Goal: Task Accomplishment & Management: Complete application form

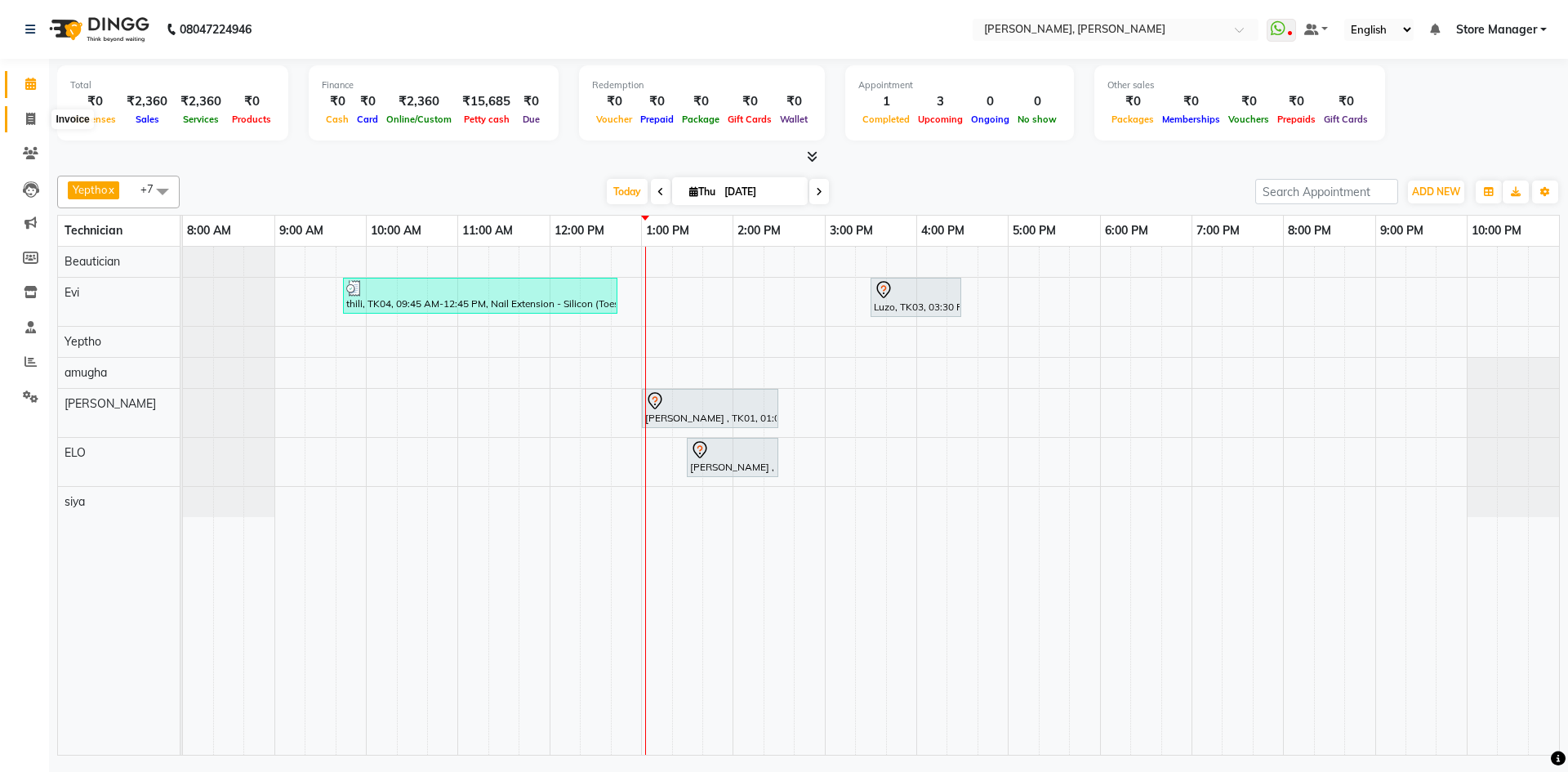
click at [29, 121] on icon at bounding box center [30, 118] width 9 height 12
select select "service"
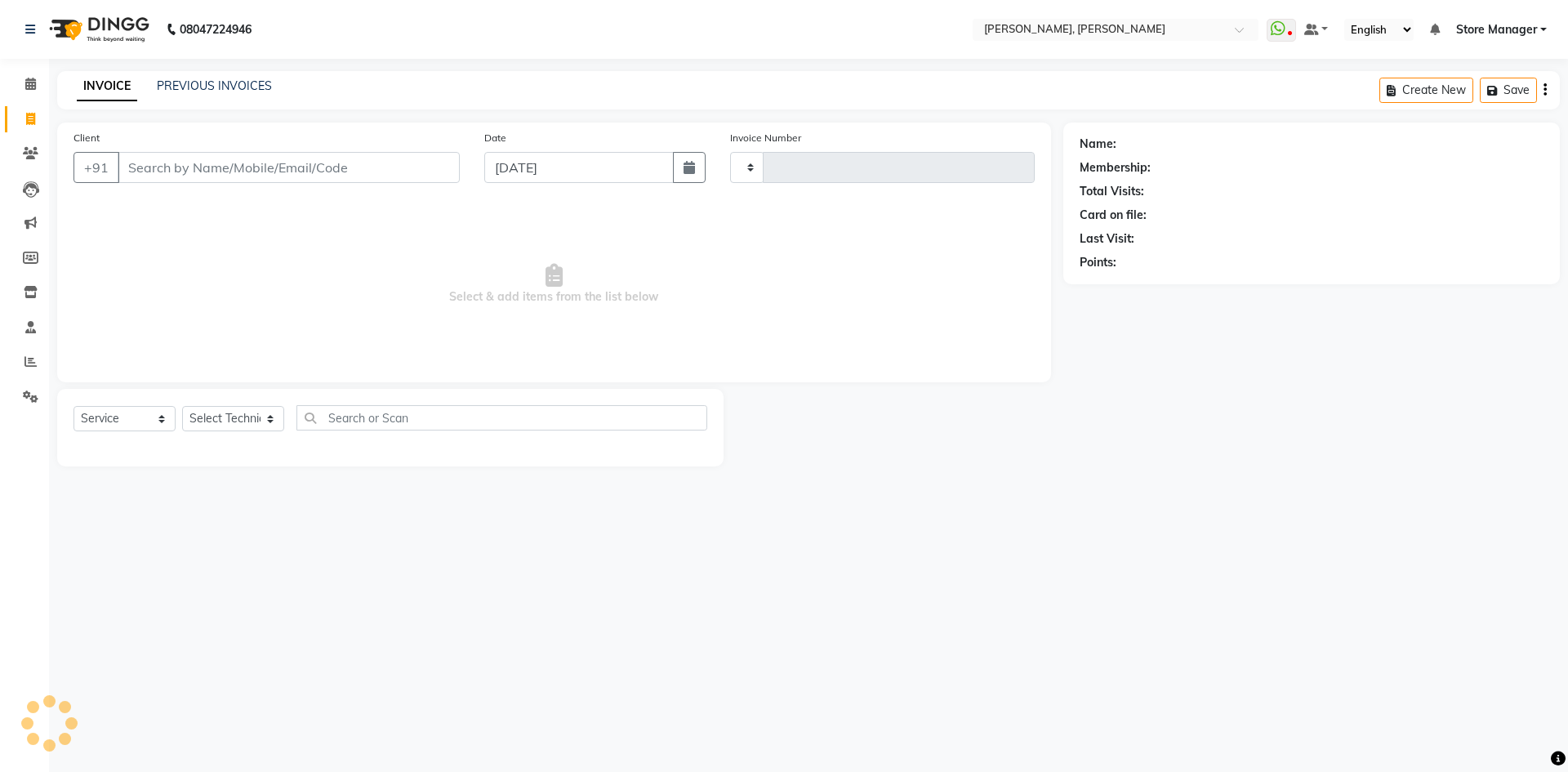
type input "1315"
select select "7173"
click at [245, 418] on select "Select Technician" at bounding box center [233, 419] width 102 height 25
select select "89719"
click at [182, 406] on select "Select Technician amugha Beautician [PERSON_NAME] Evi MANAGER [PERSON_NAME] [PE…" at bounding box center [233, 419] width 102 height 25
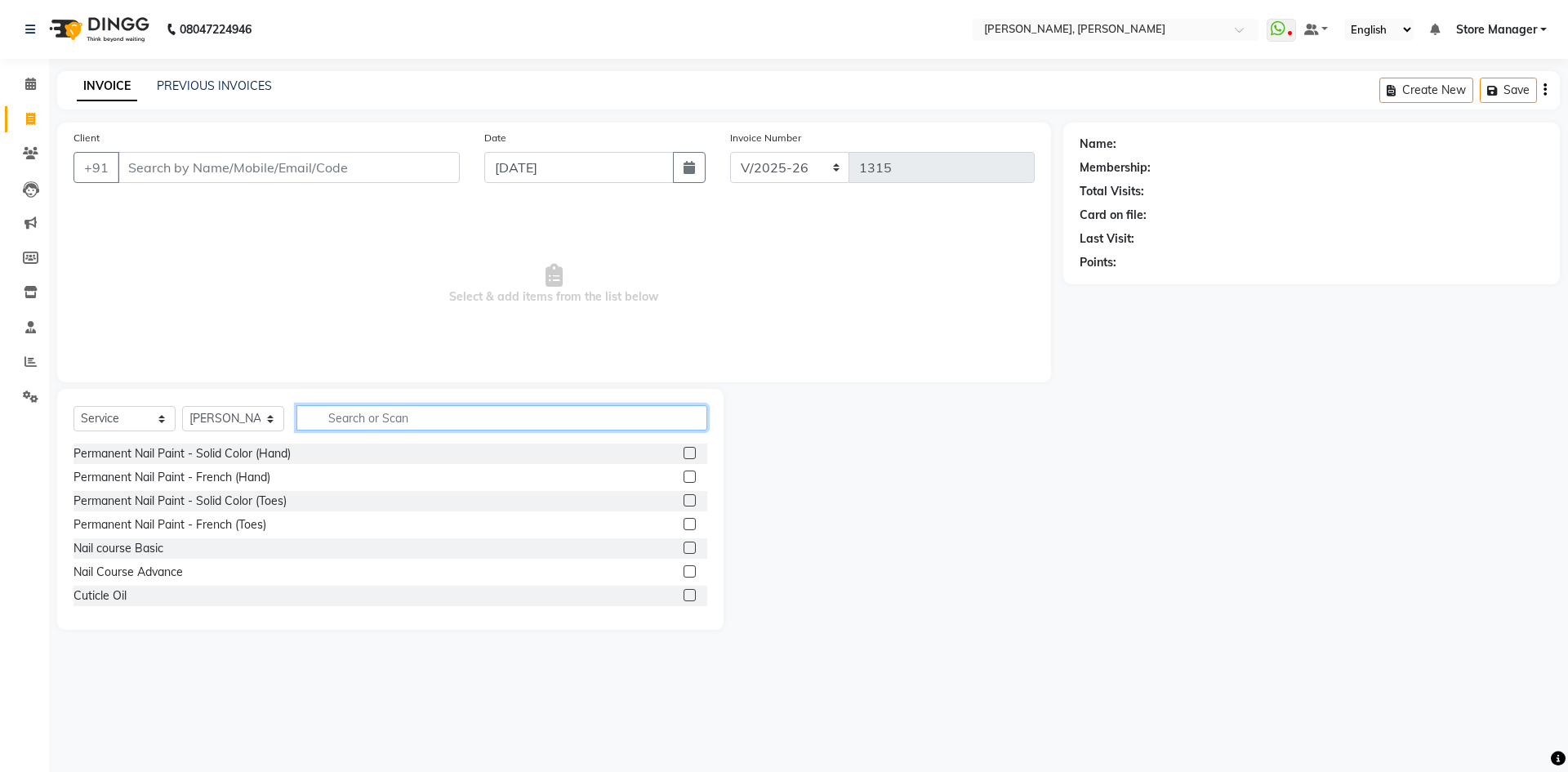
click at [365, 422] on input "text" at bounding box center [502, 418] width 411 height 25
type input "a"
type input "acr"
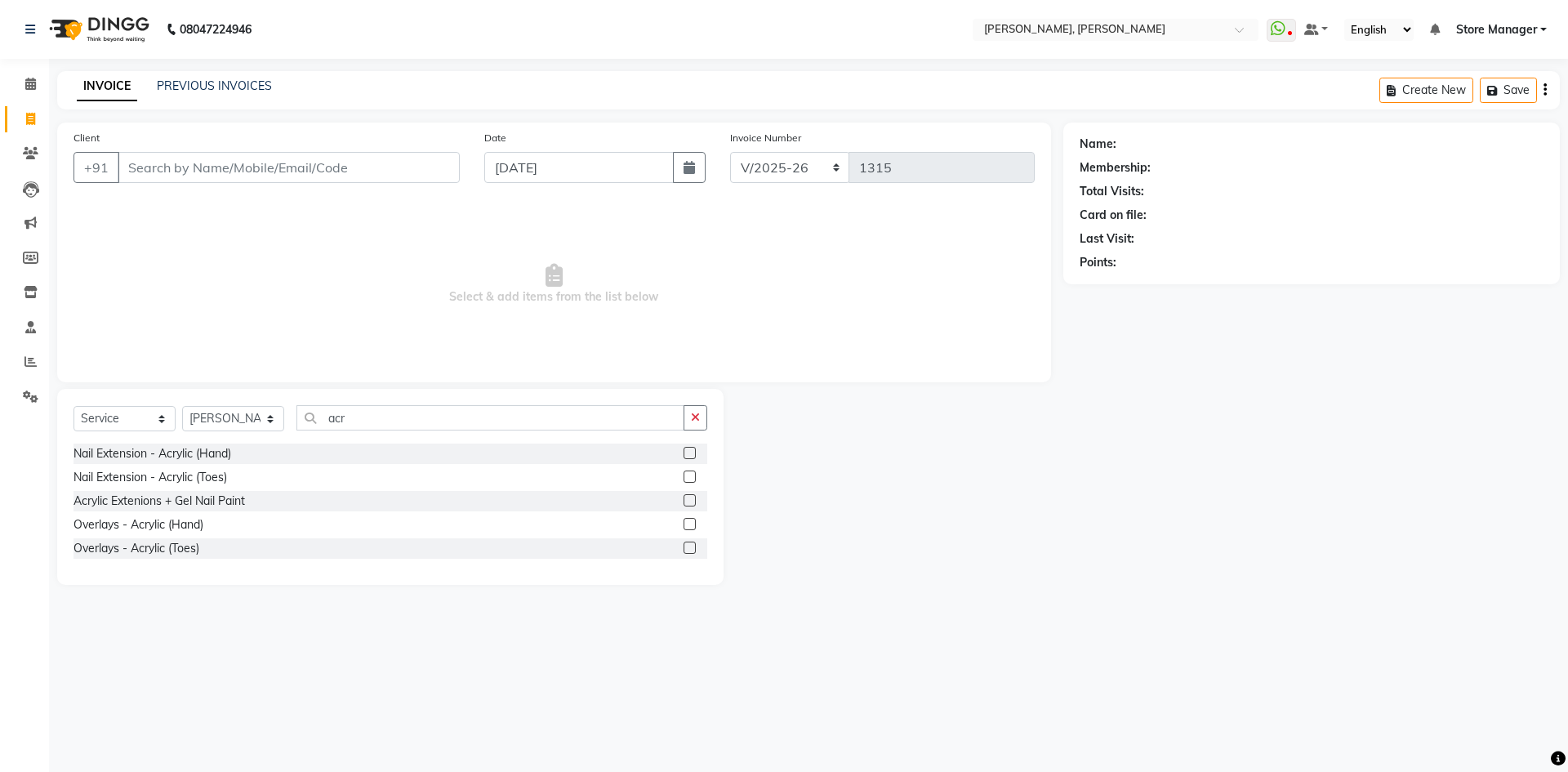
click at [693, 502] on label at bounding box center [689, 500] width 12 height 12
click at [693, 502] on input "checkbox" at bounding box center [688, 501] width 11 height 11
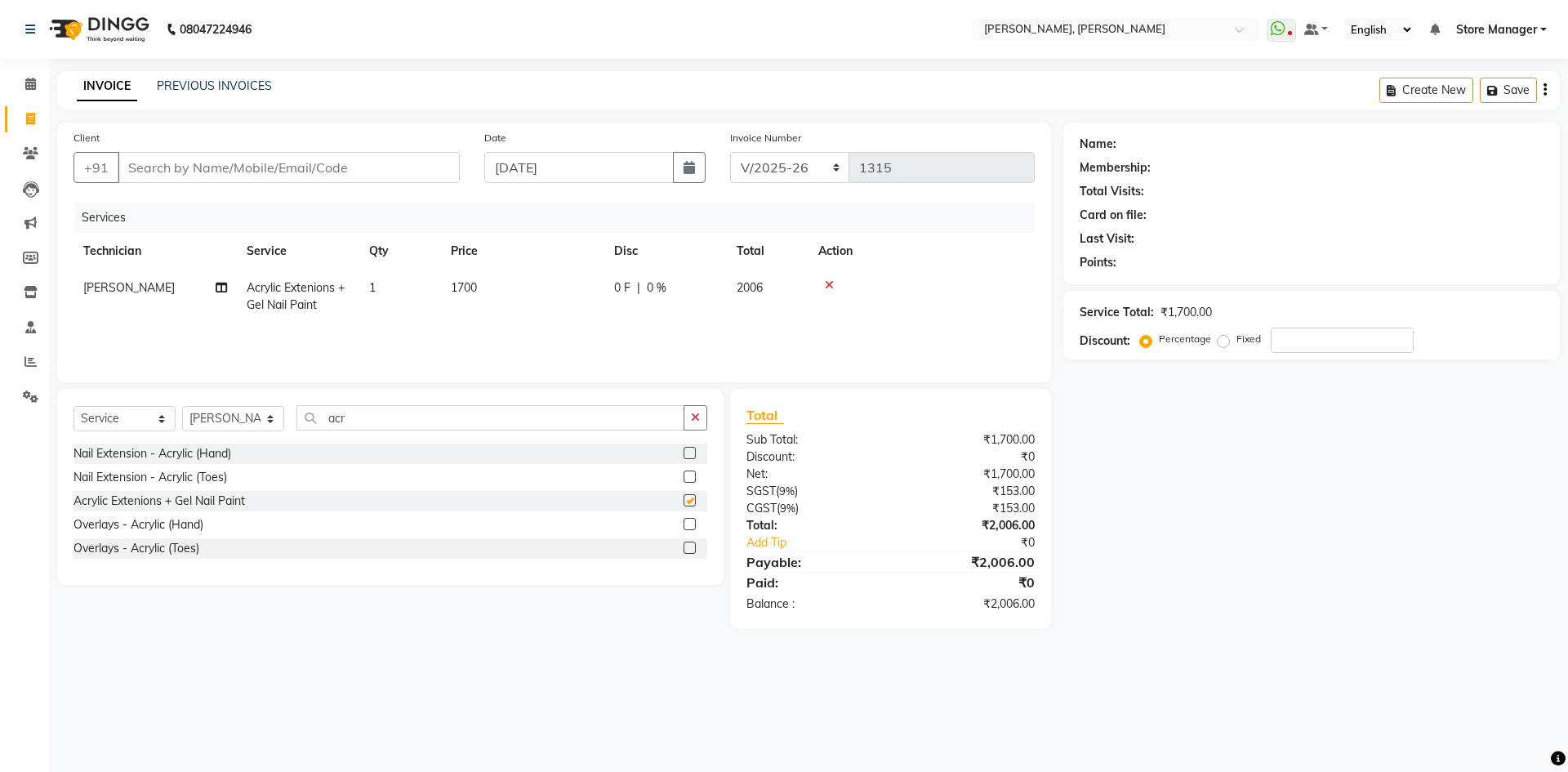
checkbox input "false"
click at [699, 421] on icon "button" at bounding box center [695, 418] width 9 height 12
click at [463, 288] on span "1700" at bounding box center [463, 287] width 26 height 14
select select "89719"
click at [546, 294] on td "1700" at bounding box center [523, 297] width 163 height 54
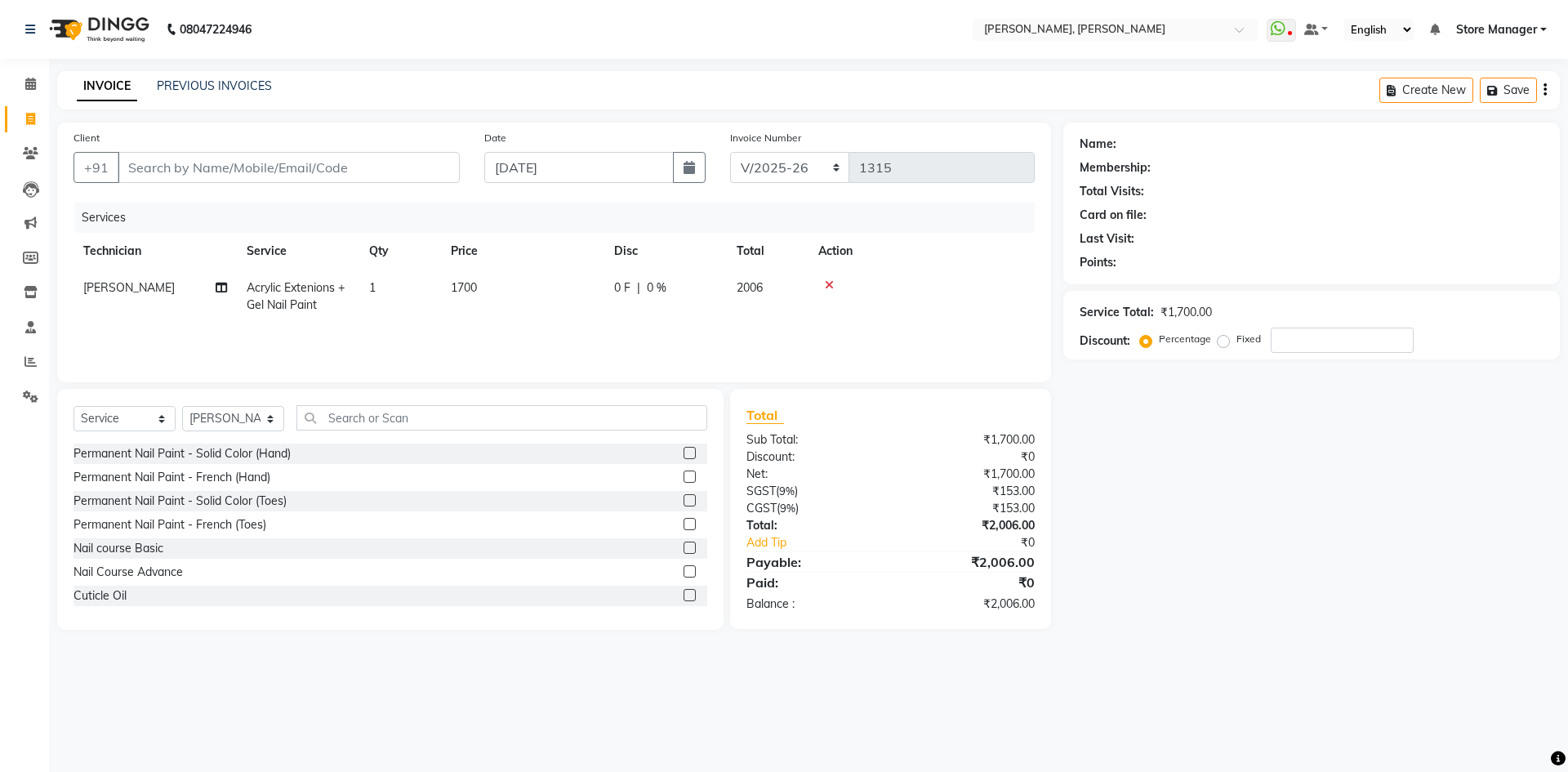
select select "89719"
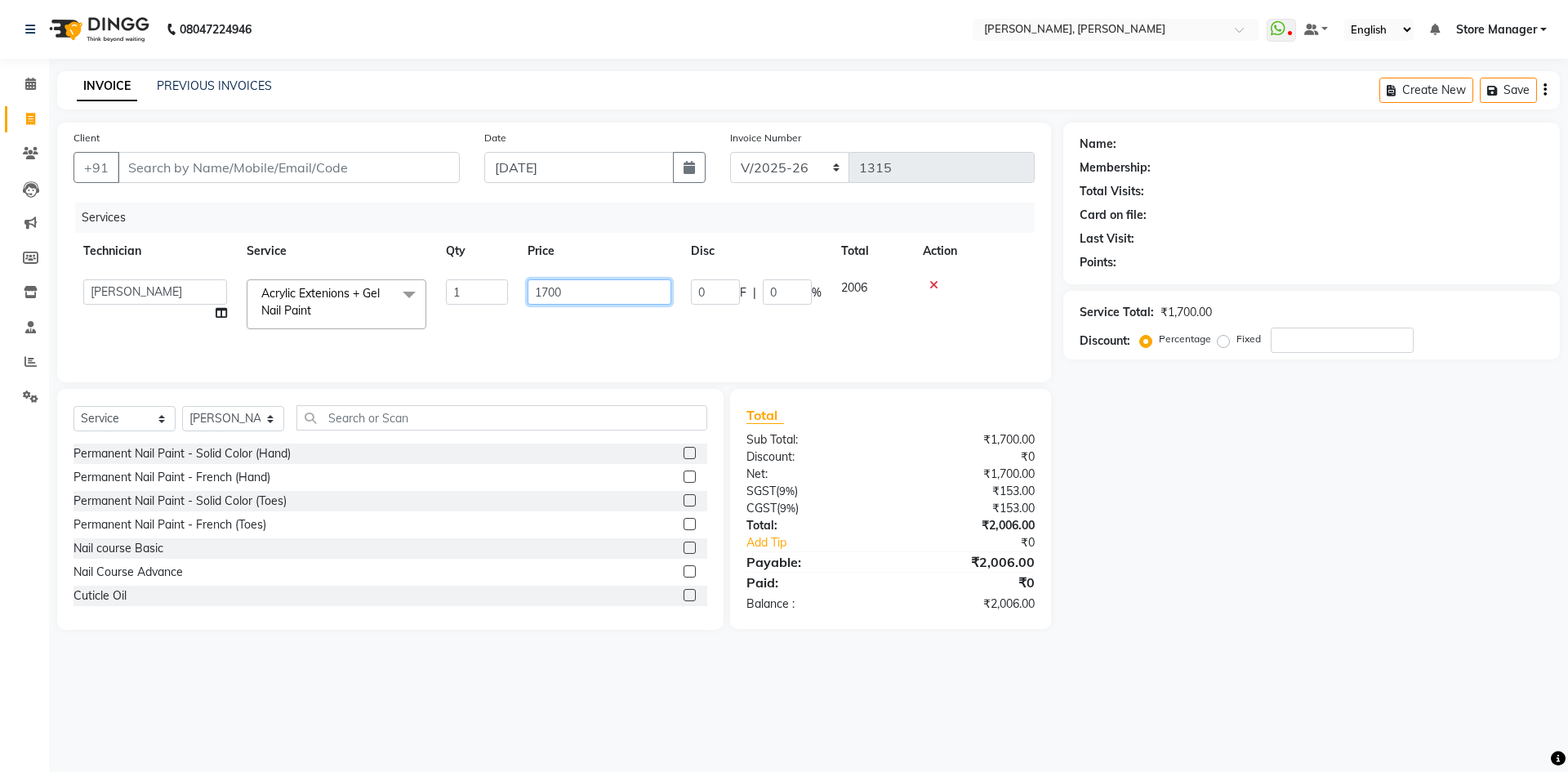
click at [551, 293] on input "1700" at bounding box center [600, 292] width 144 height 25
type input "850"
click at [564, 345] on div "Services Technician Service Qty Price Disc Total Action amugha Beautician [PERS…" at bounding box center [555, 284] width 962 height 163
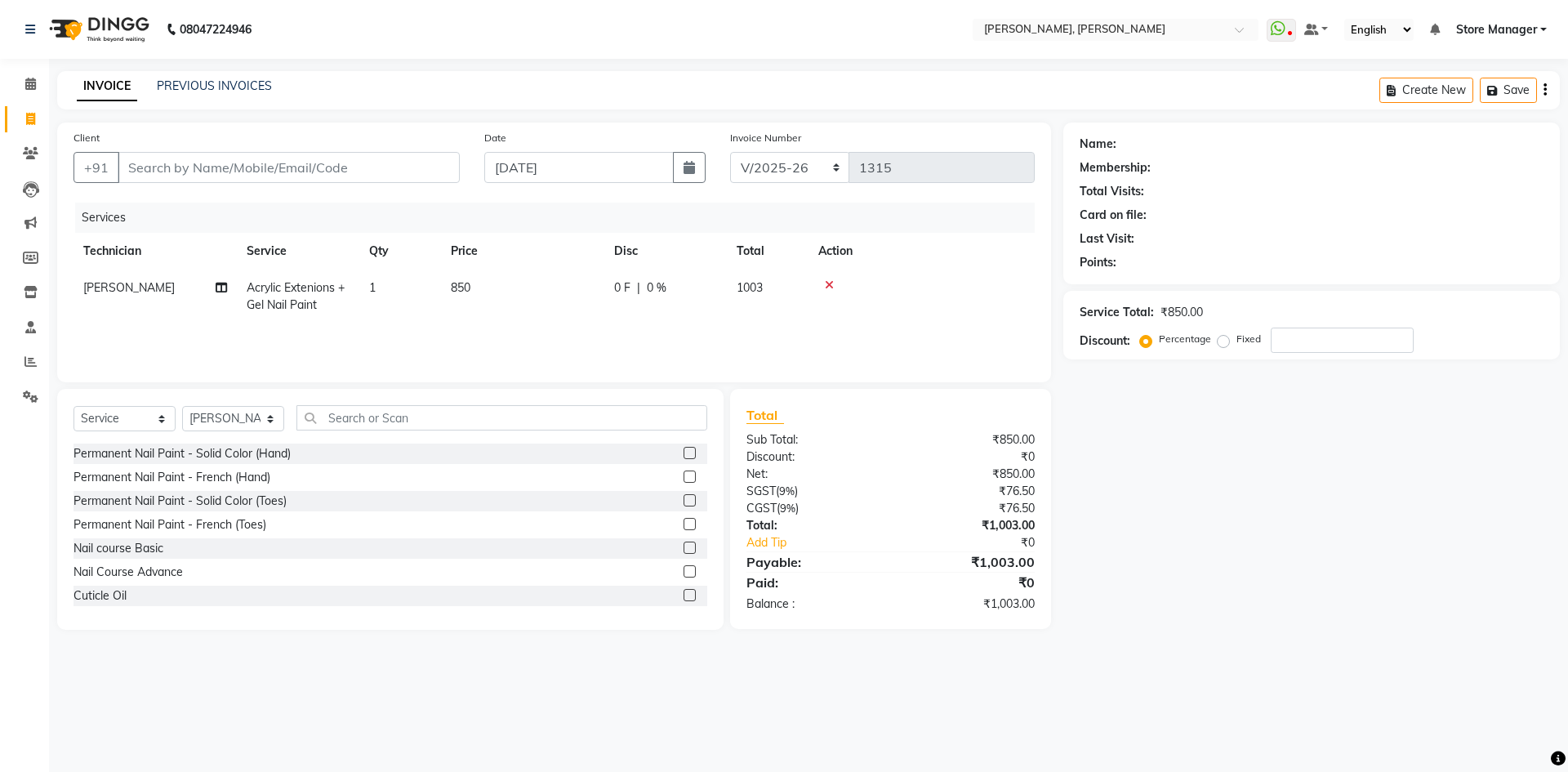
click at [683, 503] on label at bounding box center [689, 500] width 12 height 12
click at [683, 503] on input "checkbox" at bounding box center [688, 501] width 11 height 11
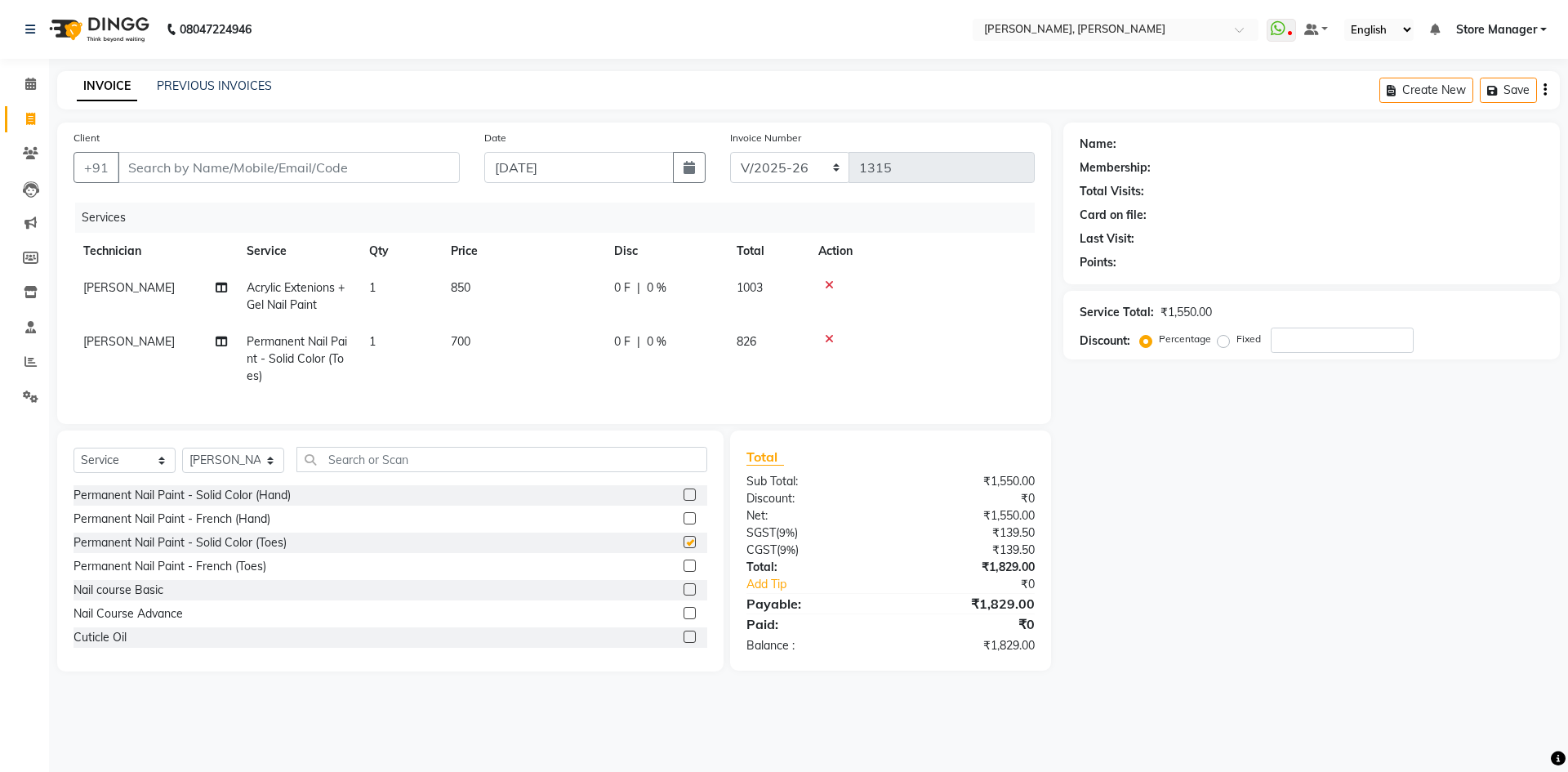
checkbox input "false"
click at [832, 340] on icon at bounding box center [829, 339] width 9 height 12
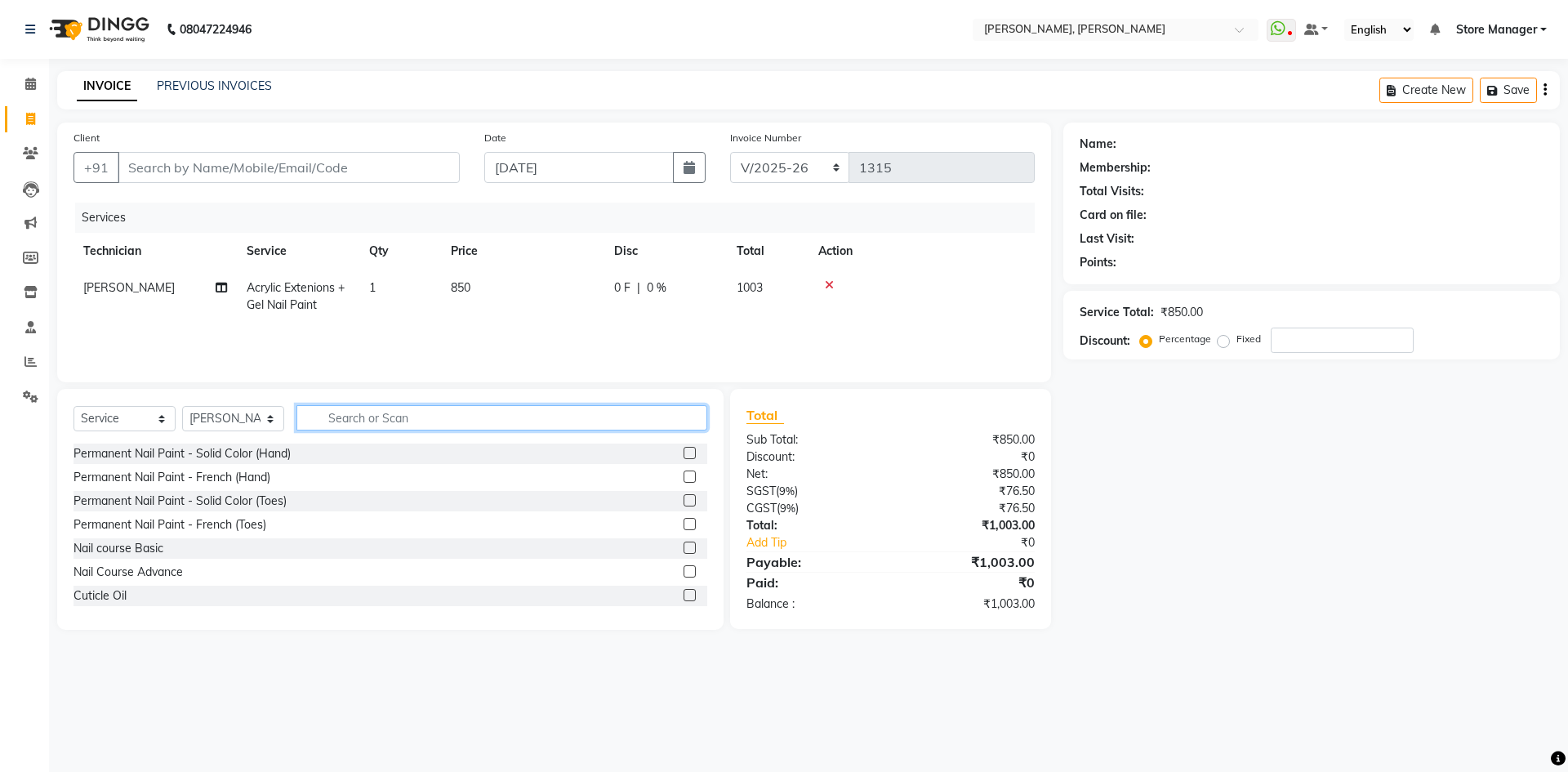
click at [411, 416] on input "text" at bounding box center [502, 418] width 411 height 25
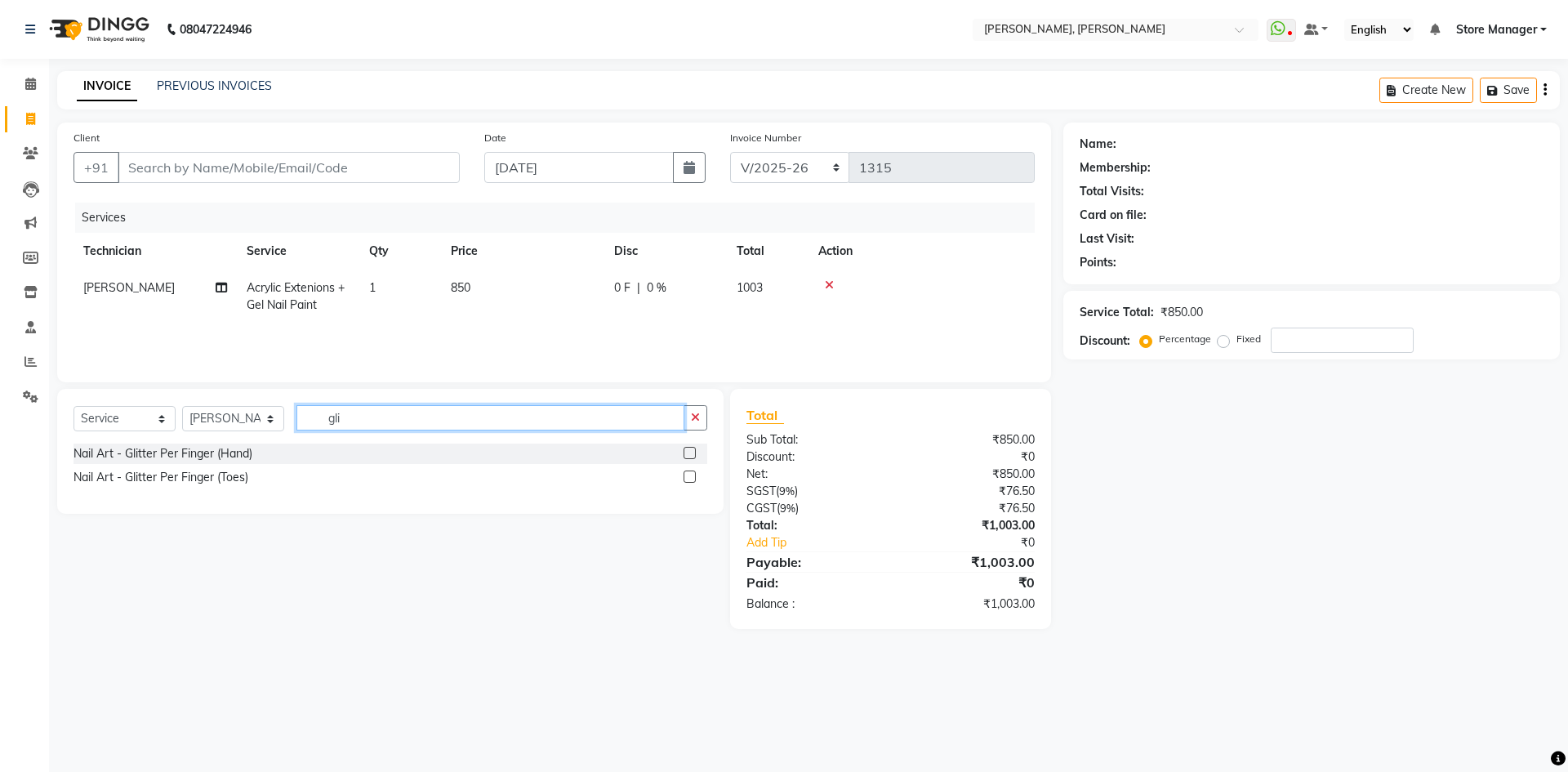
type input "gli"
click at [689, 474] on label at bounding box center [689, 476] width 12 height 12
click at [689, 474] on input "checkbox" at bounding box center [688, 477] width 11 height 11
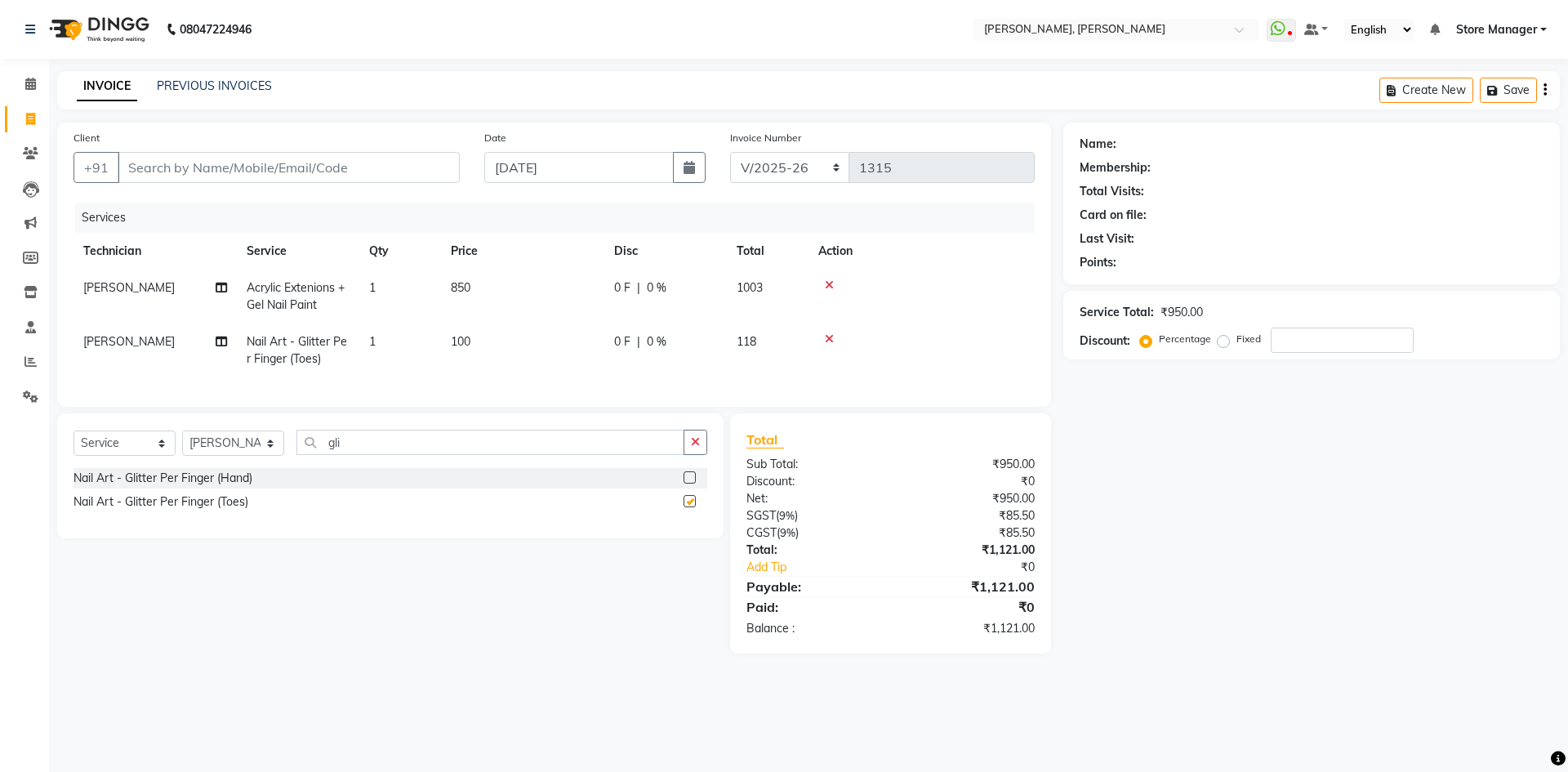
checkbox input "false"
click at [375, 338] on span "1" at bounding box center [372, 341] width 7 height 14
select select "89719"
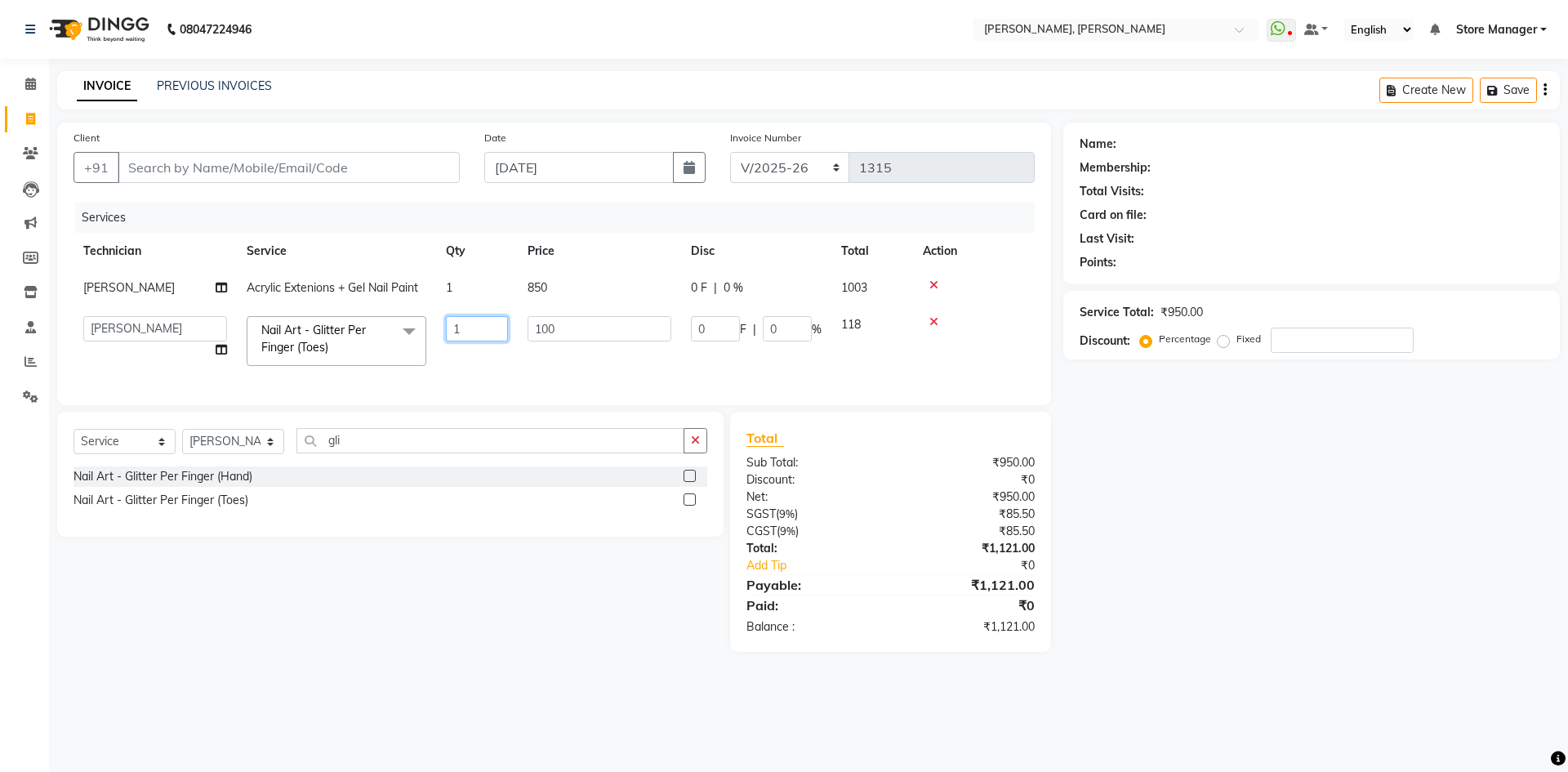
click at [463, 326] on input "1" at bounding box center [477, 328] width 62 height 25
type input "10"
click at [1232, 547] on div "Name: Membership: Total Visits: Card on file: Last Visit: Points: Service Total…" at bounding box center [1318, 388] width 509 height 530
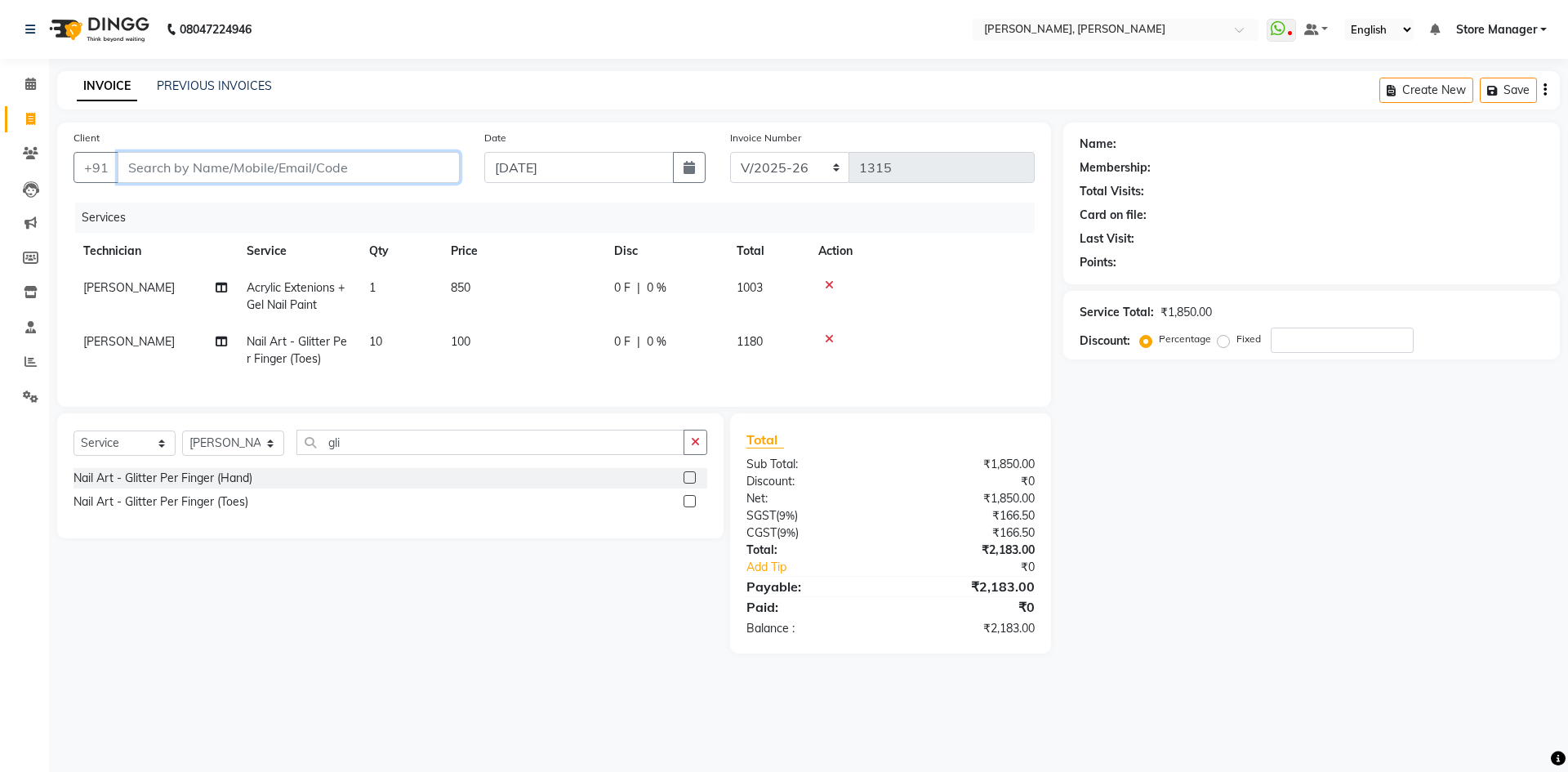
click at [397, 173] on input "Client" at bounding box center [289, 167] width 343 height 31
click at [203, 159] on input "Client" at bounding box center [289, 167] width 343 height 31
type input "9"
type input "0"
type input "9742322207"
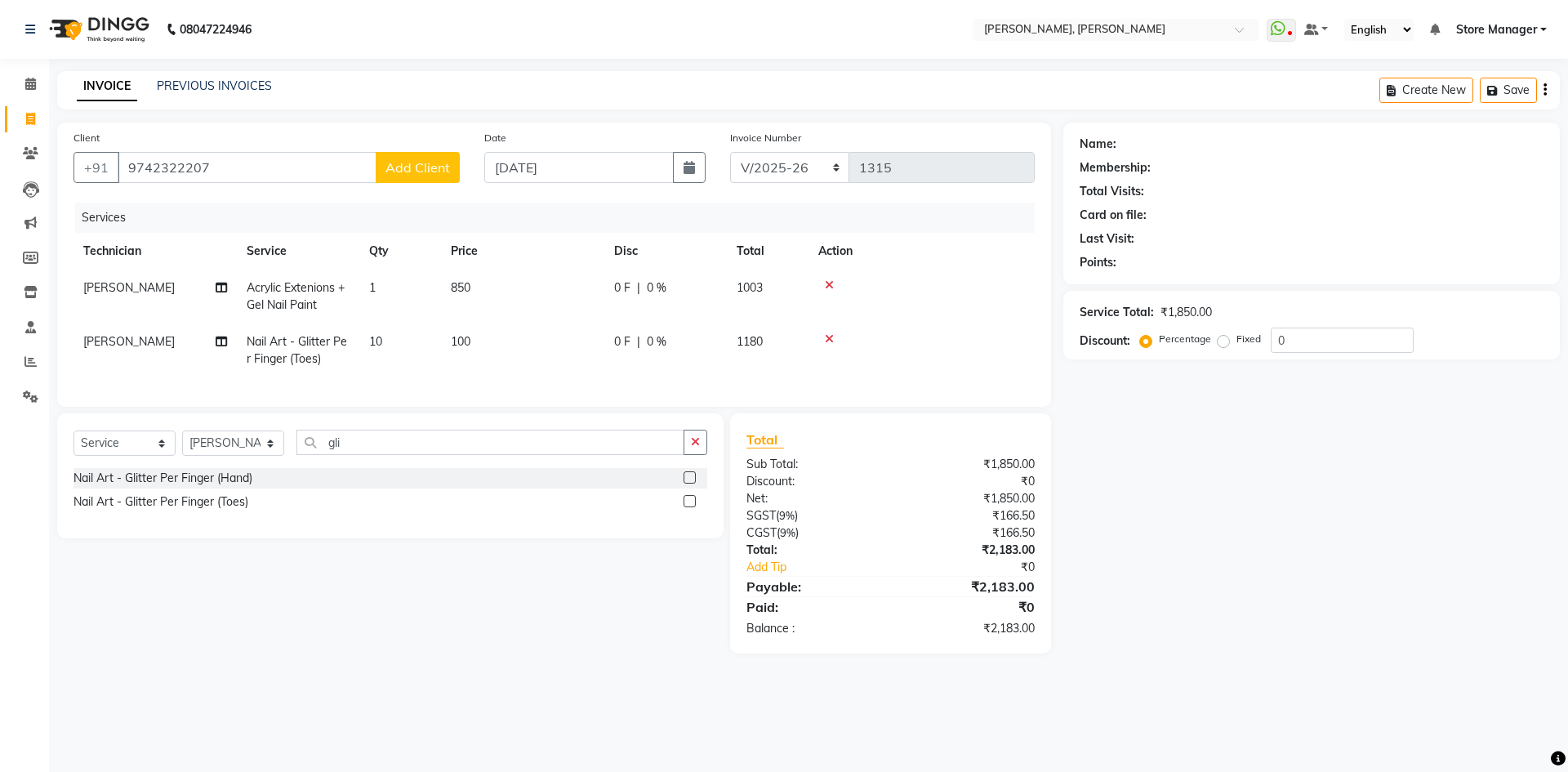
click at [425, 162] on span "Add Client" at bounding box center [417, 167] width 64 height 16
select select "21"
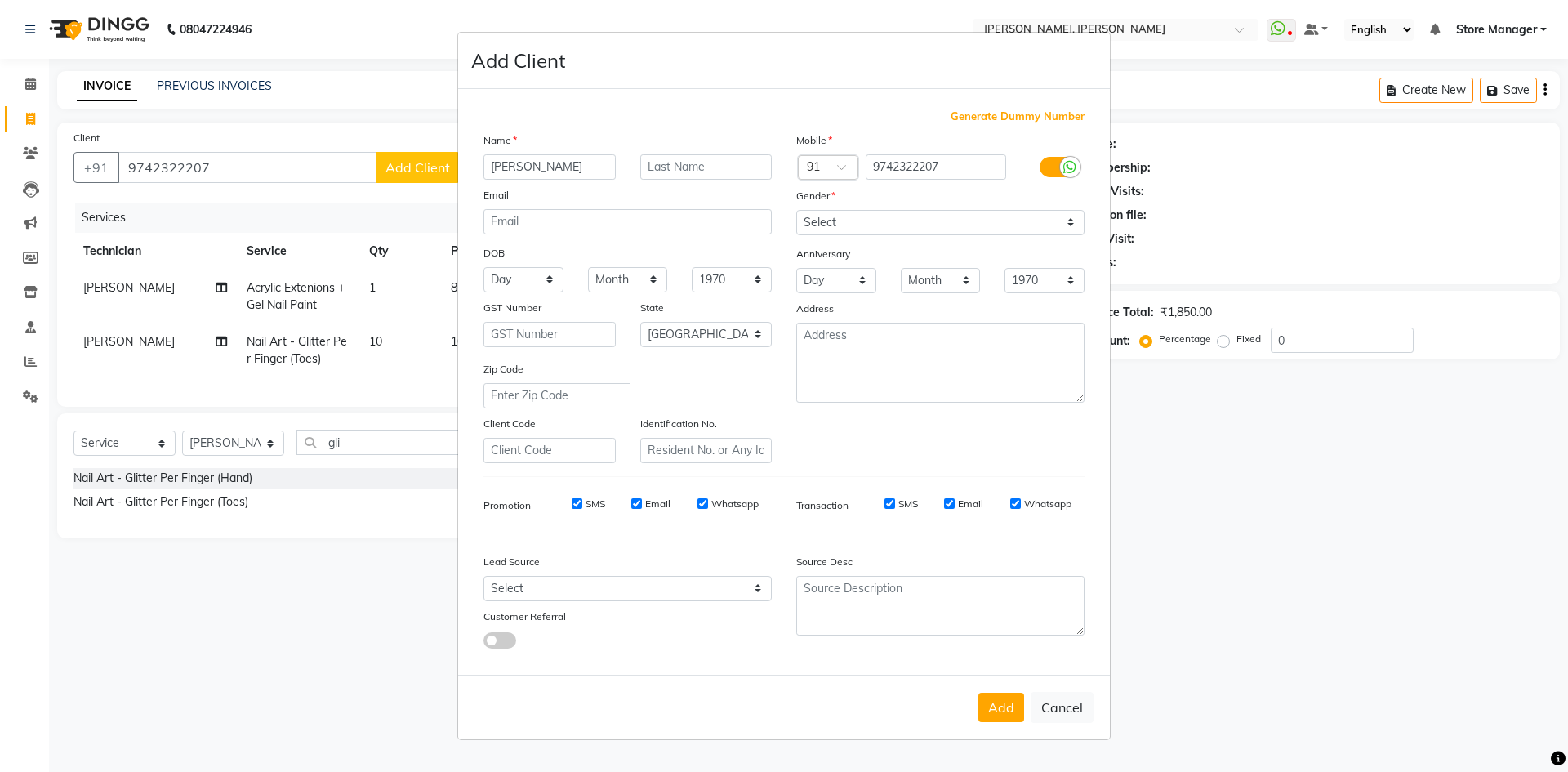
type input "[PERSON_NAME]"
click at [914, 217] on select "Select [DEMOGRAPHIC_DATA] [DEMOGRAPHIC_DATA] Other Prefer Not To Say" at bounding box center [940, 223] width 288 height 25
select select "[DEMOGRAPHIC_DATA]"
click at [796, 210] on select "Select [DEMOGRAPHIC_DATA] [DEMOGRAPHIC_DATA] Other Prefer Not To Say" at bounding box center [940, 223] width 288 height 25
click at [909, 169] on input "9742322207" at bounding box center [936, 167] width 141 height 25
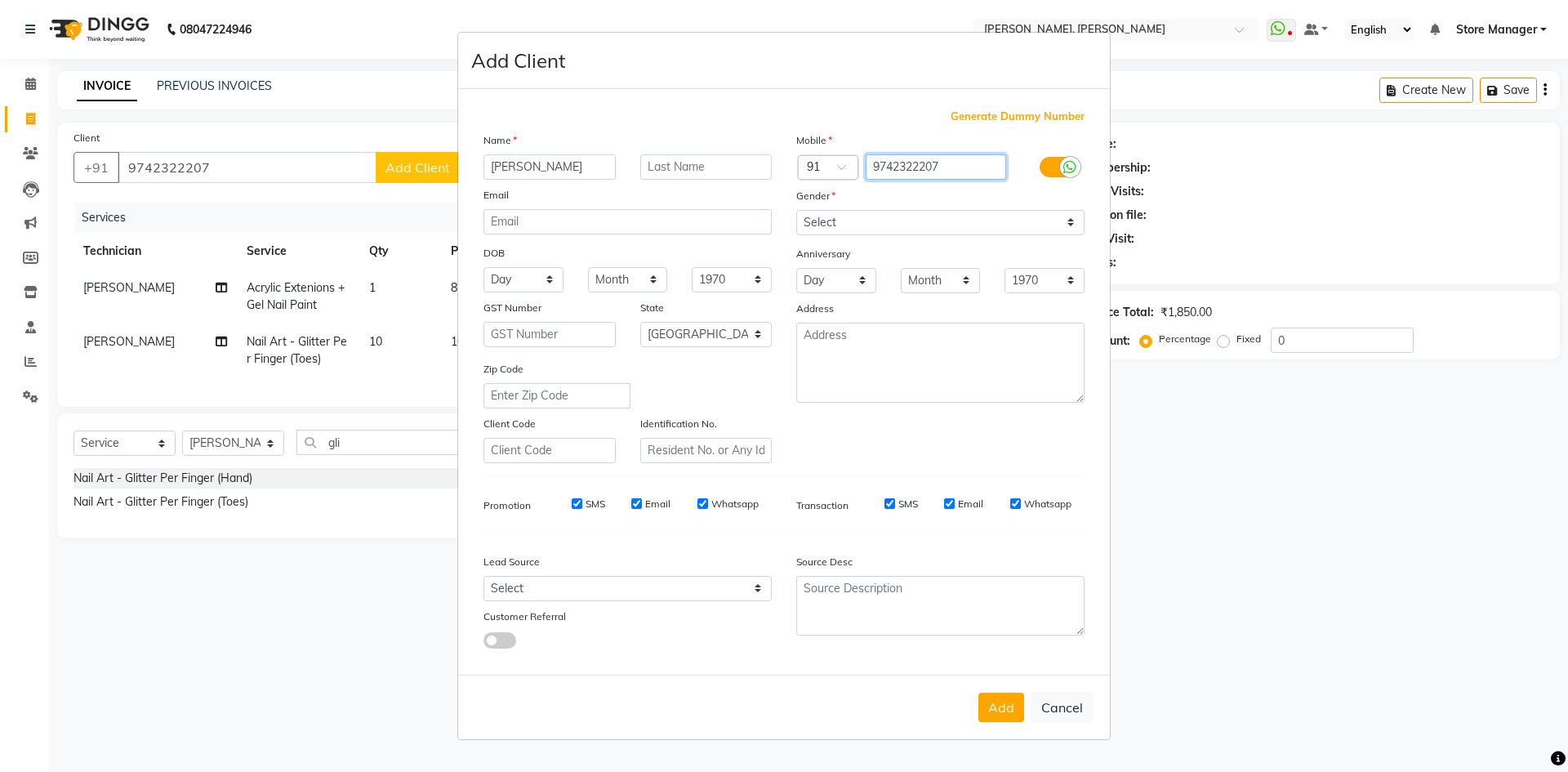
click at [909, 169] on input "9742322207" at bounding box center [936, 167] width 141 height 25
click at [1000, 705] on button "Add" at bounding box center [1002, 708] width 46 height 30
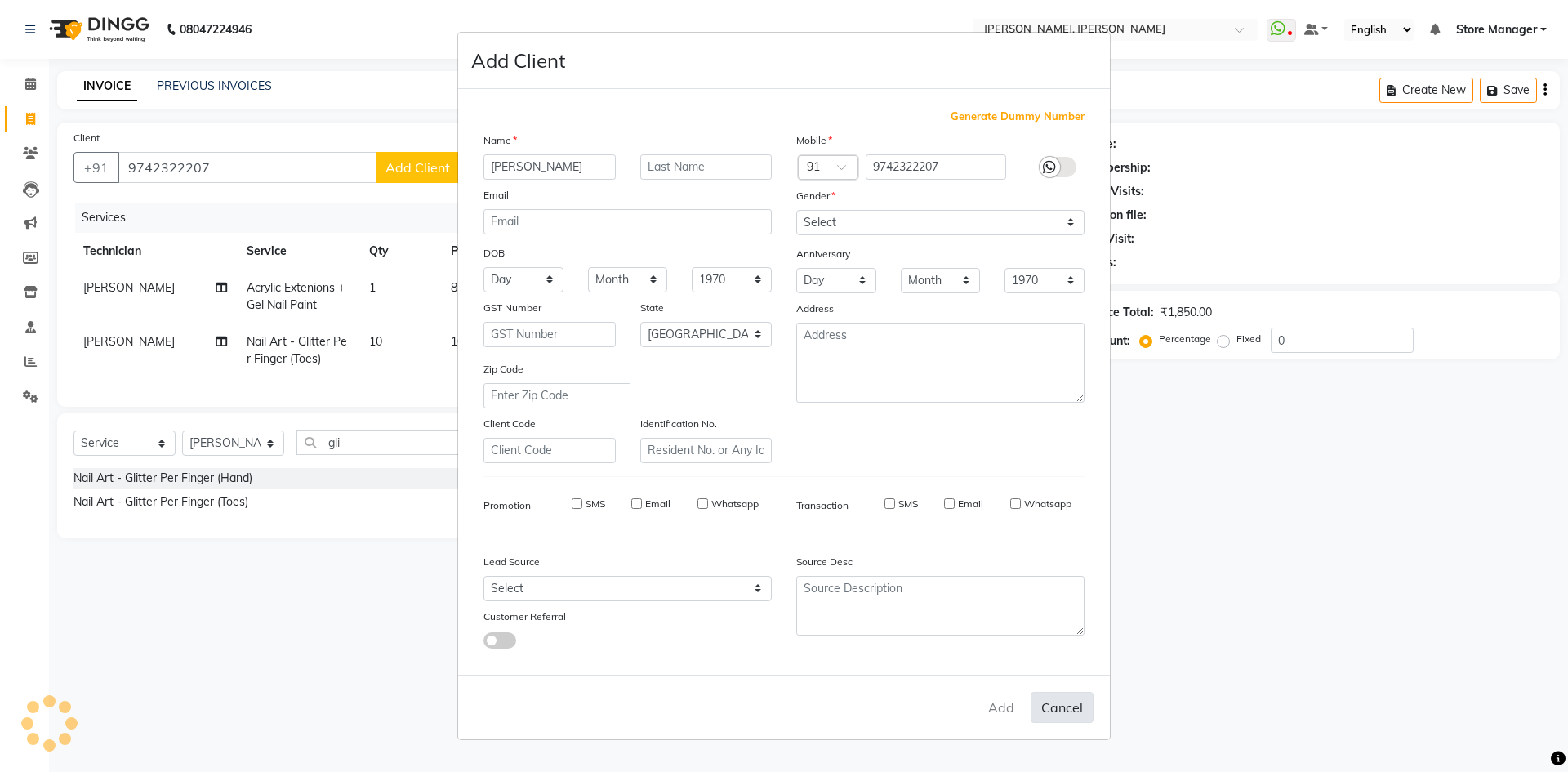
type input "97******07"
select select
select select "null"
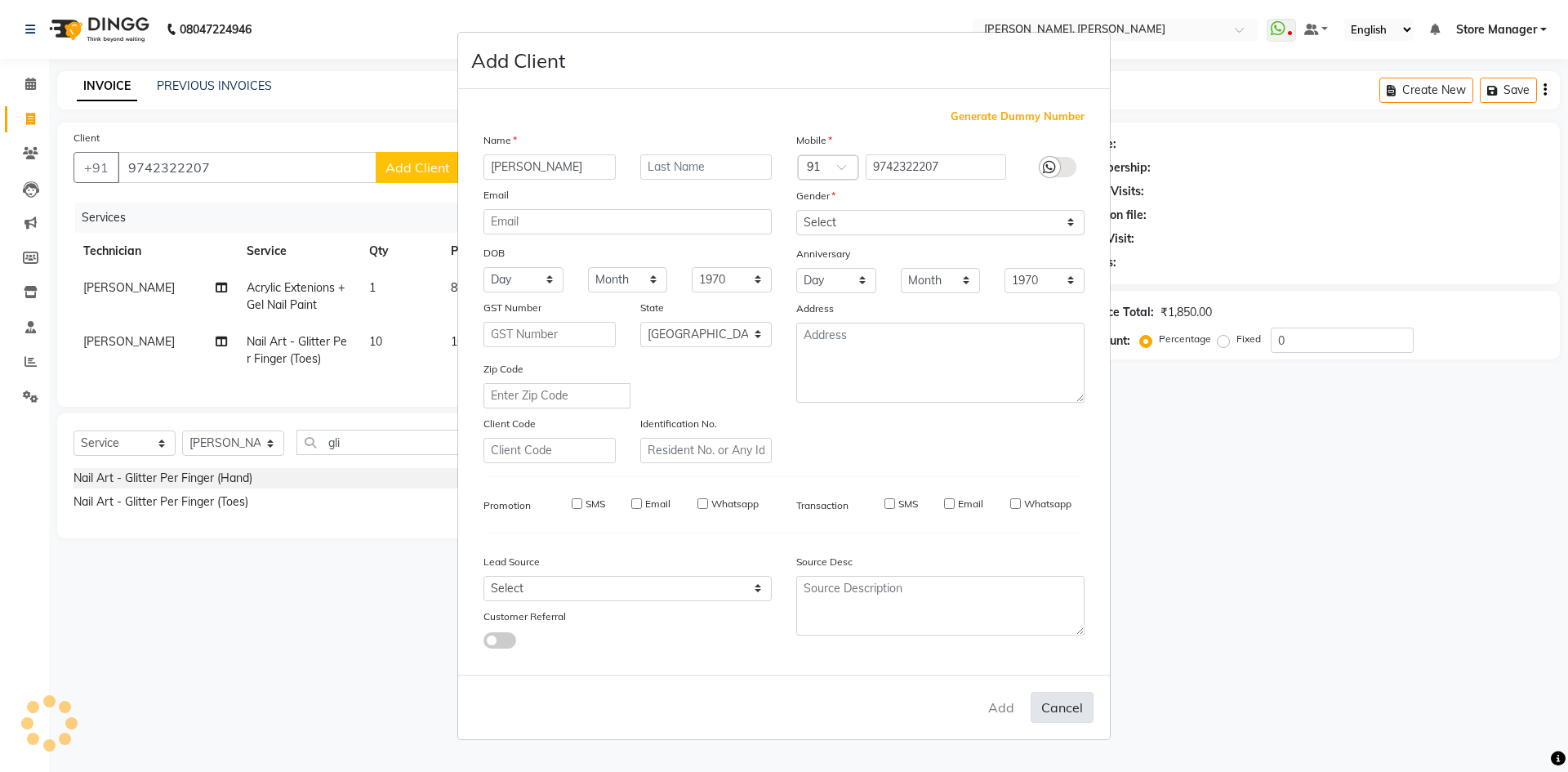
select select
checkbox input "false"
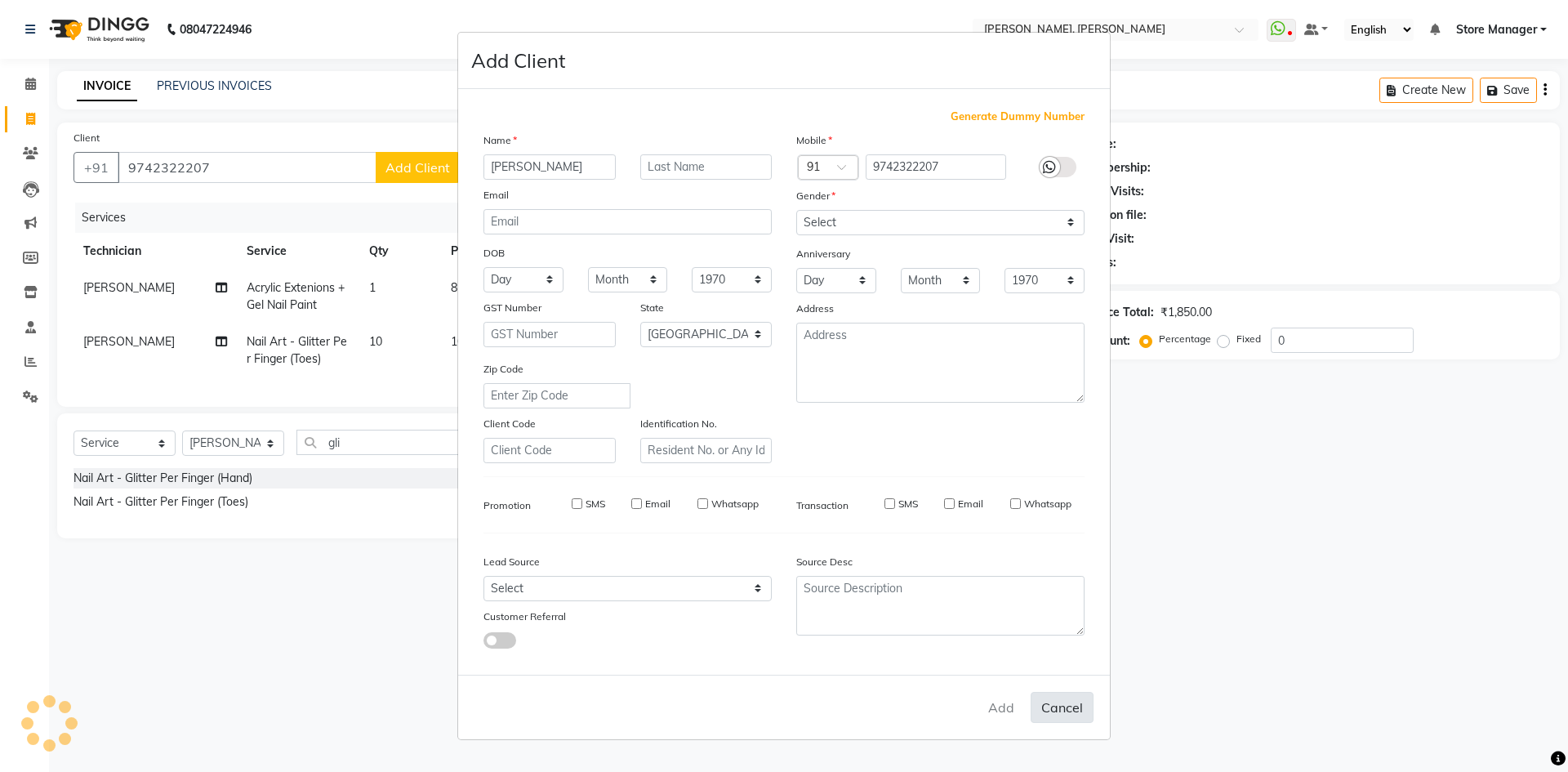
checkbox input "false"
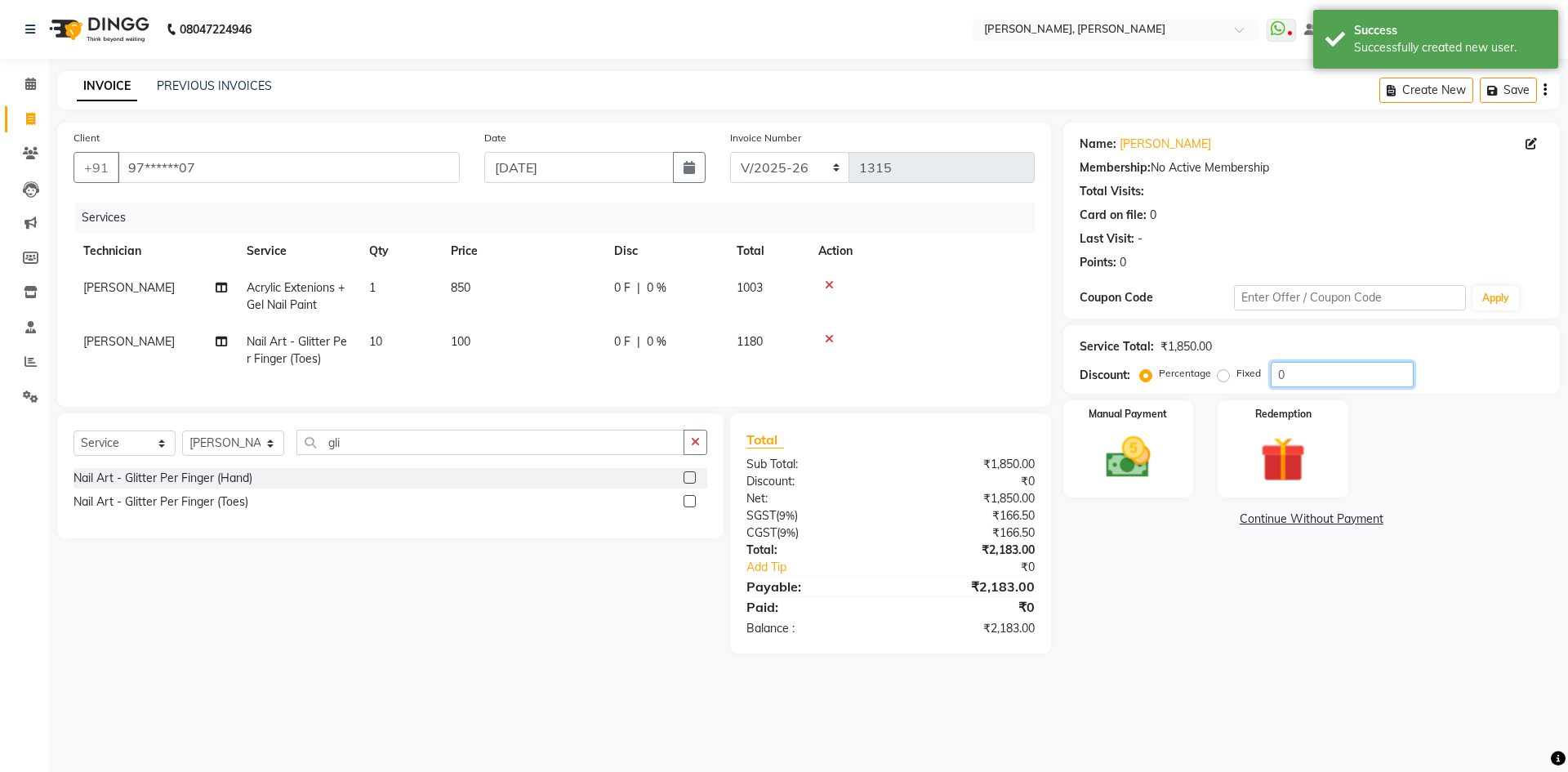
click at [1308, 374] on input "0" at bounding box center [1342, 374] width 143 height 25
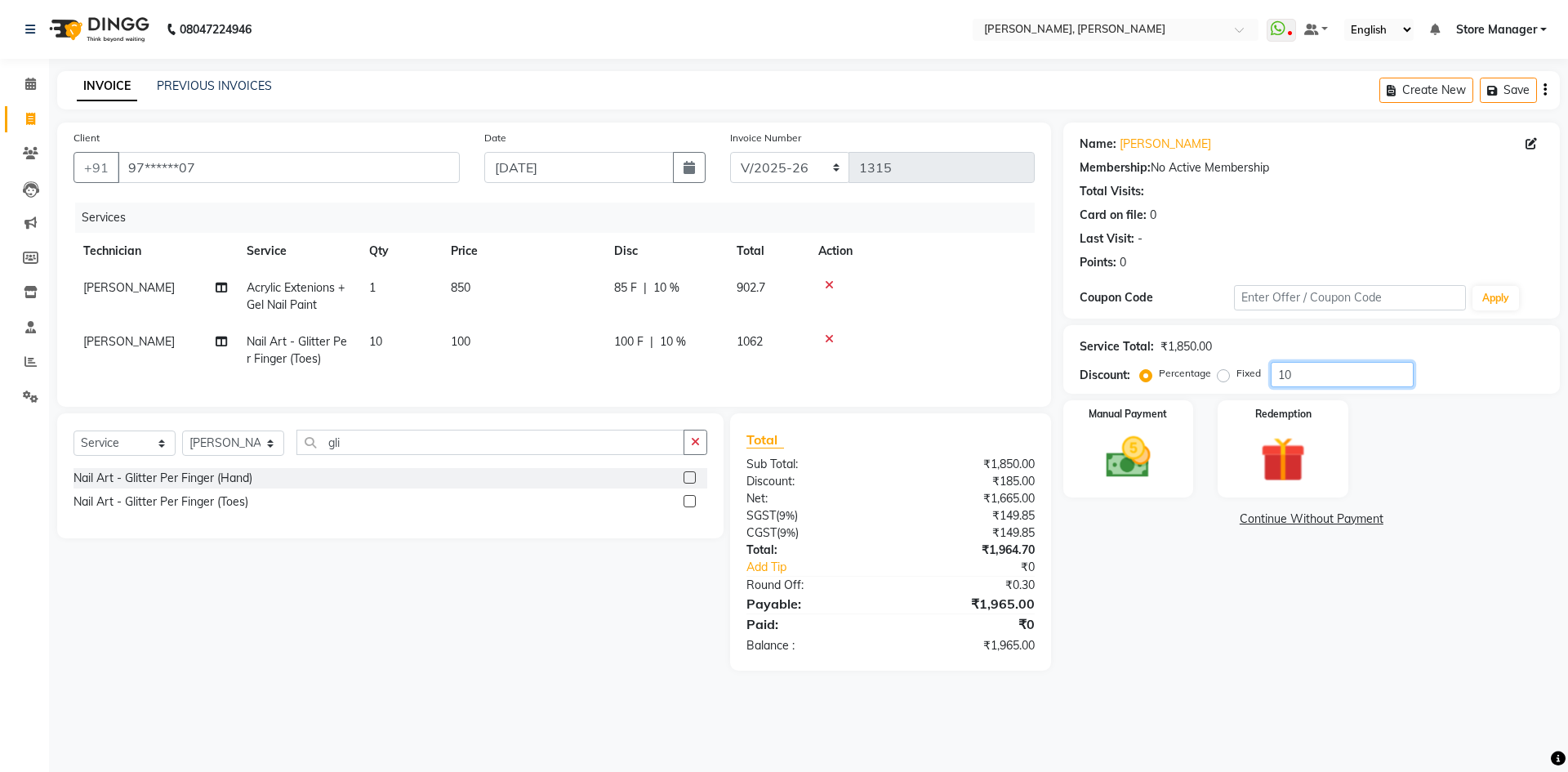
click at [1302, 380] on input "10" at bounding box center [1342, 374] width 143 height 25
type input "1"
type input "100"
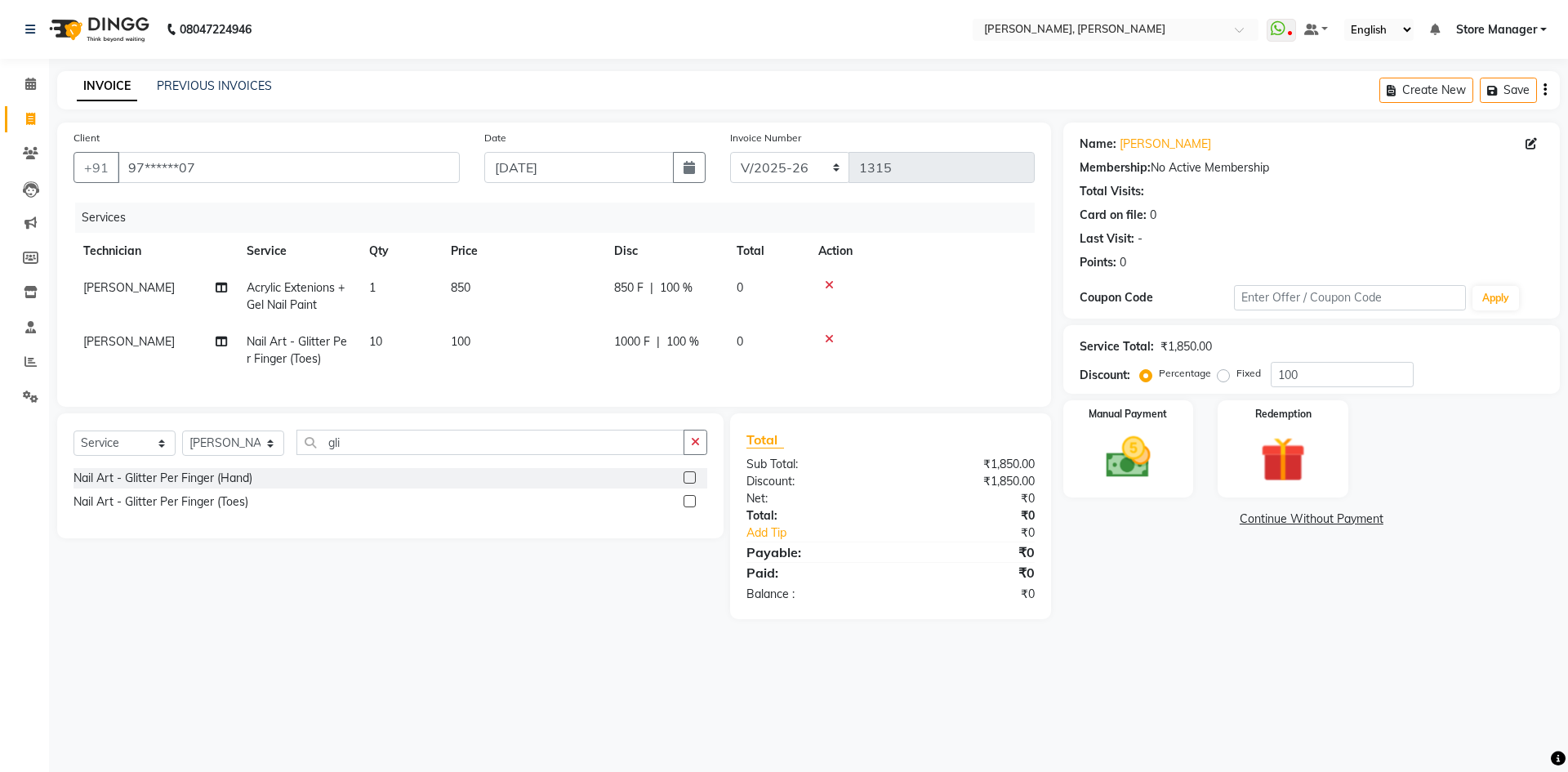
drag, startPoint x: 1222, startPoint y: 374, endPoint x: 1383, endPoint y: 379, distance: 161.1
click at [1237, 374] on label "Fixed" at bounding box center [1249, 373] width 25 height 14
click at [1223, 374] on input "Fixed" at bounding box center [1227, 374] width 12 height 12
radio input "true"
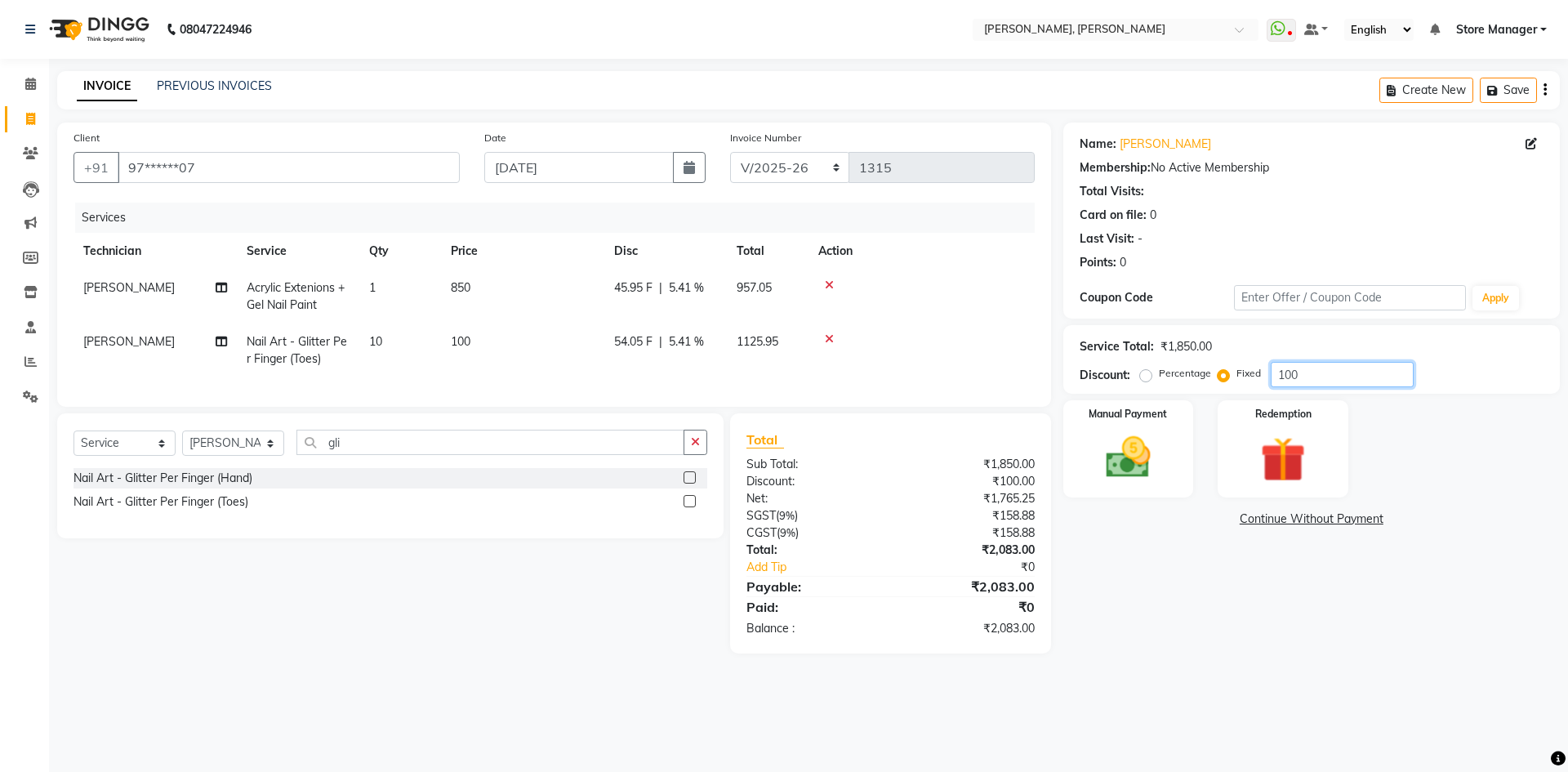
click at [1383, 379] on input "100" at bounding box center [1342, 374] width 143 height 25
type input "1"
type input "283"
click at [1169, 448] on div "Manual Payment" at bounding box center [1128, 448] width 135 height 101
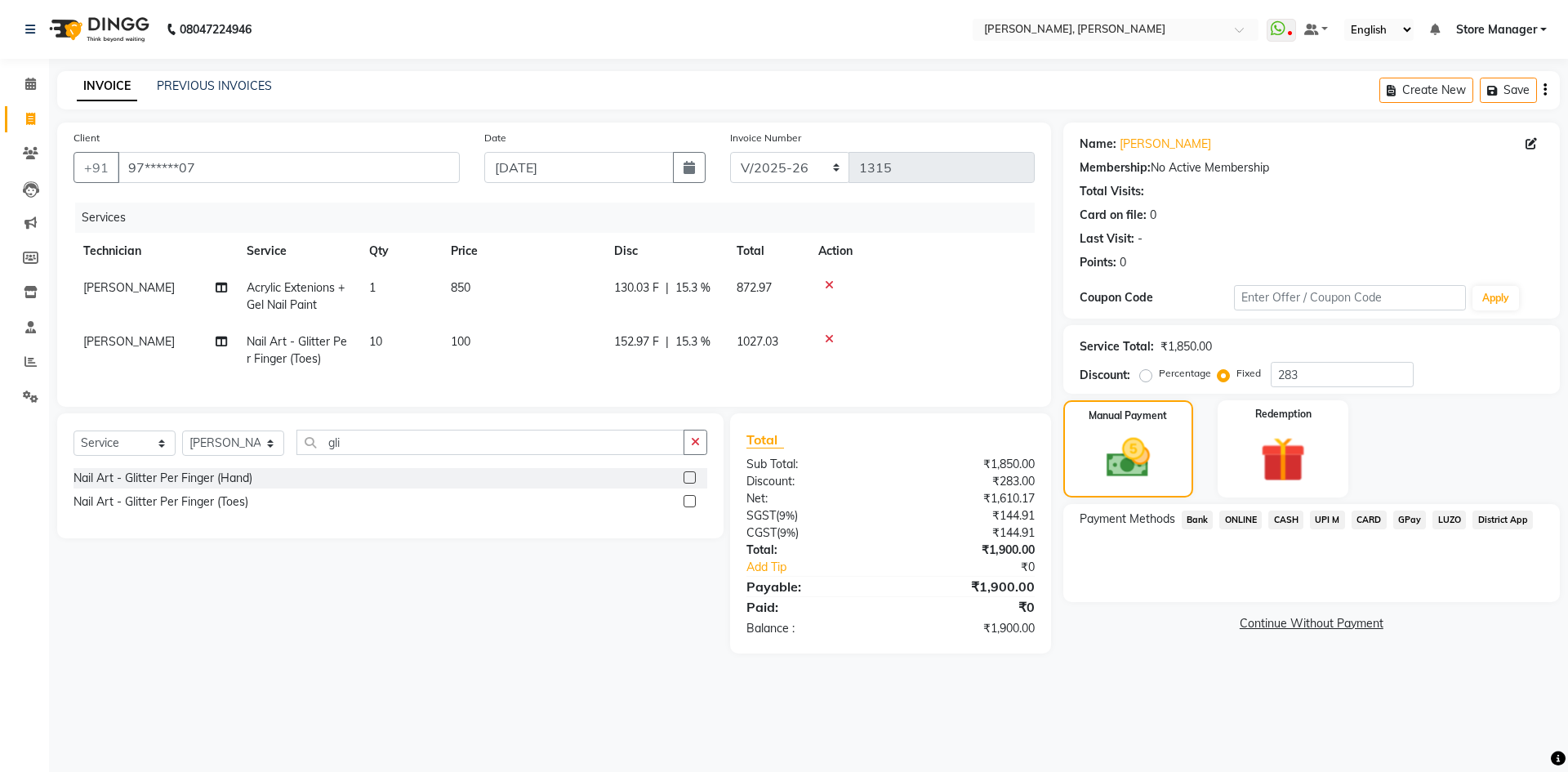
click at [1233, 520] on span "ONLINE" at bounding box center [1241, 520] width 42 height 19
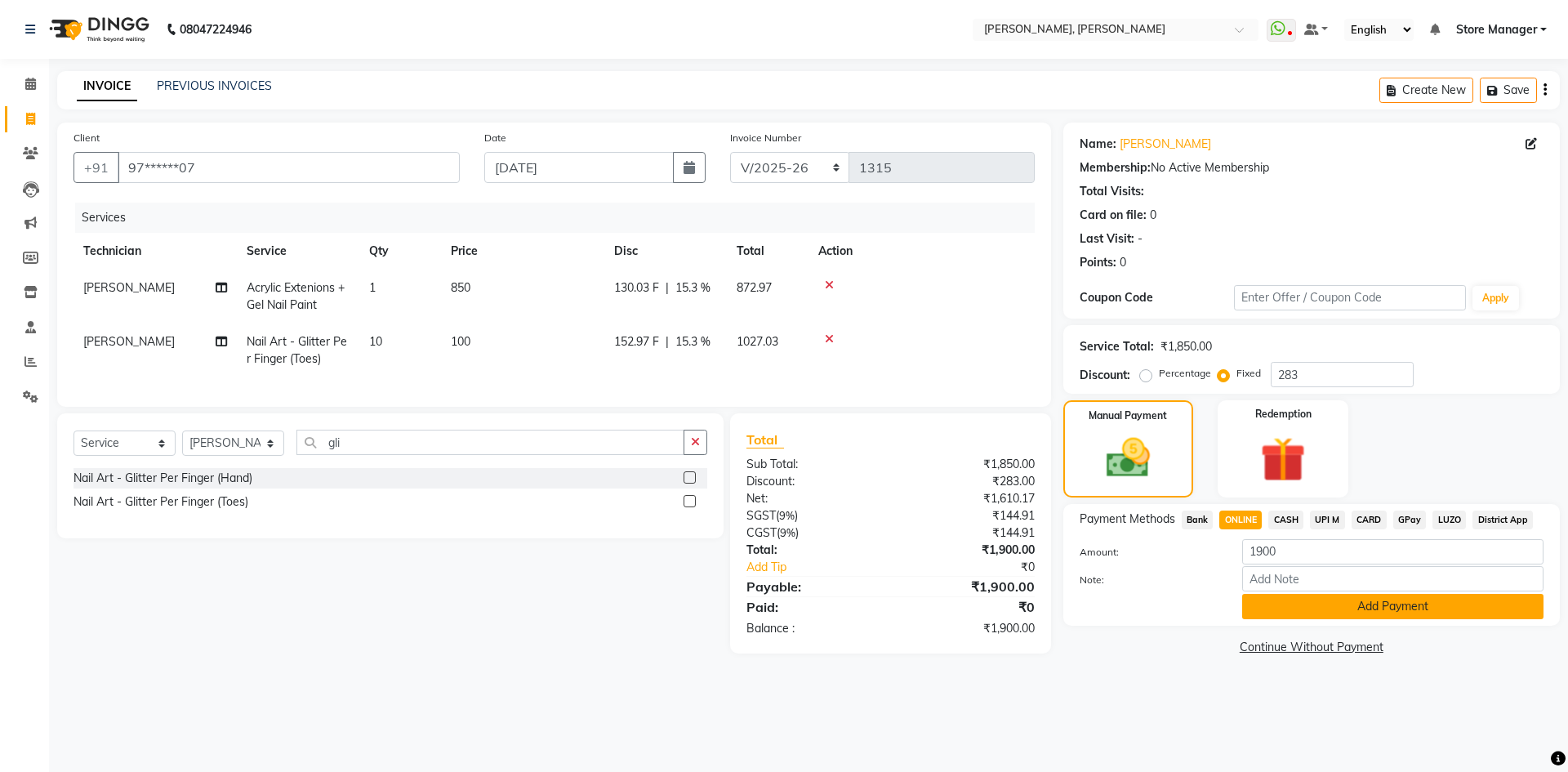
click at [1282, 611] on button "Add Payment" at bounding box center [1393, 607] width 301 height 25
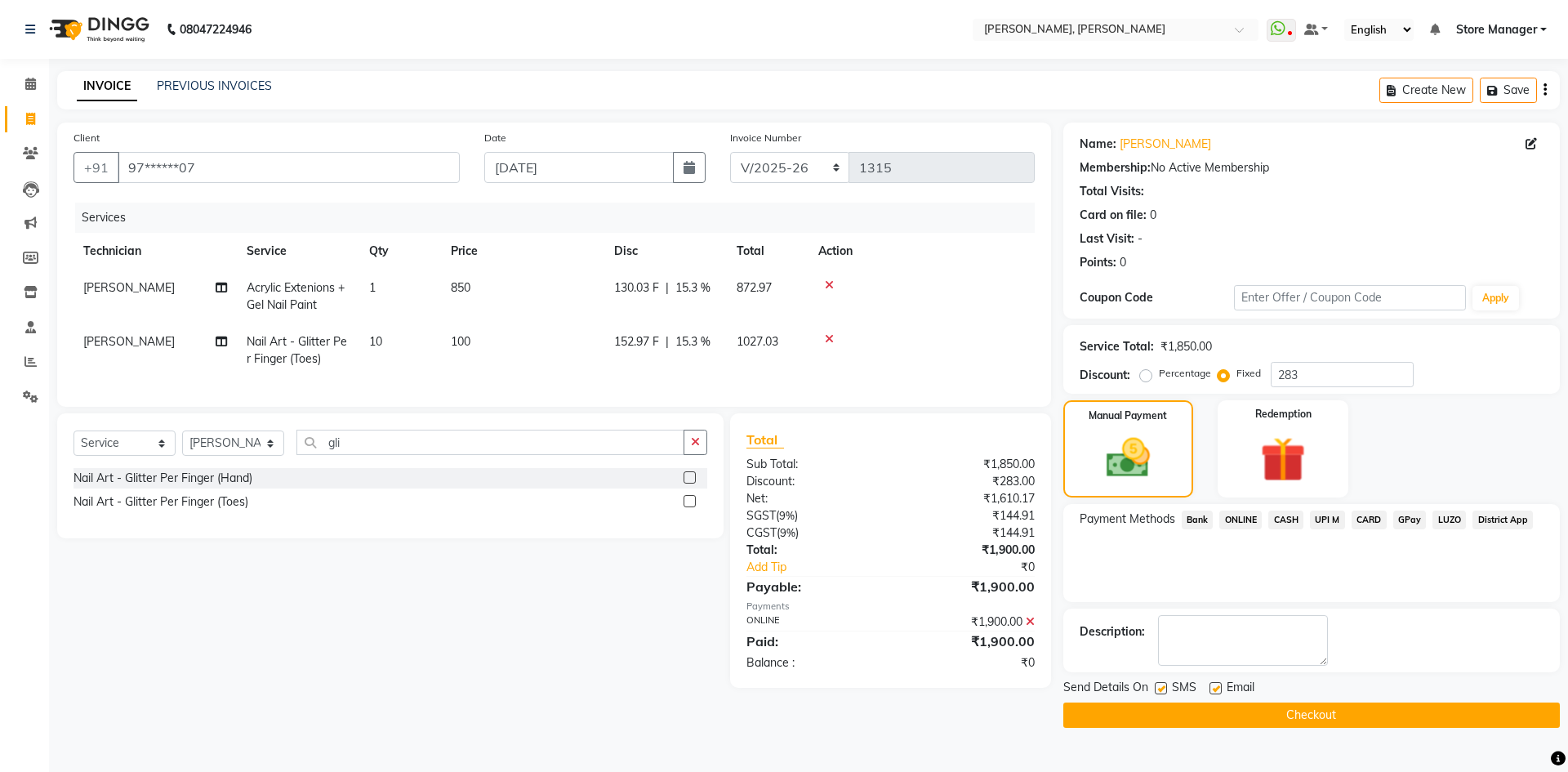
click at [1286, 712] on button "Checkout" at bounding box center [1312, 715] width 497 height 25
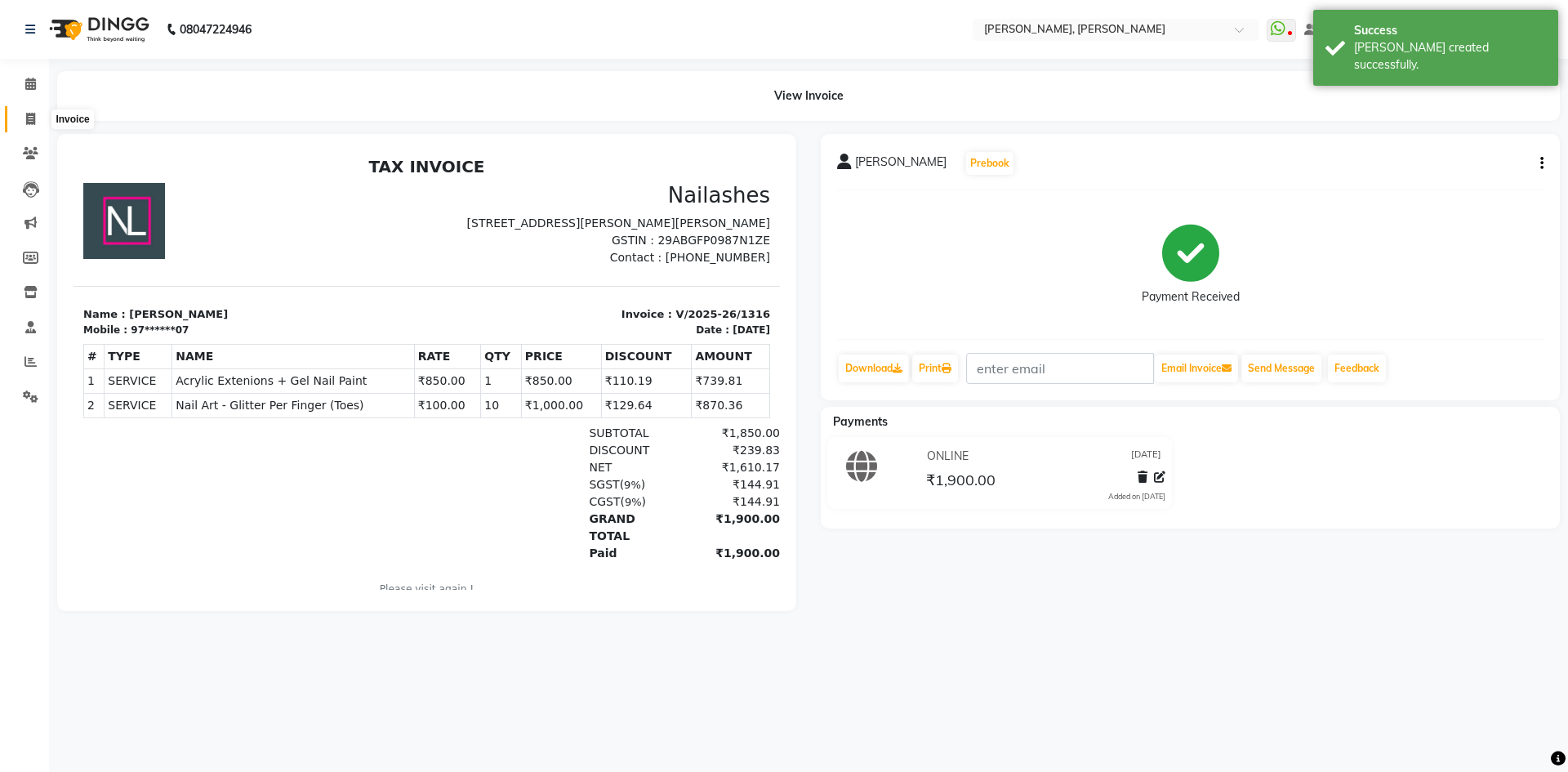
click at [30, 119] on icon at bounding box center [30, 118] width 9 height 12
select select "7173"
select select "service"
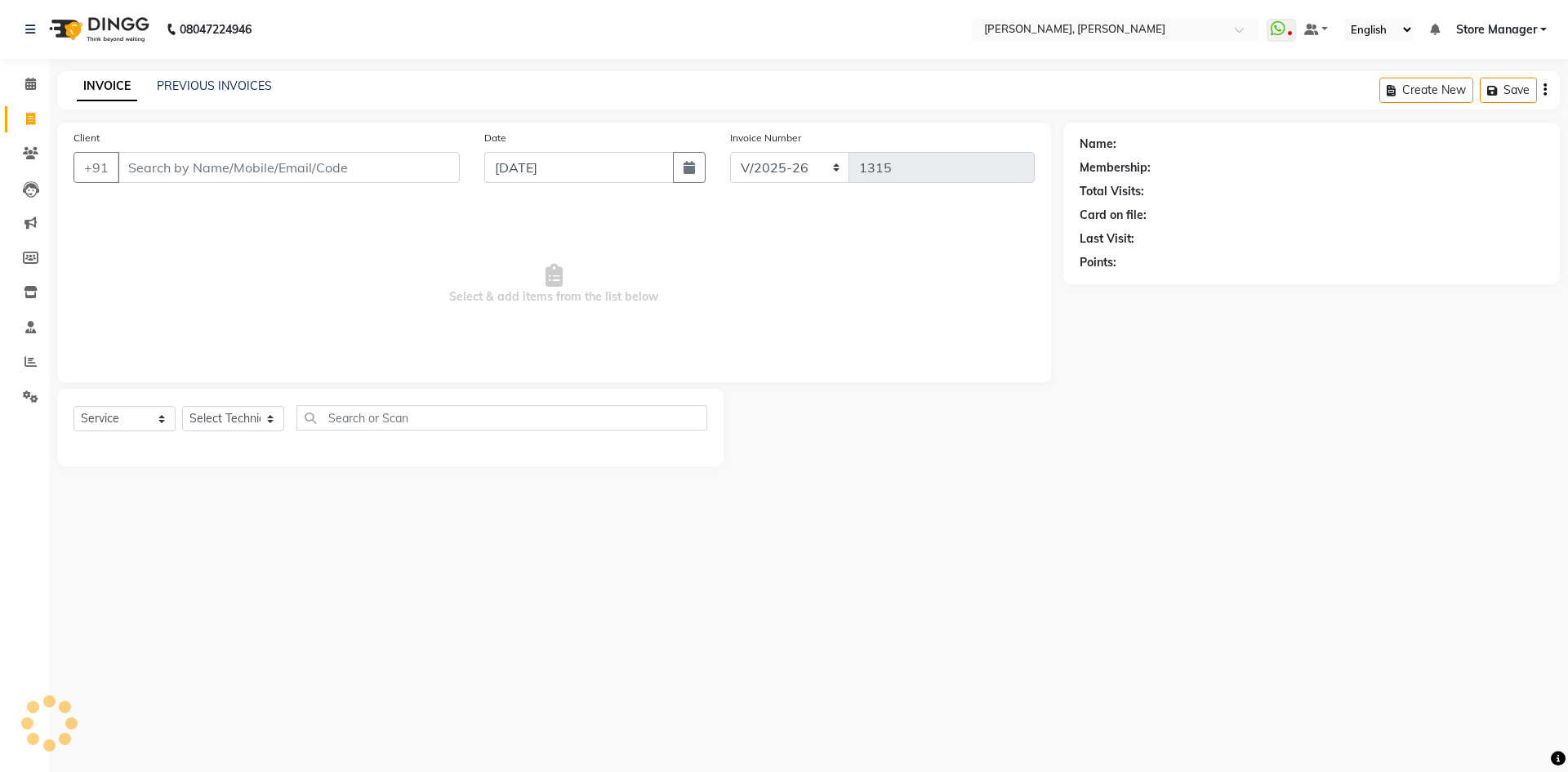
select select "7173"
select select "service"
click at [249, 428] on select "Select Technician" at bounding box center [233, 419] width 102 height 25
select select "61635"
click at [182, 406] on select "Select Technician amugha Beautician [PERSON_NAME] Evi MANAGER [PERSON_NAME] [PE…" at bounding box center [233, 419] width 102 height 25
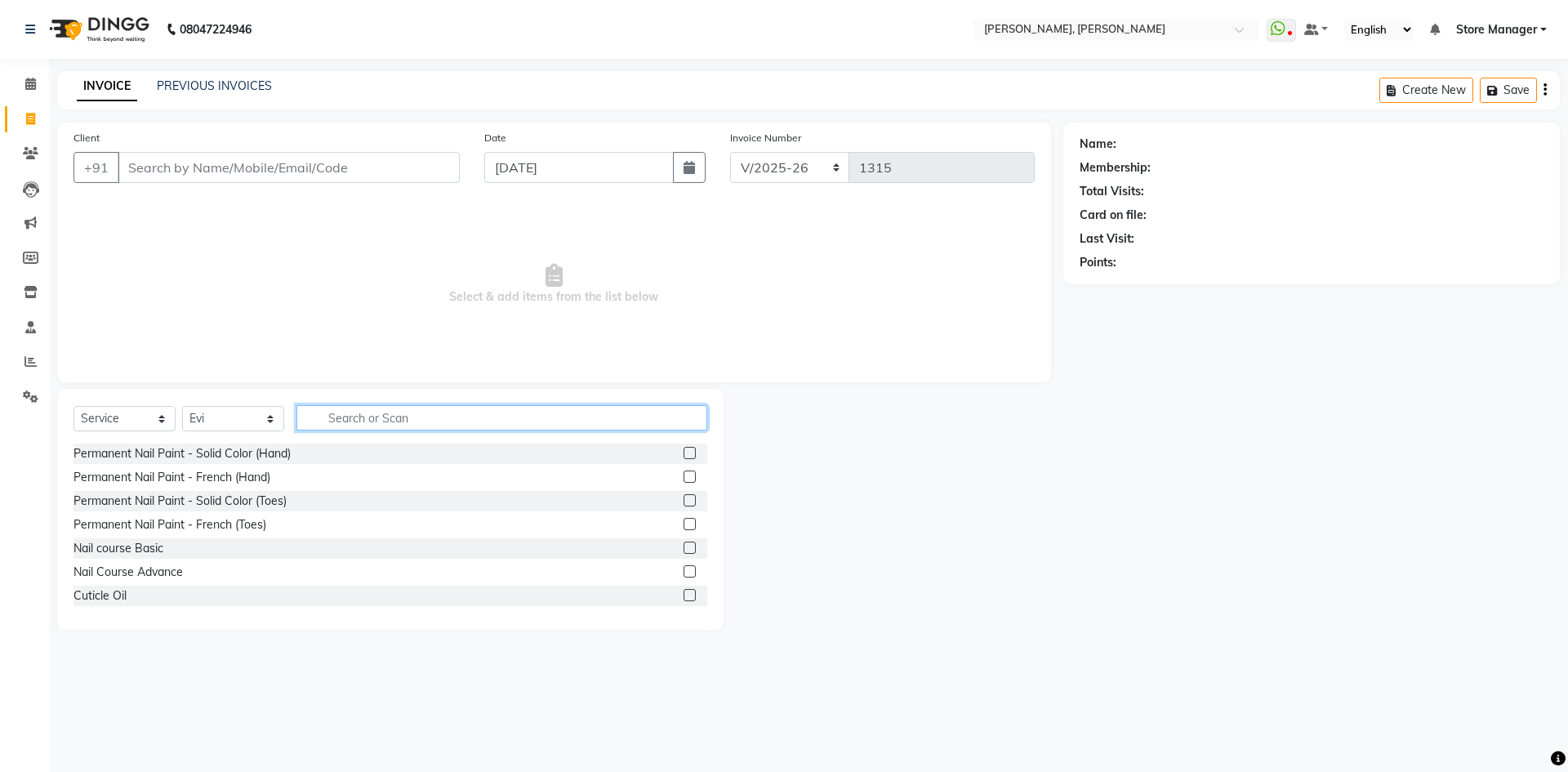
click at [432, 425] on input "text" at bounding box center [502, 418] width 411 height 25
click at [683, 503] on label at bounding box center [689, 500] width 12 height 12
click at [683, 503] on input "checkbox" at bounding box center [688, 501] width 11 height 11
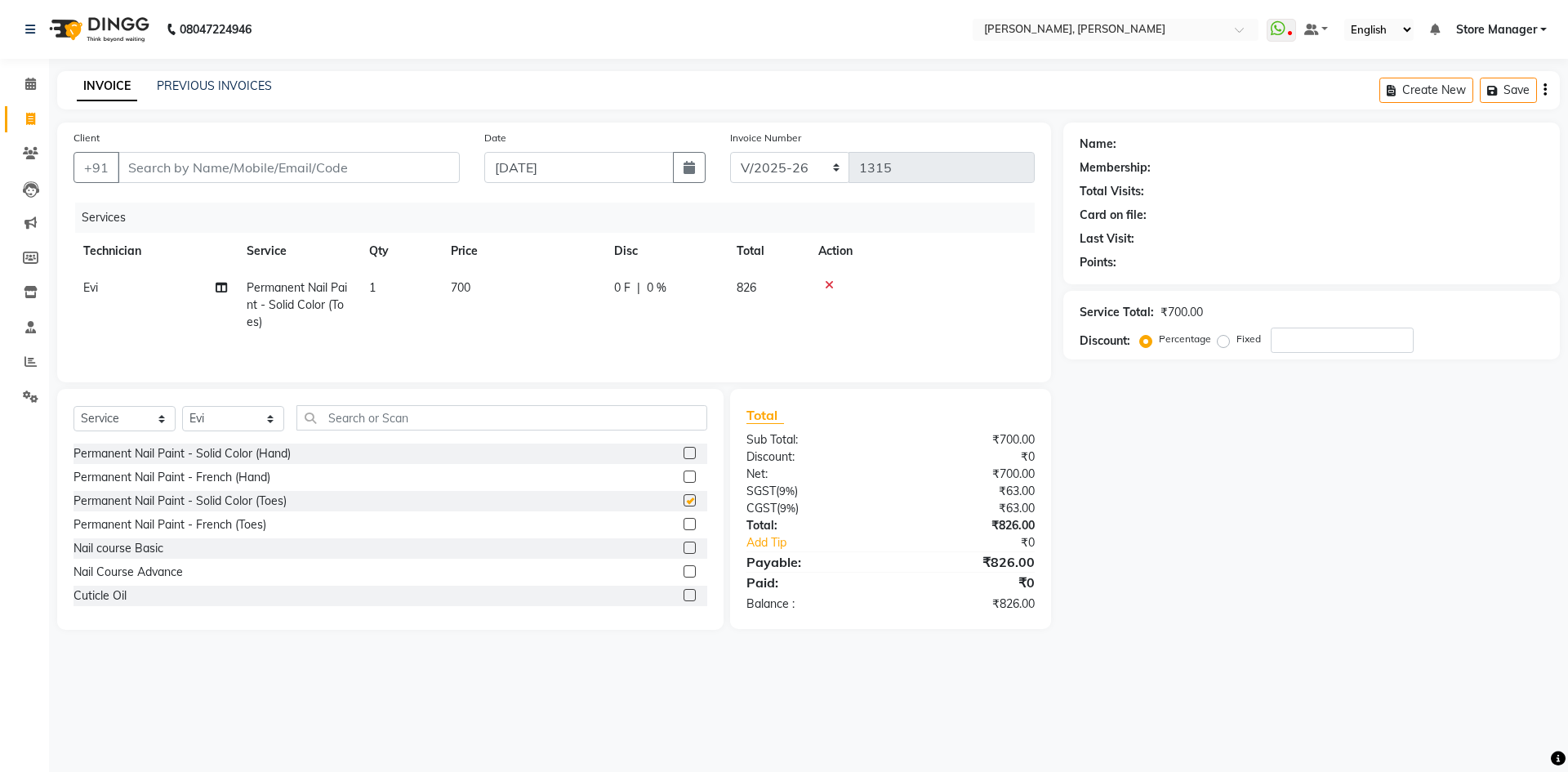
checkbox input "false"
click at [103, 292] on td "Evi" at bounding box center [155, 305] width 163 height 71
select select "61635"
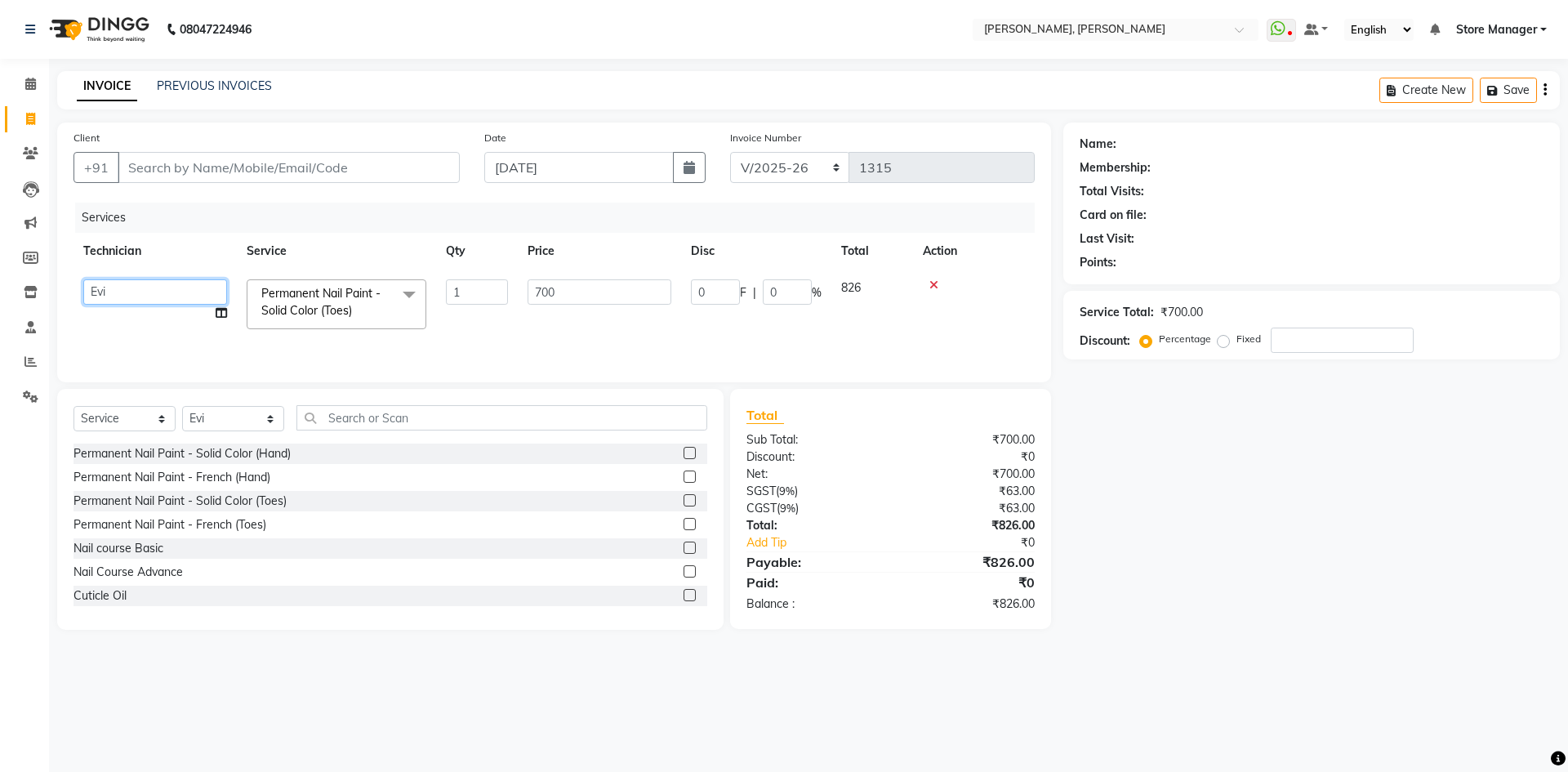
click at [167, 288] on select "amugha Beautician durgesh ELO Evi MANAGER Priya Singh Sathish siya Store Manage…" at bounding box center [155, 292] width 144 height 25
click at [474, 421] on input "text" at bounding box center [502, 418] width 411 height 25
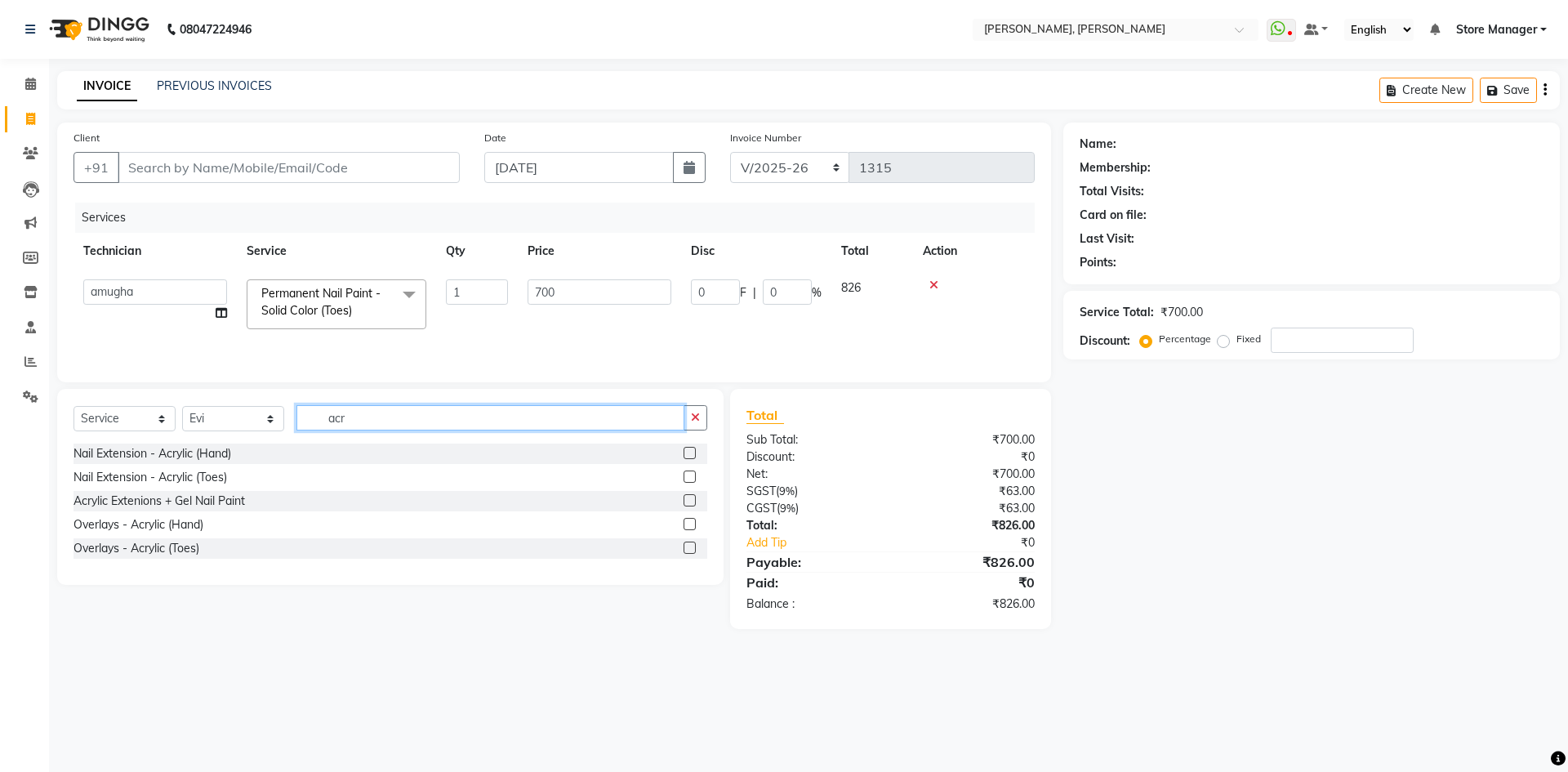
type input "acr"
click at [689, 498] on label at bounding box center [689, 500] width 12 height 12
click at [689, 498] on input "checkbox" at bounding box center [688, 501] width 11 height 11
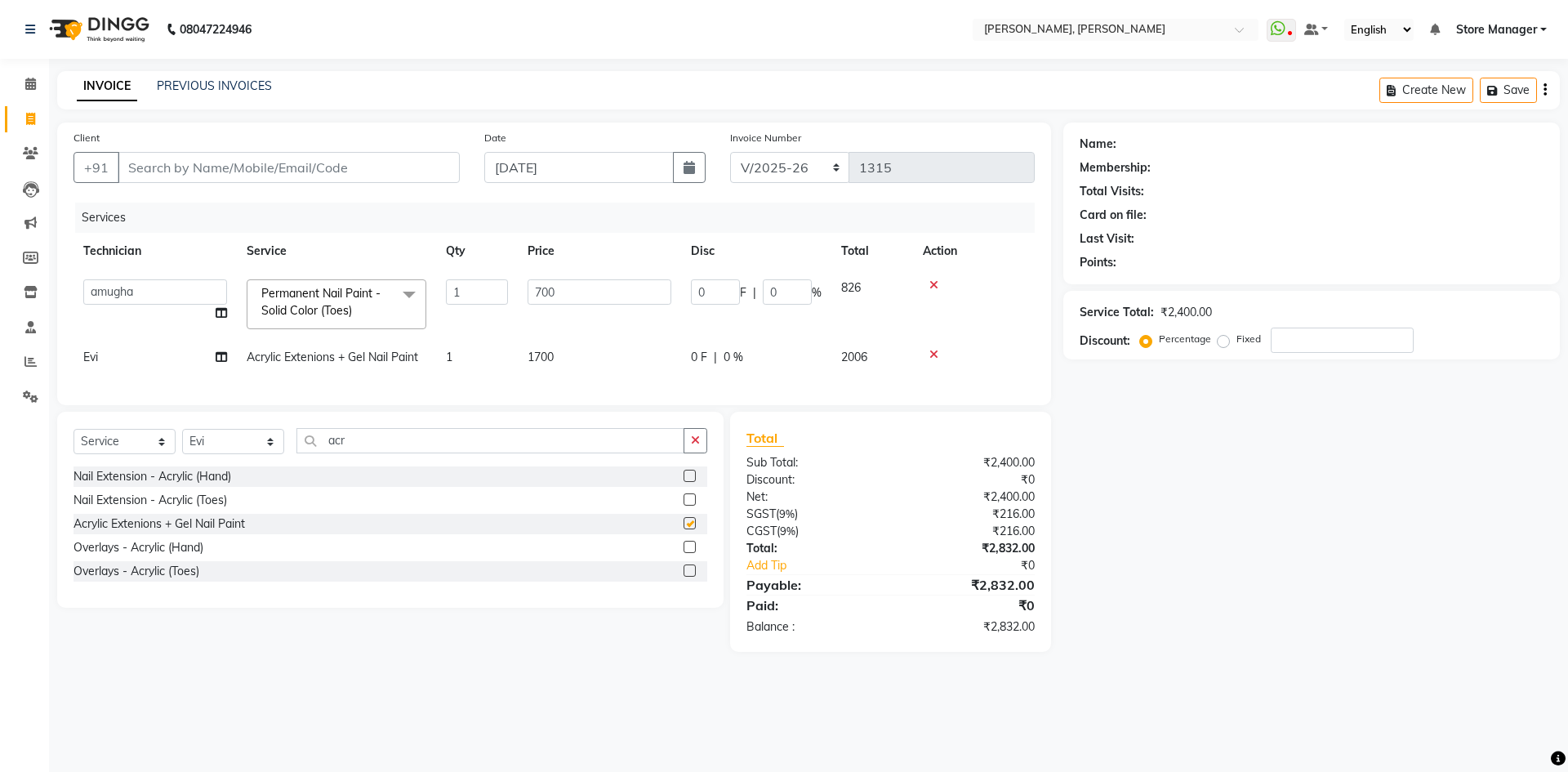
checkbox input "false"
click at [540, 356] on span "1700" at bounding box center [540, 356] width 26 height 14
select select "61635"
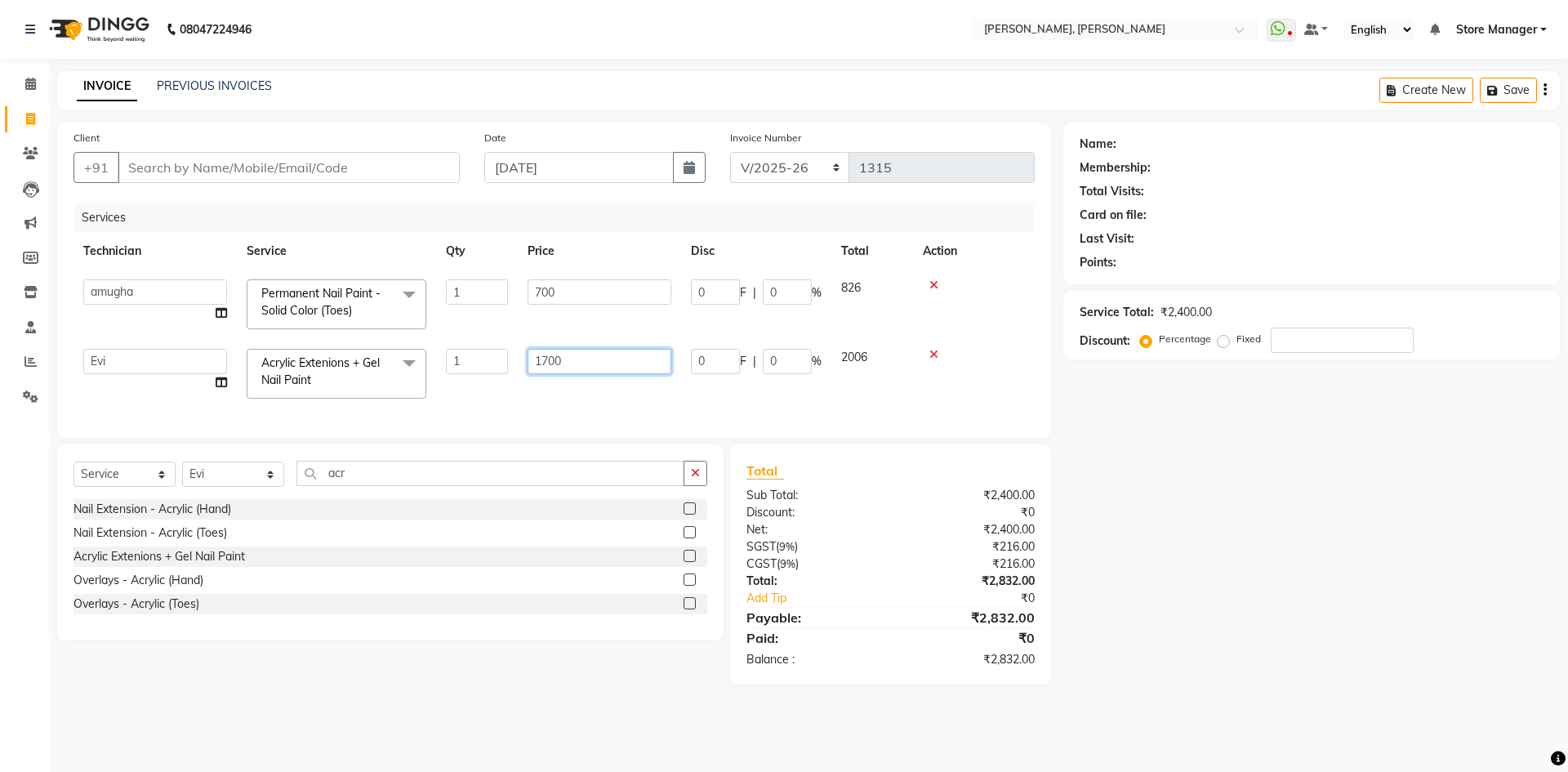
click at [544, 363] on input "1700" at bounding box center [600, 361] width 144 height 25
type input "850"
click at [1202, 624] on div "Name: Membership: Total Visits: Card on file: Last Visit: Points: Service Total…" at bounding box center [1318, 404] width 509 height 563
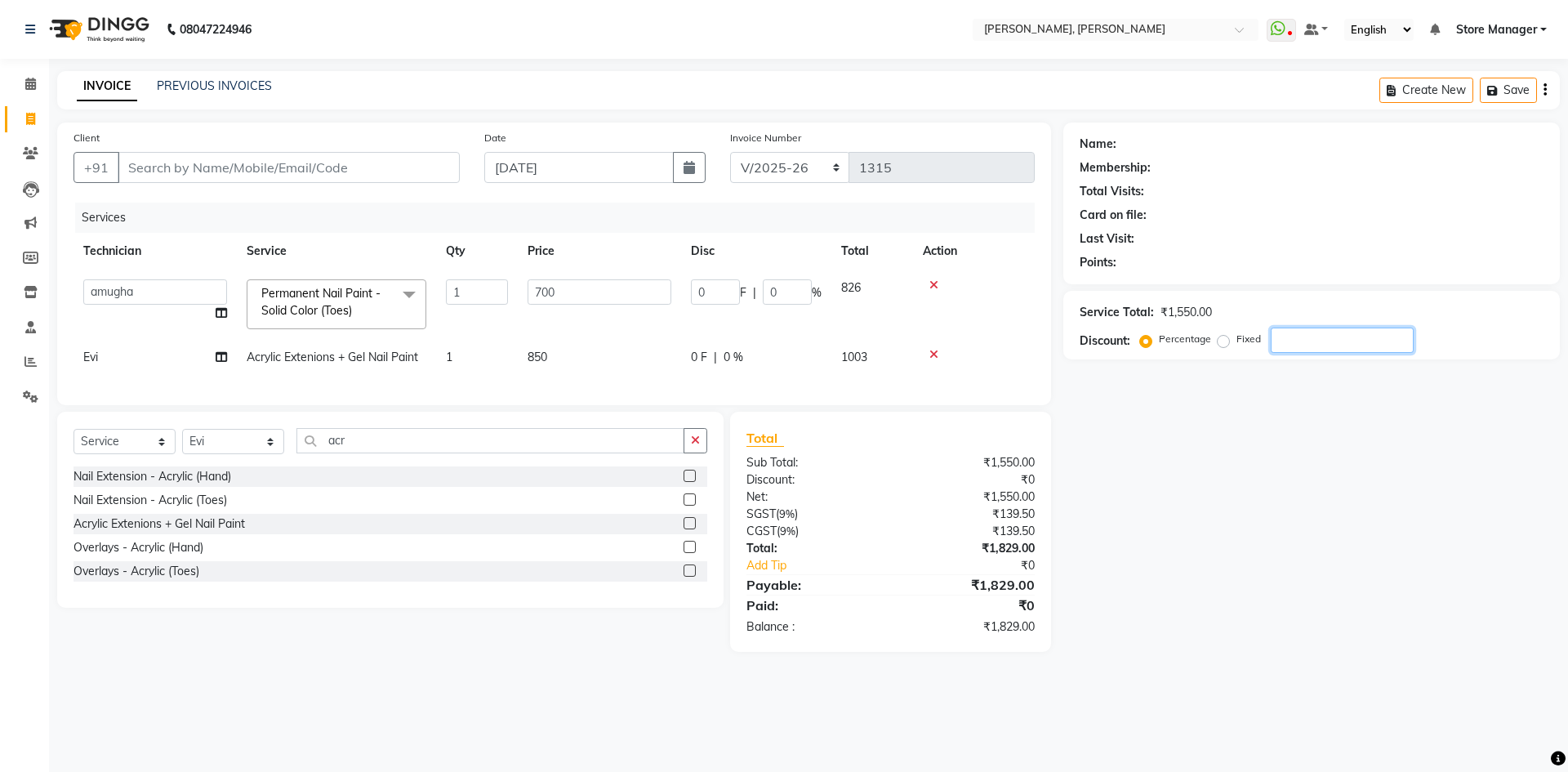
click at [1331, 348] on input "number" at bounding box center [1342, 340] width 143 height 25
type input "1"
type input "7"
type input "1"
type input "10"
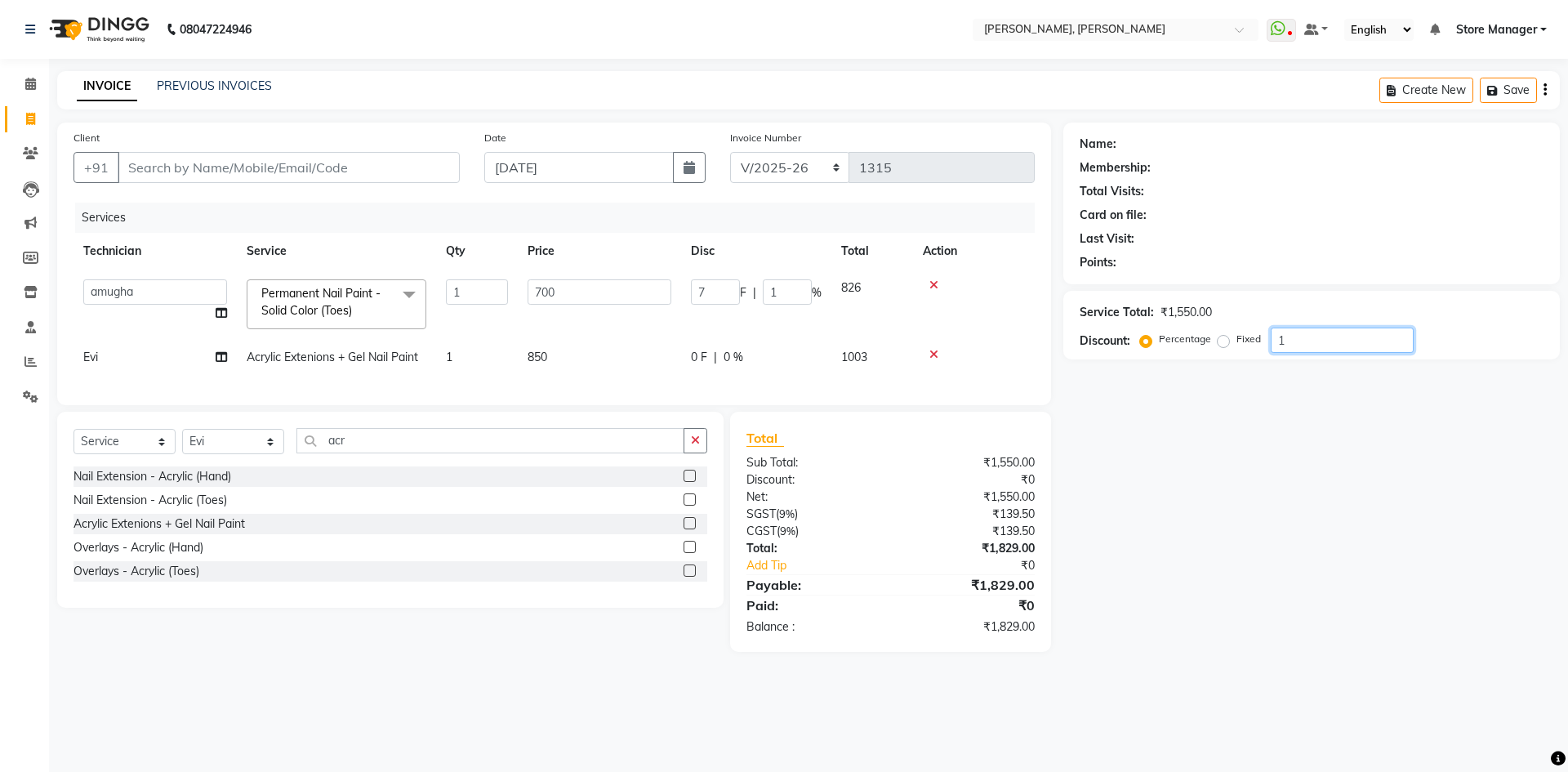
type input "70"
type input "10"
click at [527, 359] on td "850" at bounding box center [600, 357] width 163 height 36
select select "61635"
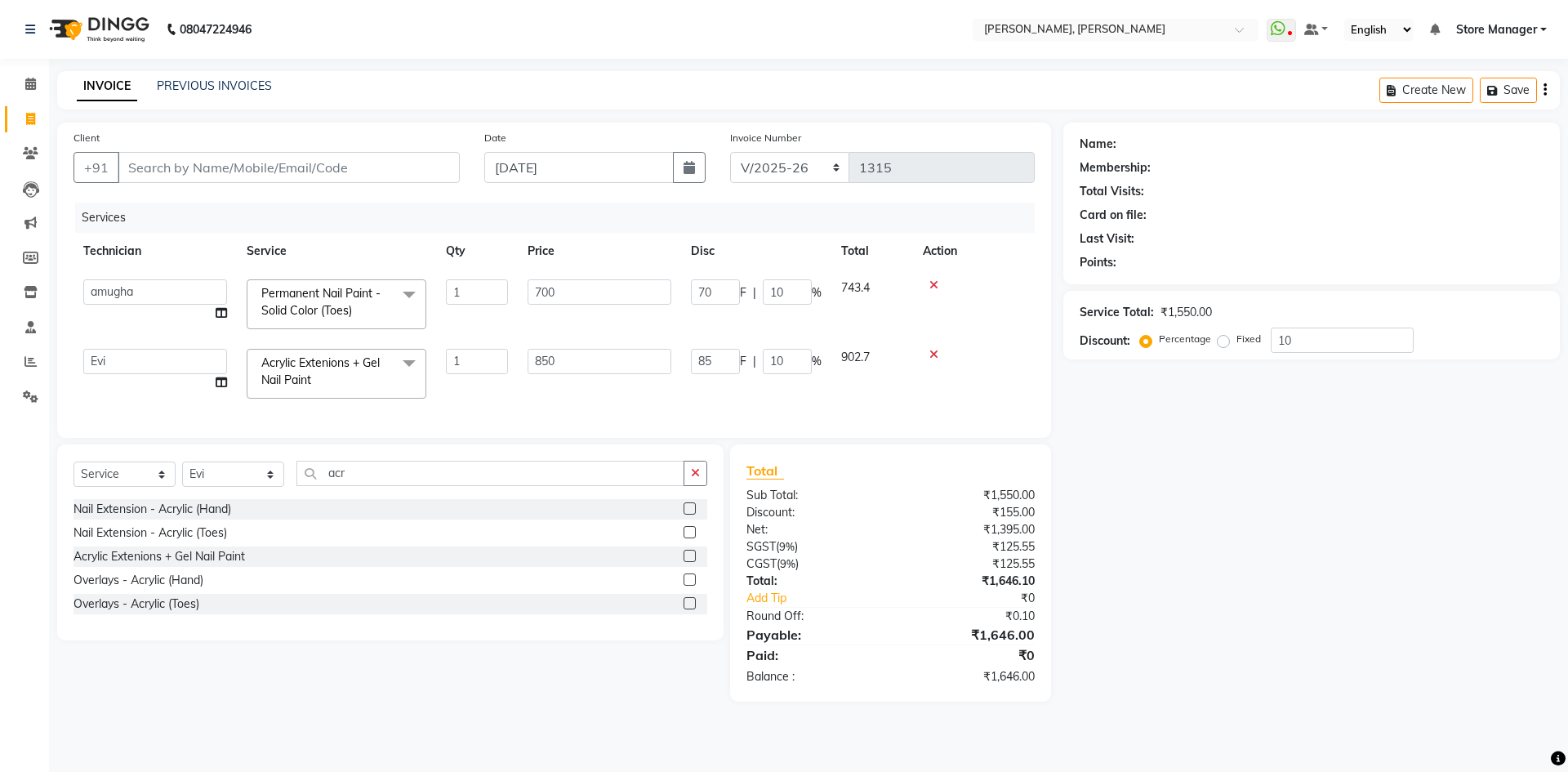
click at [935, 354] on icon at bounding box center [934, 354] width 9 height 12
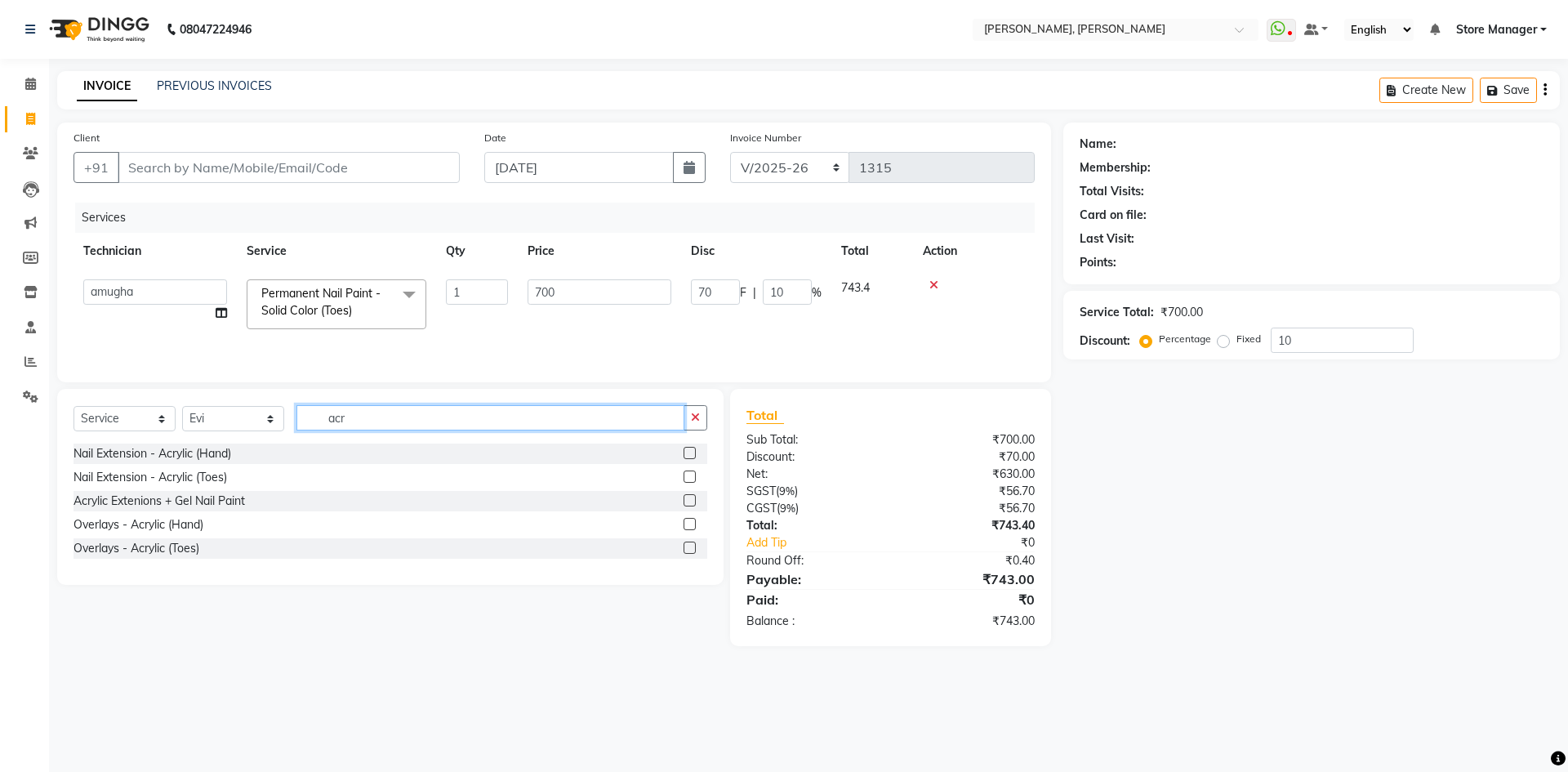
click at [402, 414] on input "acr" at bounding box center [490, 418] width 388 height 25
type input "a"
type input "gel"
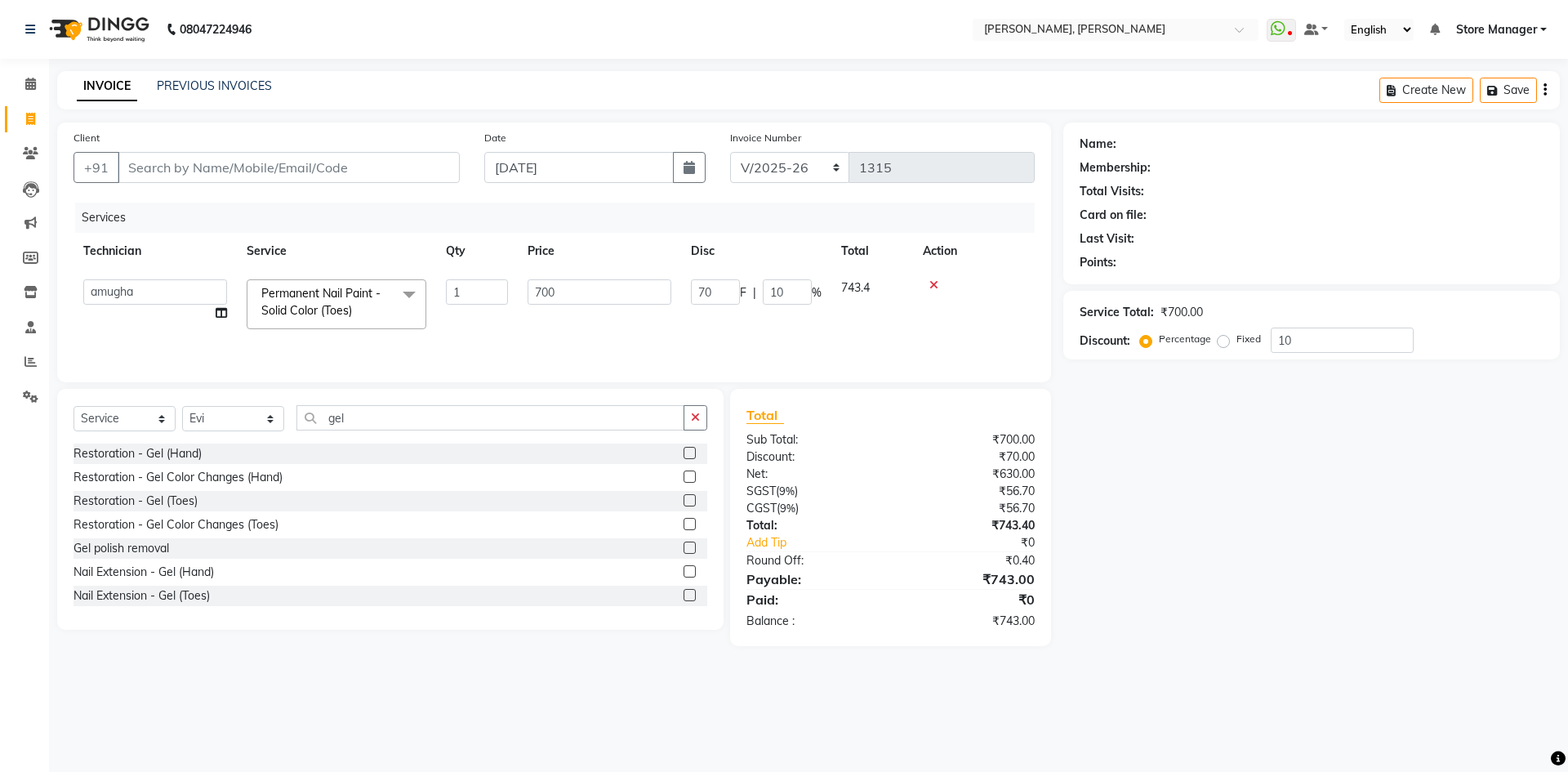
click at [683, 574] on label at bounding box center [689, 571] width 12 height 12
click at [683, 574] on input "checkbox" at bounding box center [688, 572] width 11 height 11
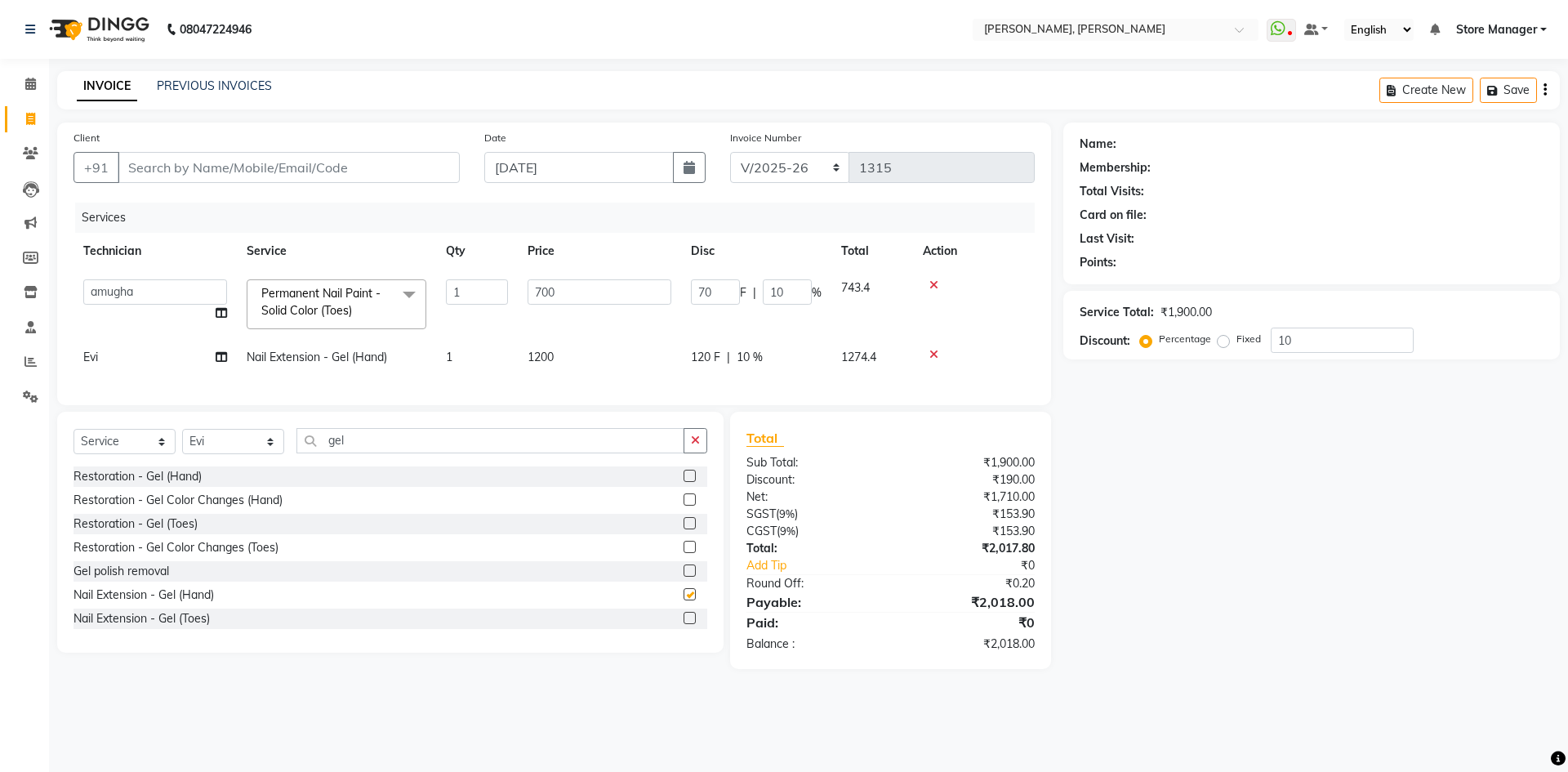
checkbox input "false"
click at [546, 352] on span "1200" at bounding box center [540, 356] width 26 height 14
select select "61635"
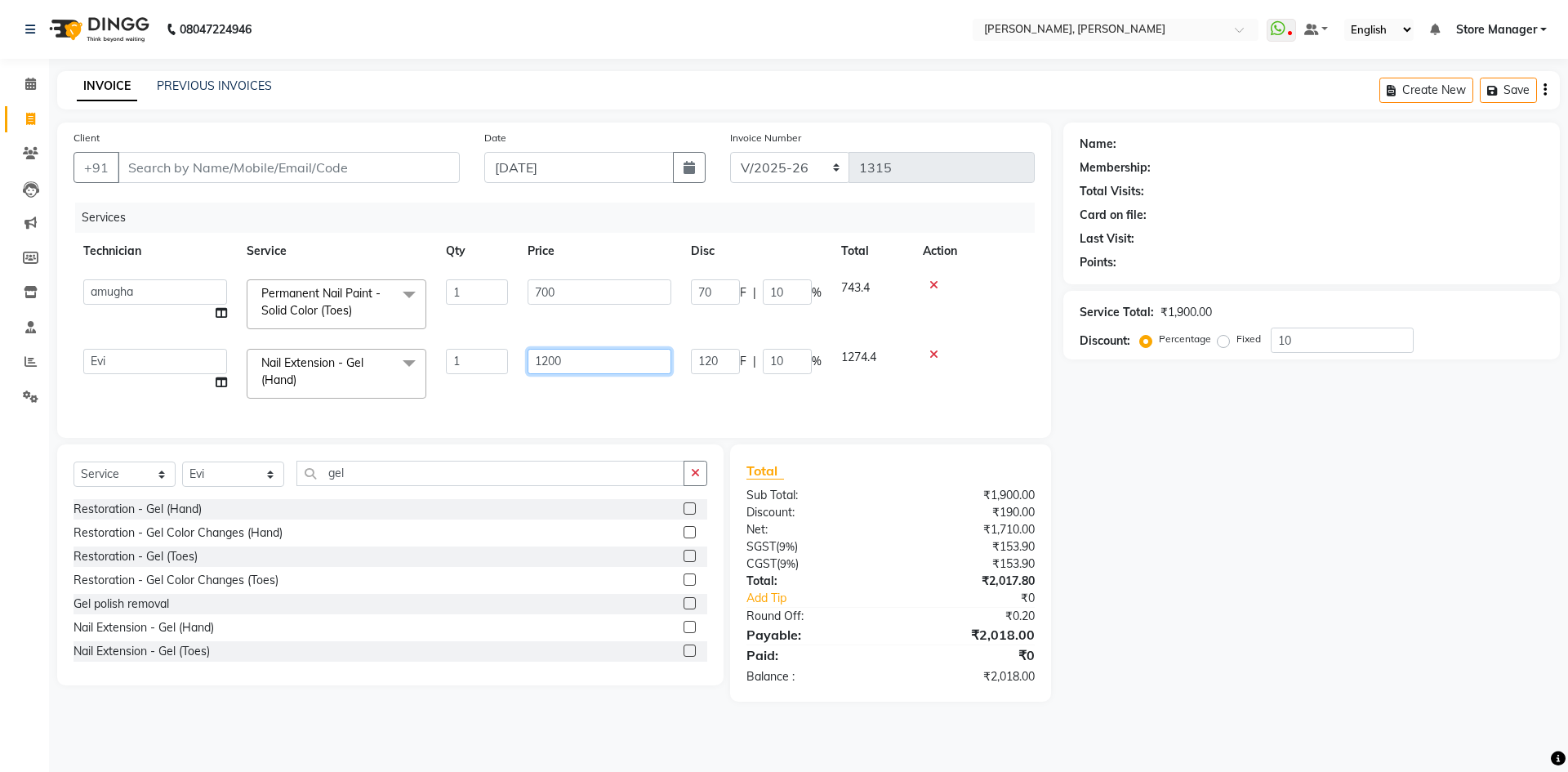
click at [570, 360] on input "1200" at bounding box center [600, 361] width 144 height 25
click at [552, 363] on input "1200" at bounding box center [600, 361] width 144 height 25
type input "600"
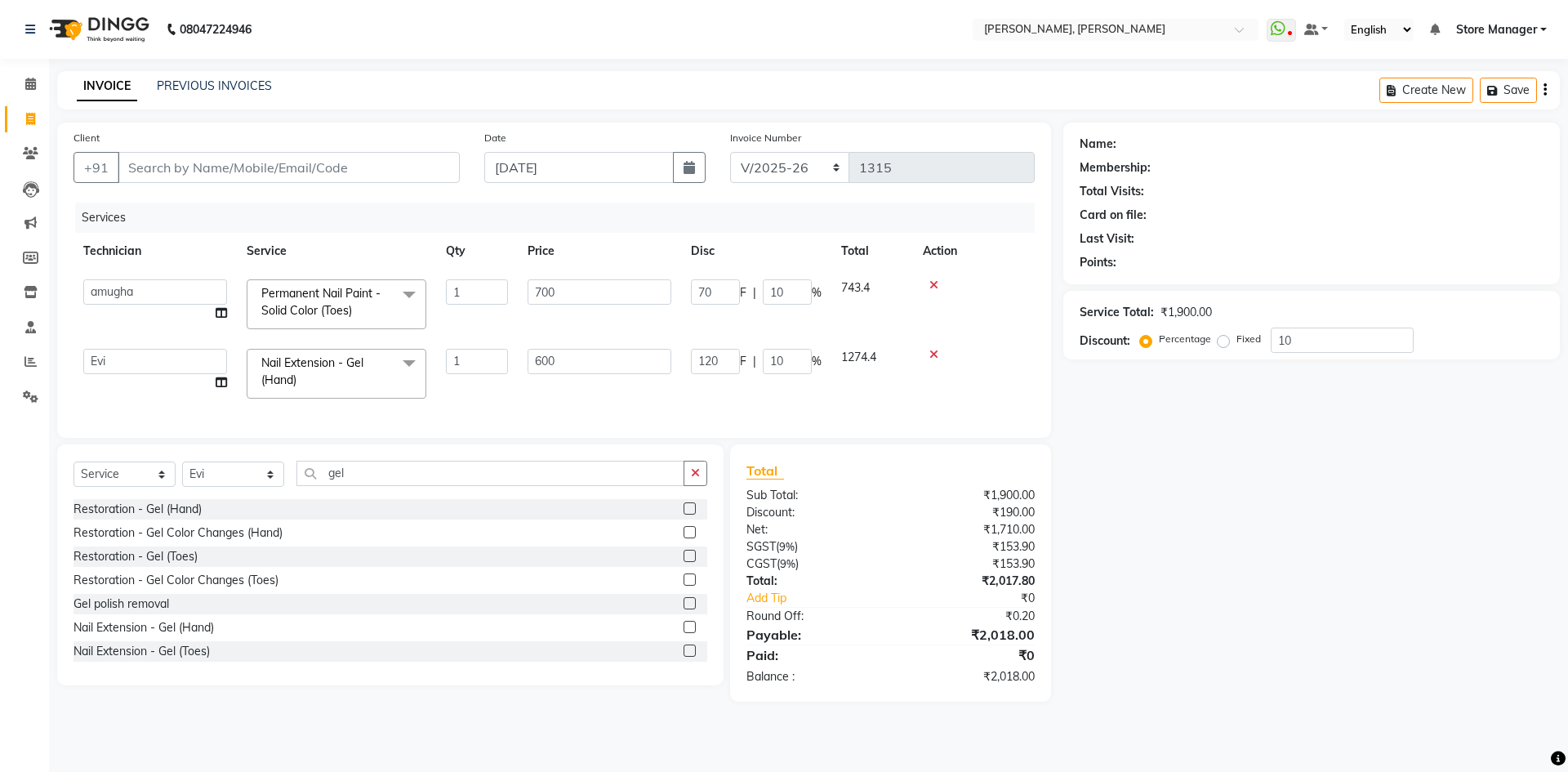
click at [1205, 502] on div "Name: Membership: Total Visits: Card on file: Last Visit: Points: Service Total…" at bounding box center [1318, 412] width 509 height 579
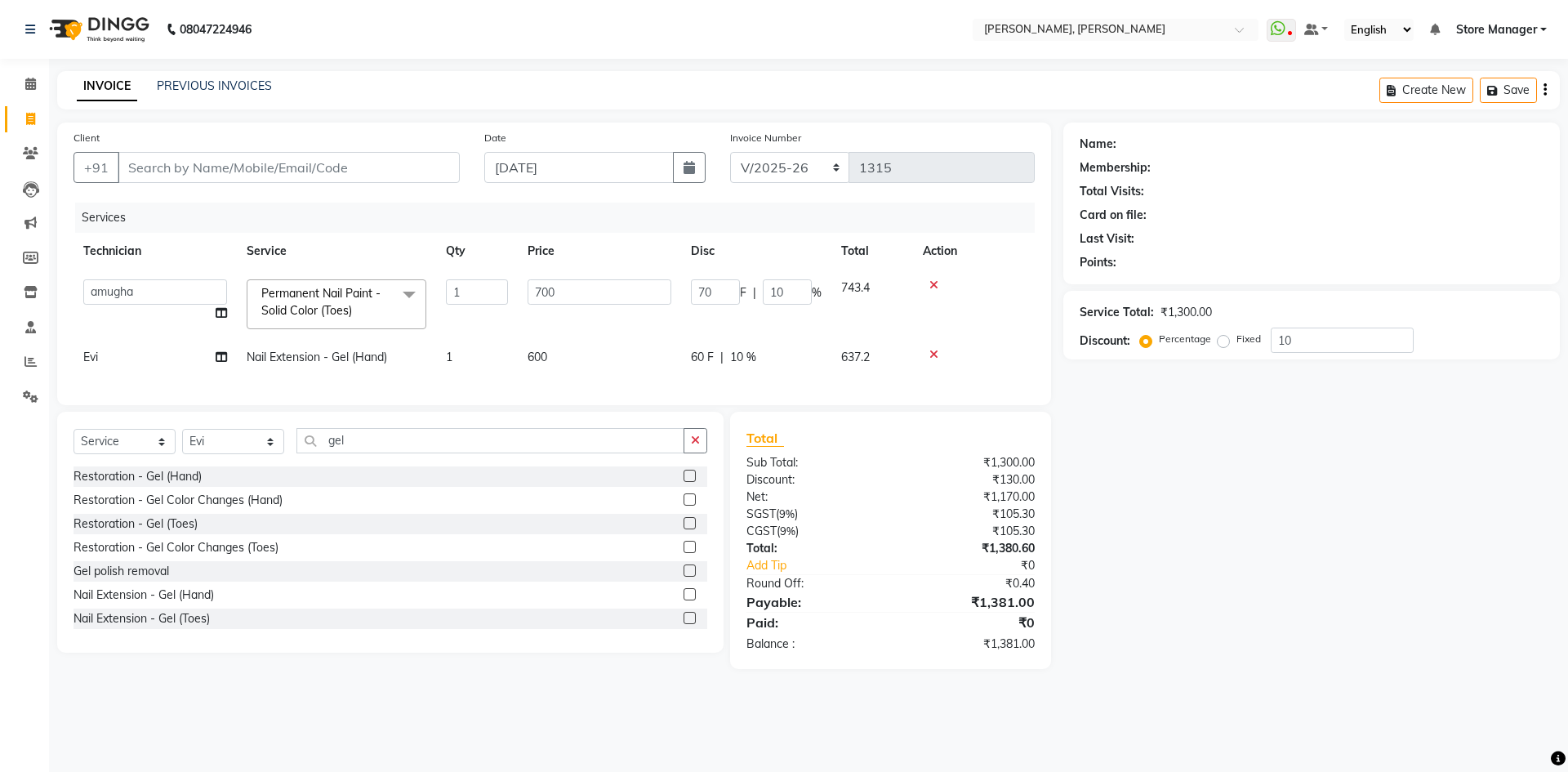
click at [692, 446] on icon "button" at bounding box center [695, 441] width 9 height 12
click at [683, 482] on label at bounding box center [689, 475] width 12 height 12
click at [683, 482] on input "checkbox" at bounding box center [688, 476] width 11 height 11
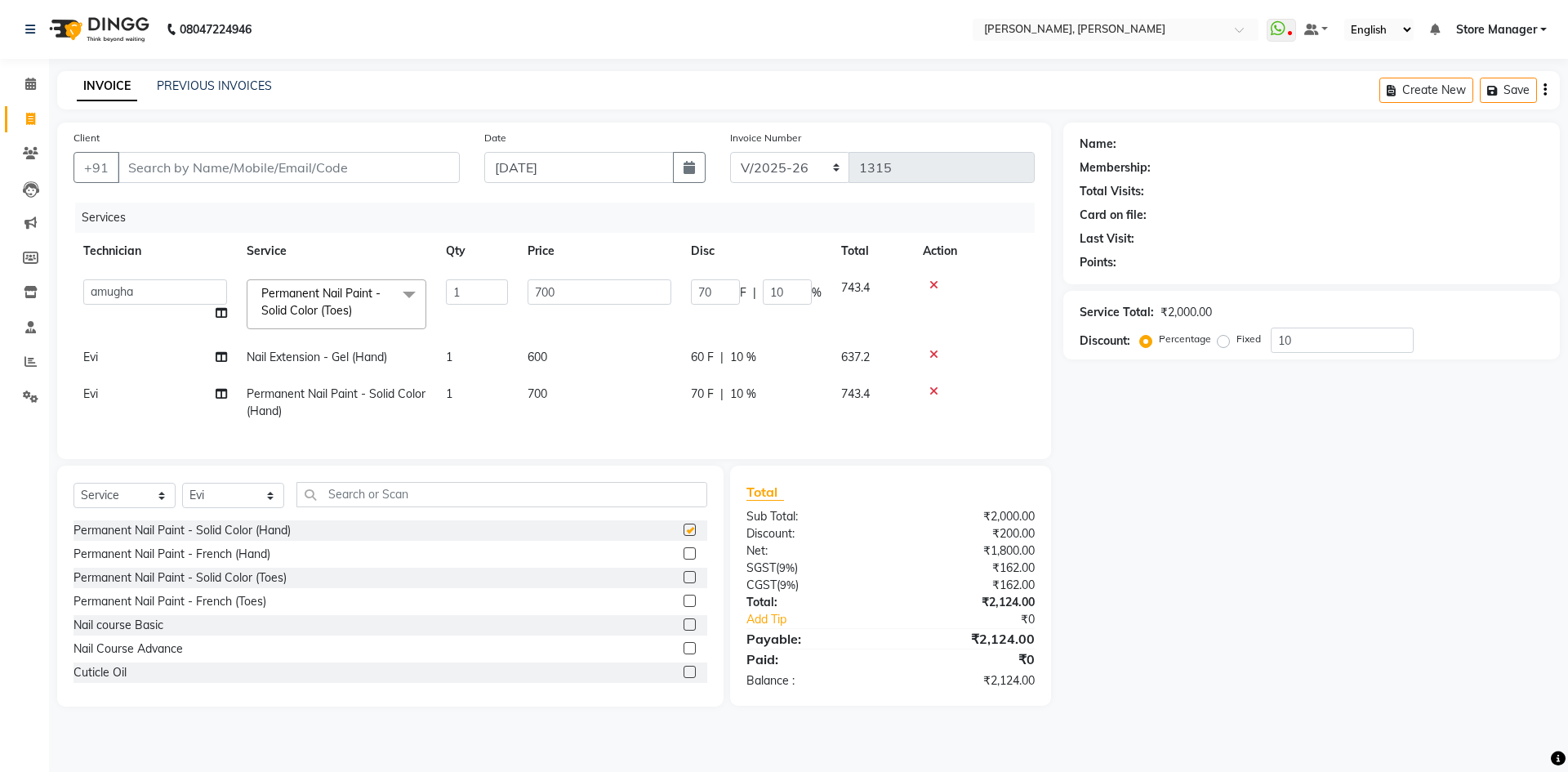
checkbox input "false"
click at [540, 393] on span "700" at bounding box center [537, 394] width 19 height 14
select select "61635"
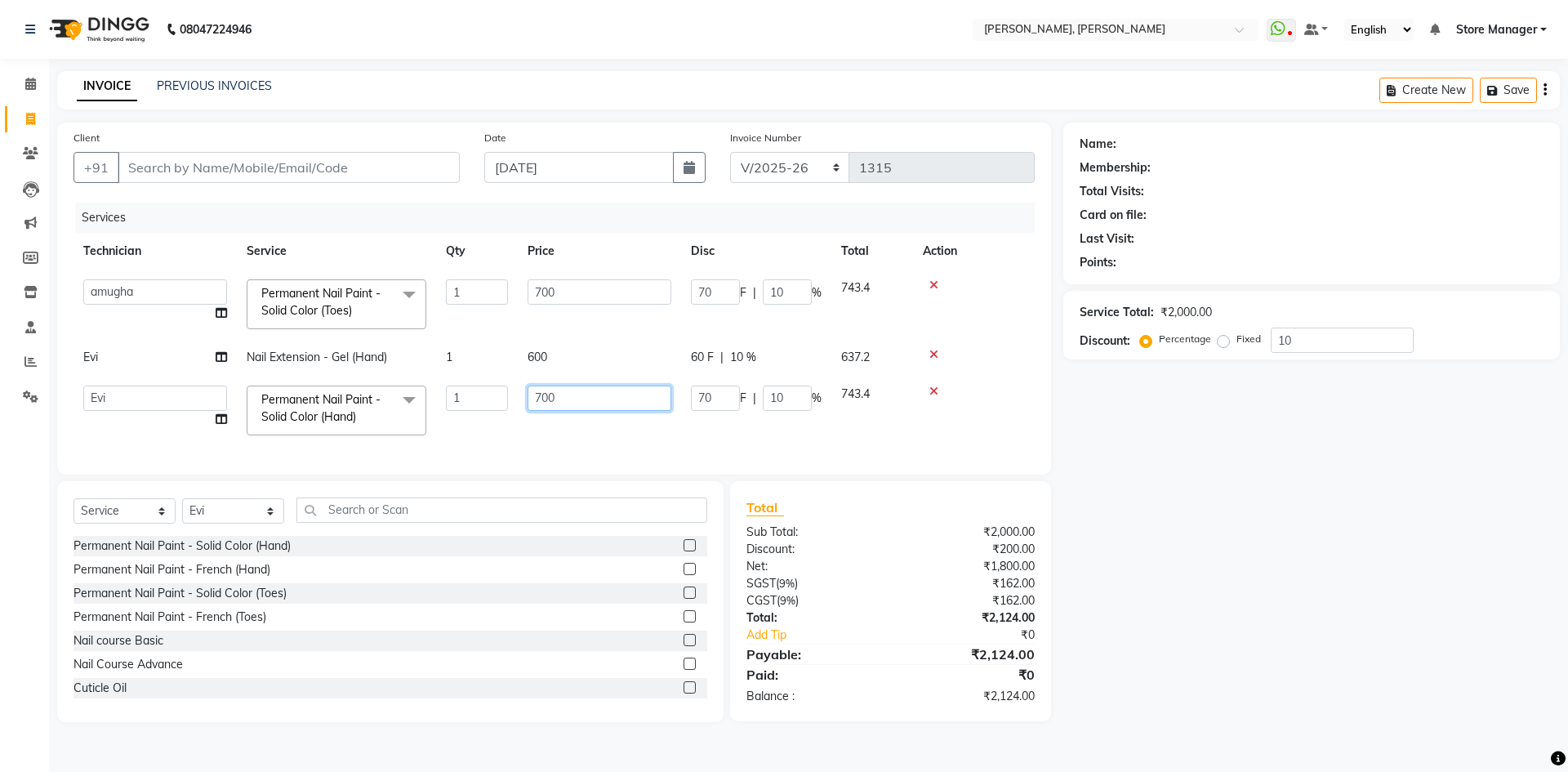
click at [553, 393] on input "700" at bounding box center [600, 398] width 144 height 25
click at [548, 397] on input "700" at bounding box center [600, 398] width 144 height 25
type input "350"
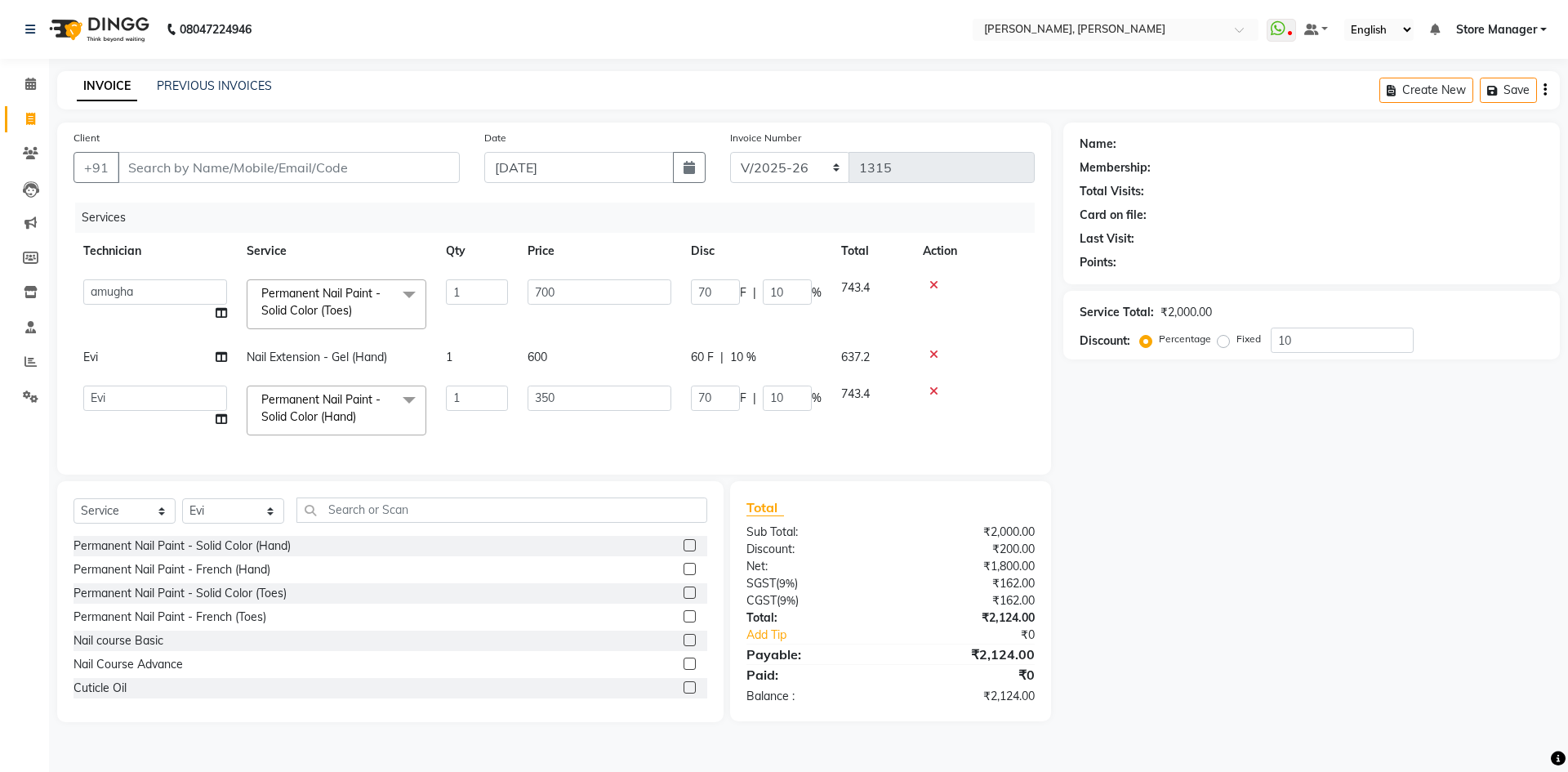
click at [1367, 639] on div "Name: Membership: Total Visits: Card on file: Last Visit: Points: Service Total…" at bounding box center [1318, 422] width 509 height 600
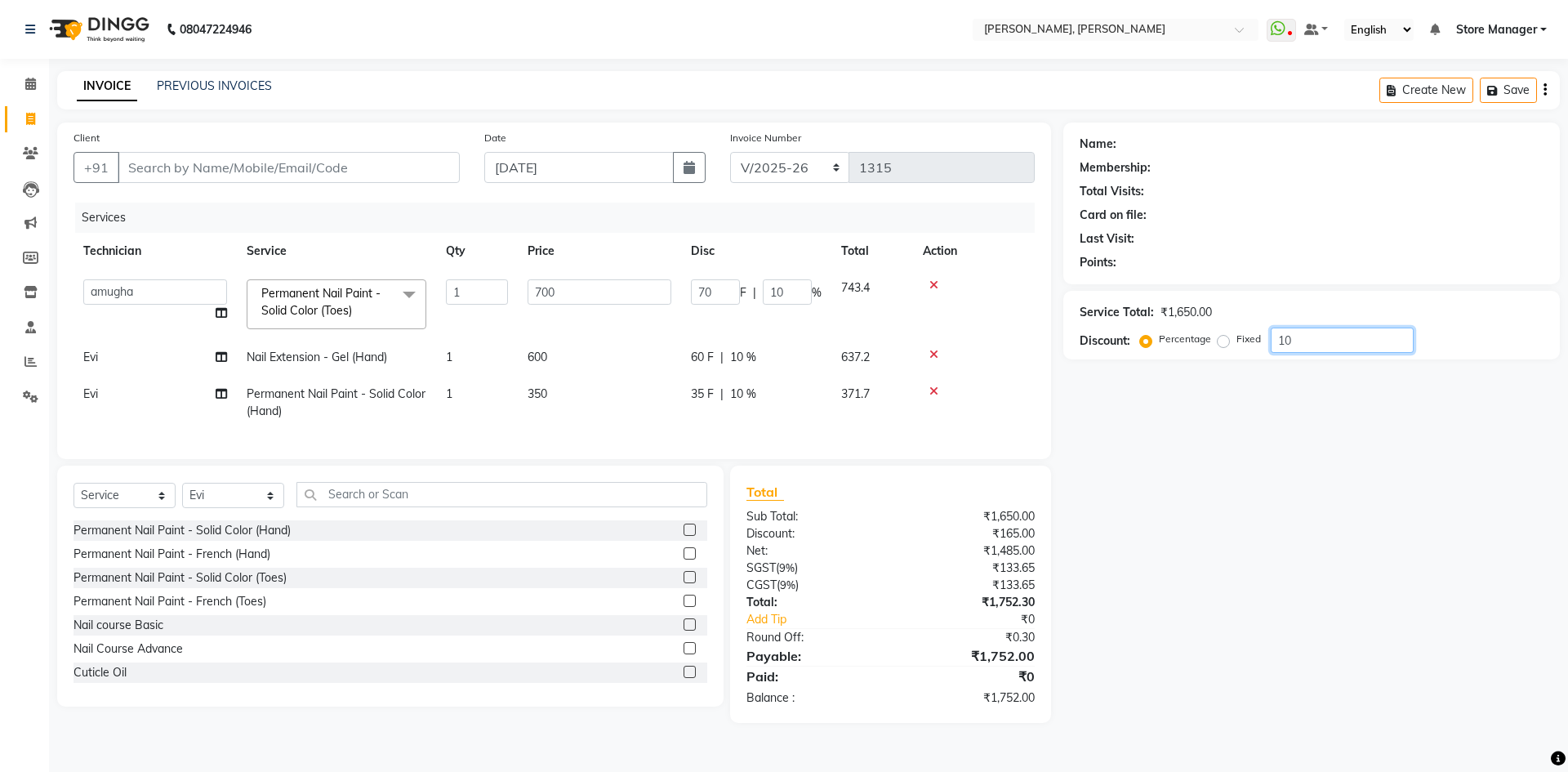
click at [1337, 345] on input "10" at bounding box center [1342, 340] width 143 height 25
type input "1"
type input "7"
type input "1"
type input "0"
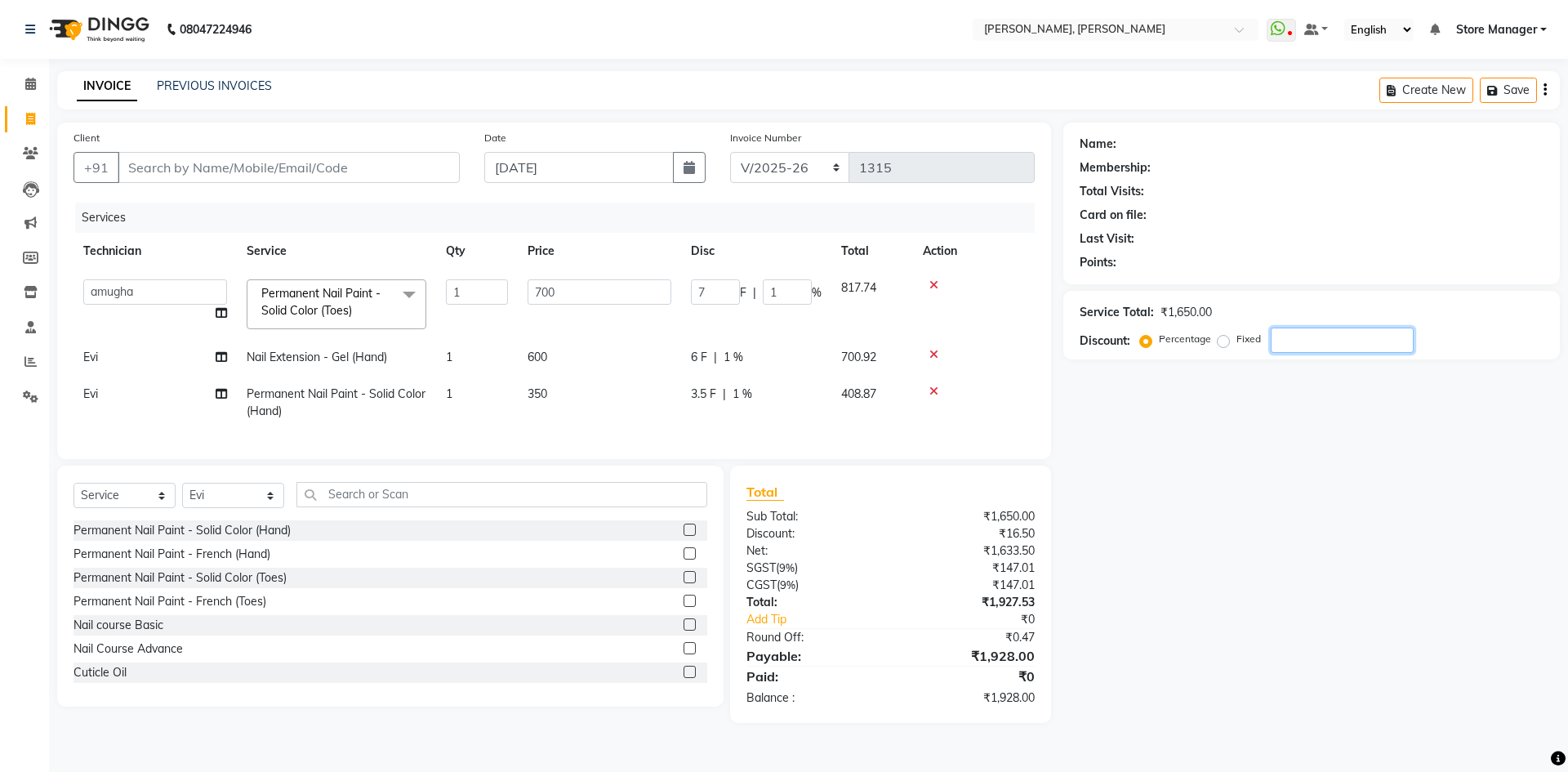
type input "0"
click at [1325, 336] on input "number" at bounding box center [1342, 340] width 143 height 25
type input "1"
type input "7"
type input "1"
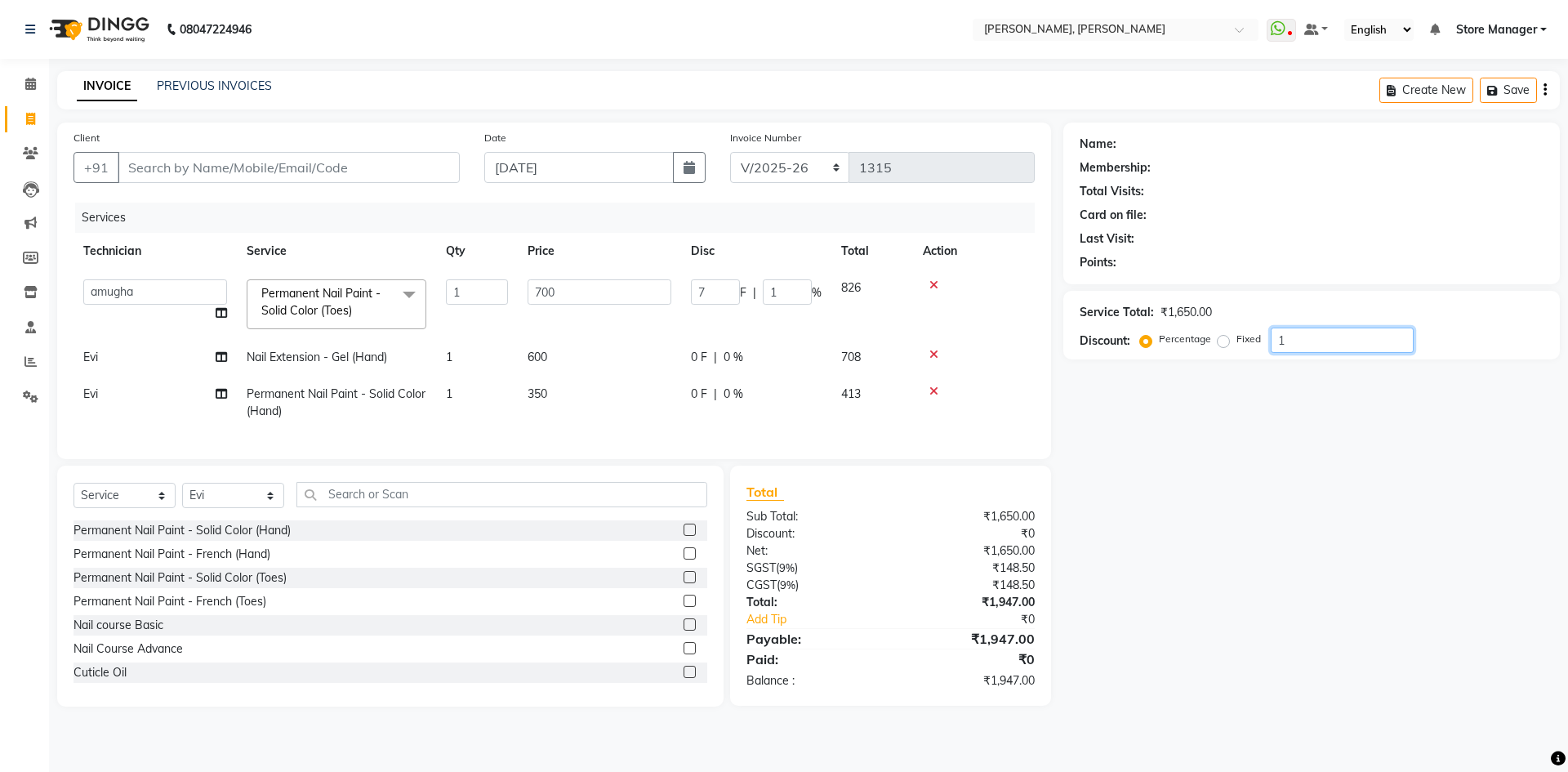
type input "10"
type input "70"
type input "10"
type input "1"
type input "7"
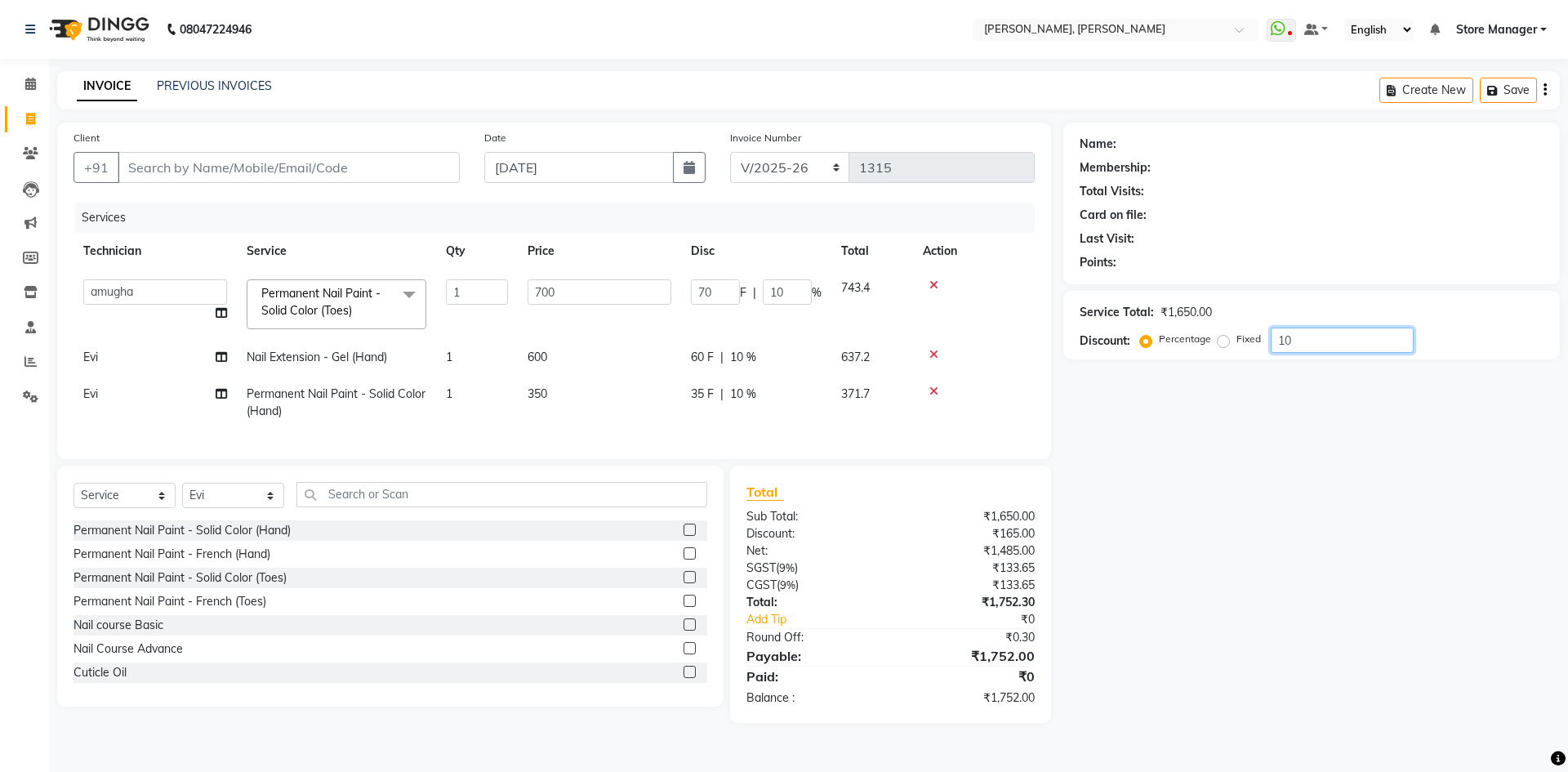
type input "1"
type input "0"
type input "15"
type input "105"
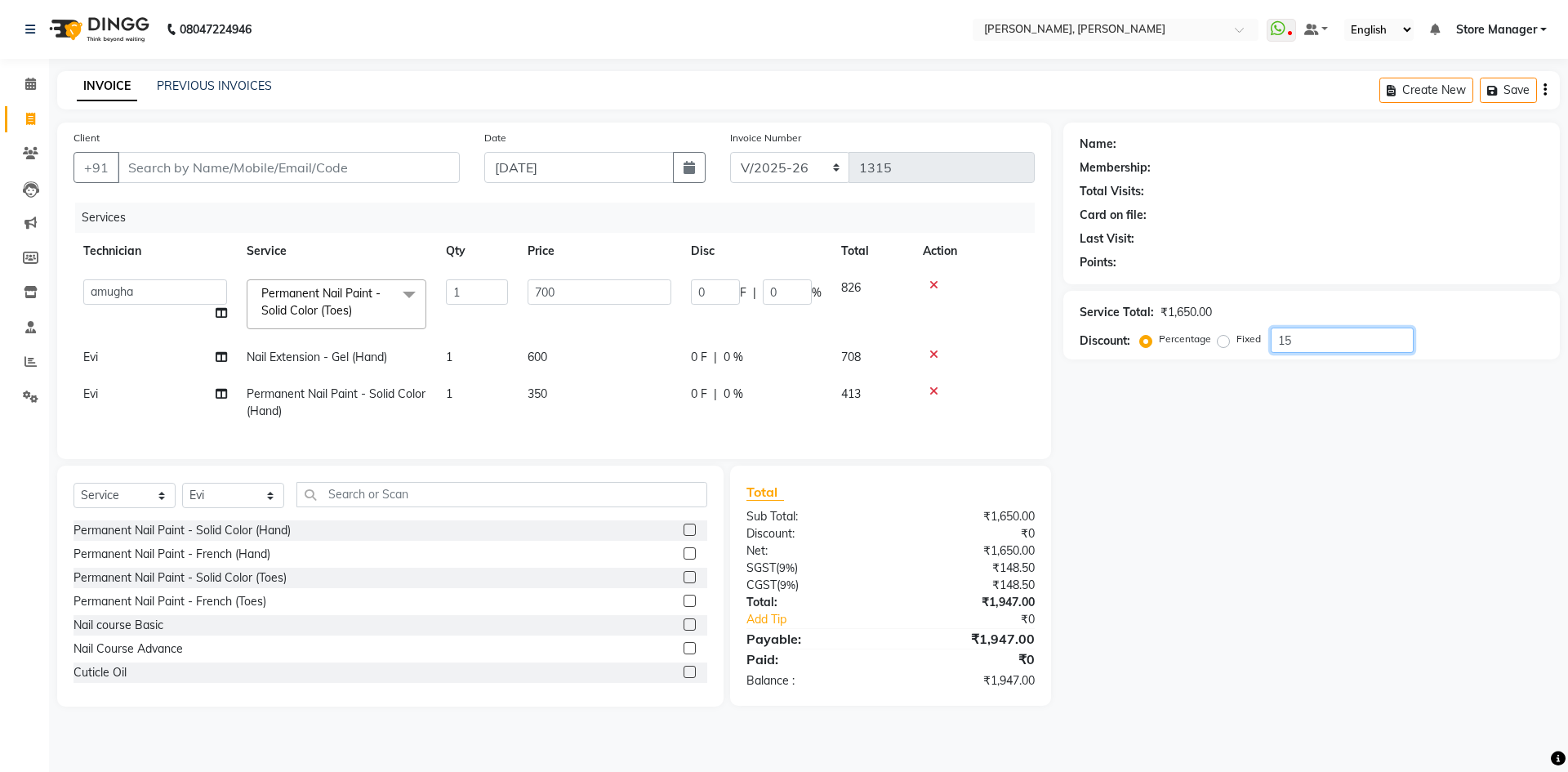
type input "15"
type input "1"
type input "7"
type input "1"
type input "0"
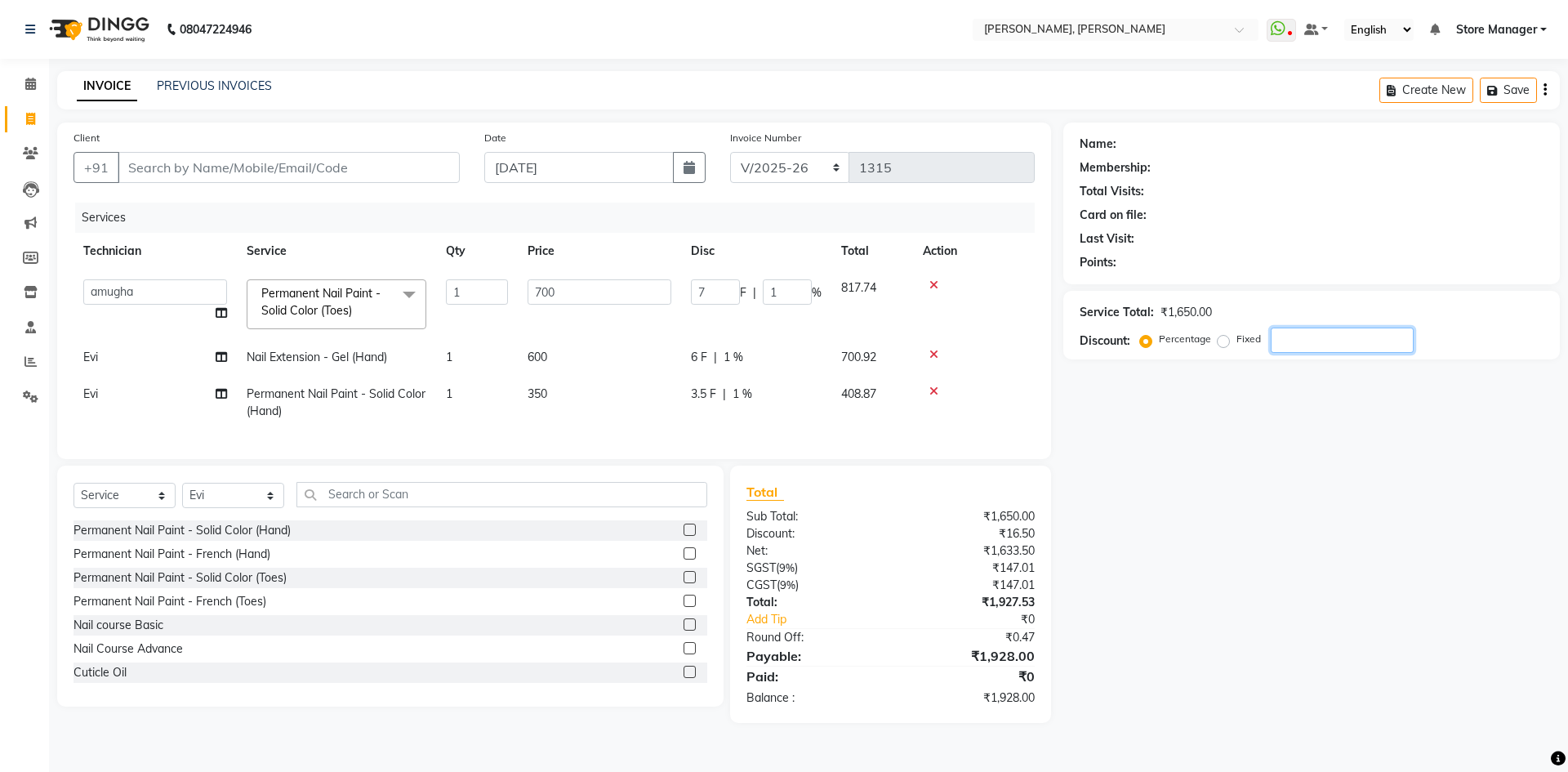
type input "0"
click at [1314, 347] on input "number" at bounding box center [1342, 340] width 143 height 25
type input "10"
type input "70"
type input "10"
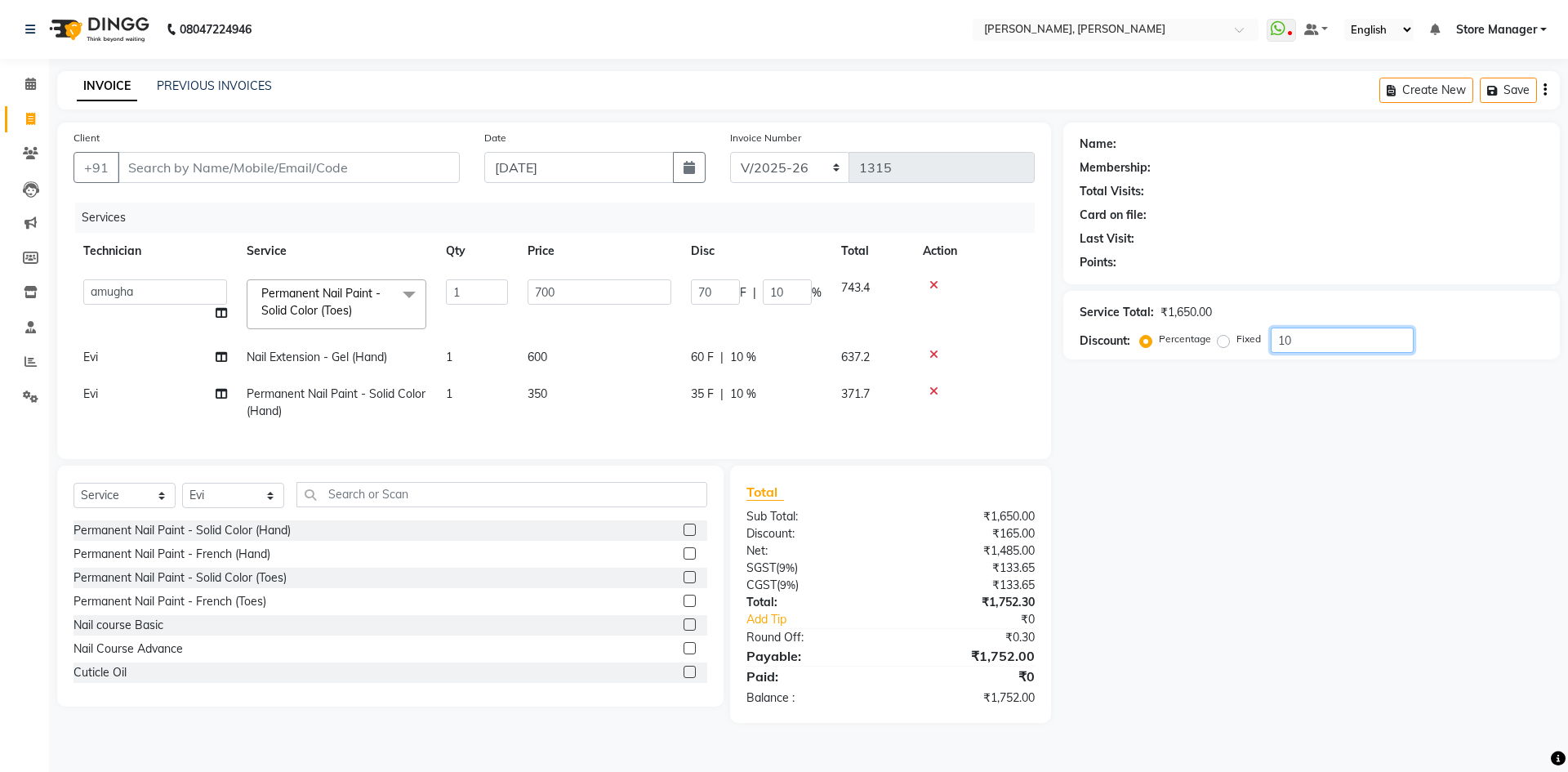
type input "1"
type input "7"
type input "1"
type input "0"
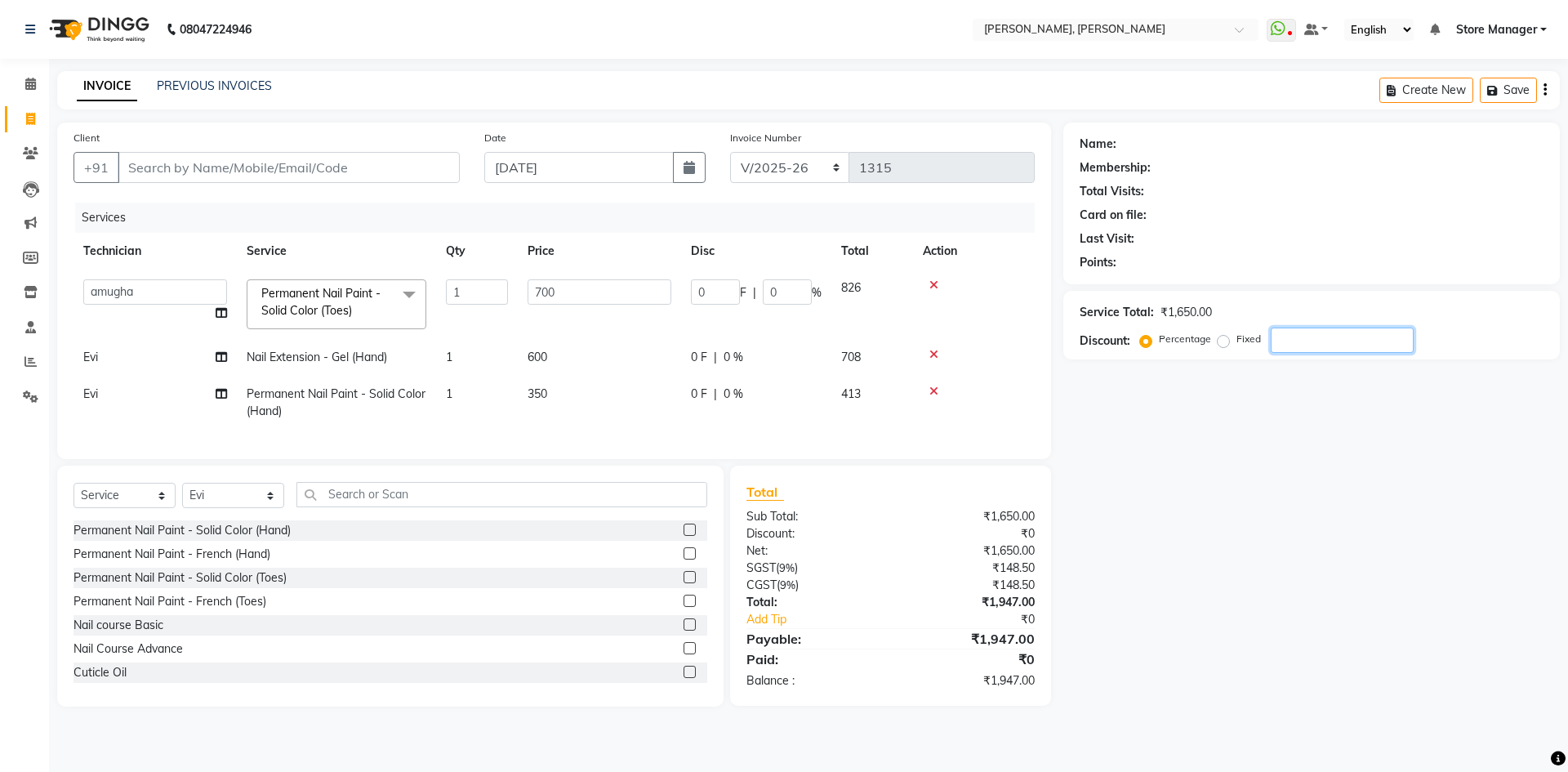
type input "1"
type input "7"
type input "1"
type input "10"
type input "70"
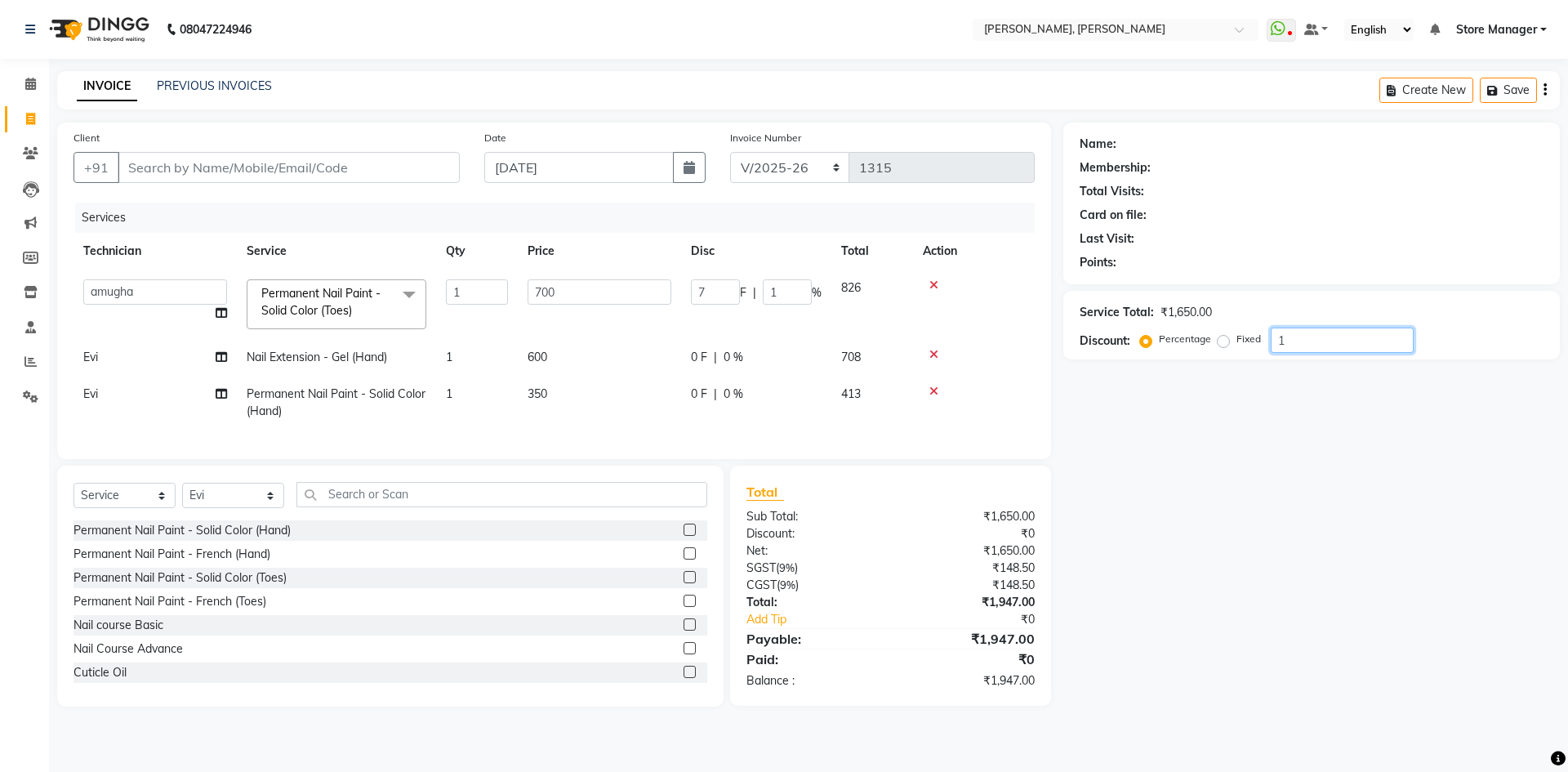
type input "10"
click at [205, 172] on input "Client" at bounding box center [289, 167] width 343 height 31
paste input "9742322207"
type input "9742322207"
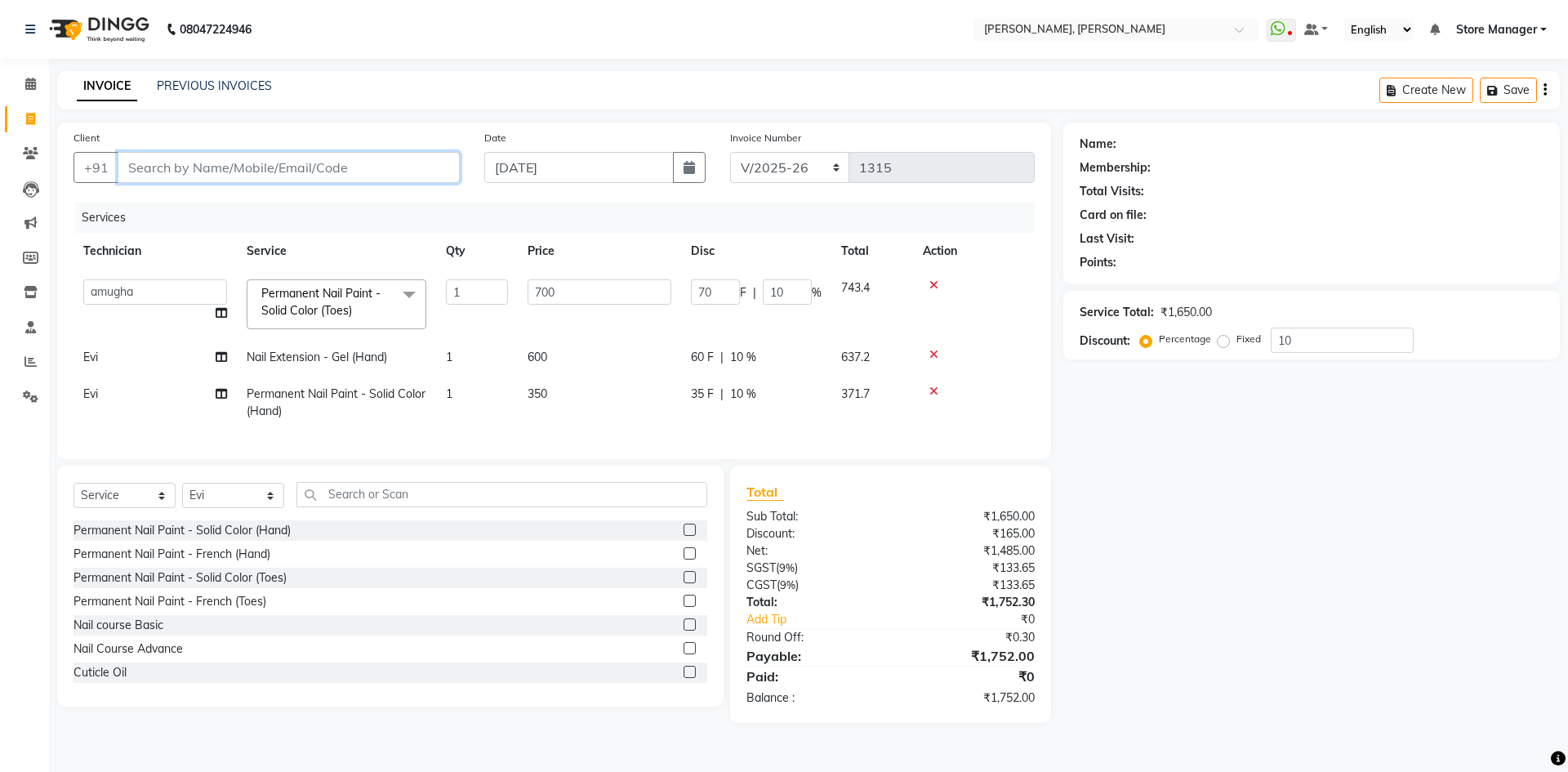
type input "0"
type input "9742322207"
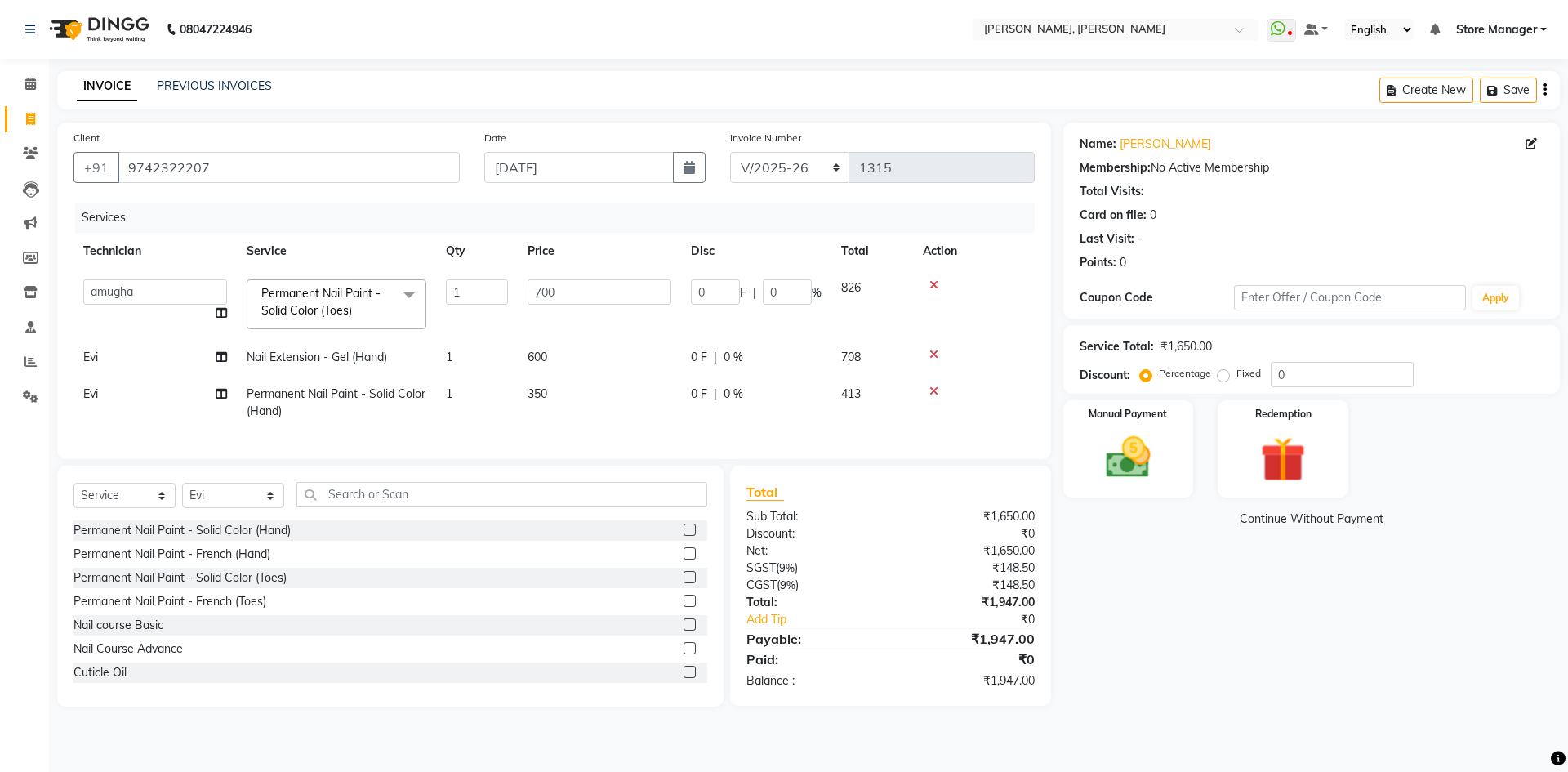
click at [1237, 374] on label "Fixed" at bounding box center [1249, 373] width 25 height 14
click at [1224, 374] on input "Fixed" at bounding box center [1227, 374] width 12 height 12
radio input "true"
click at [1315, 379] on input "0" at bounding box center [1342, 374] width 143 height 25
type input "1"
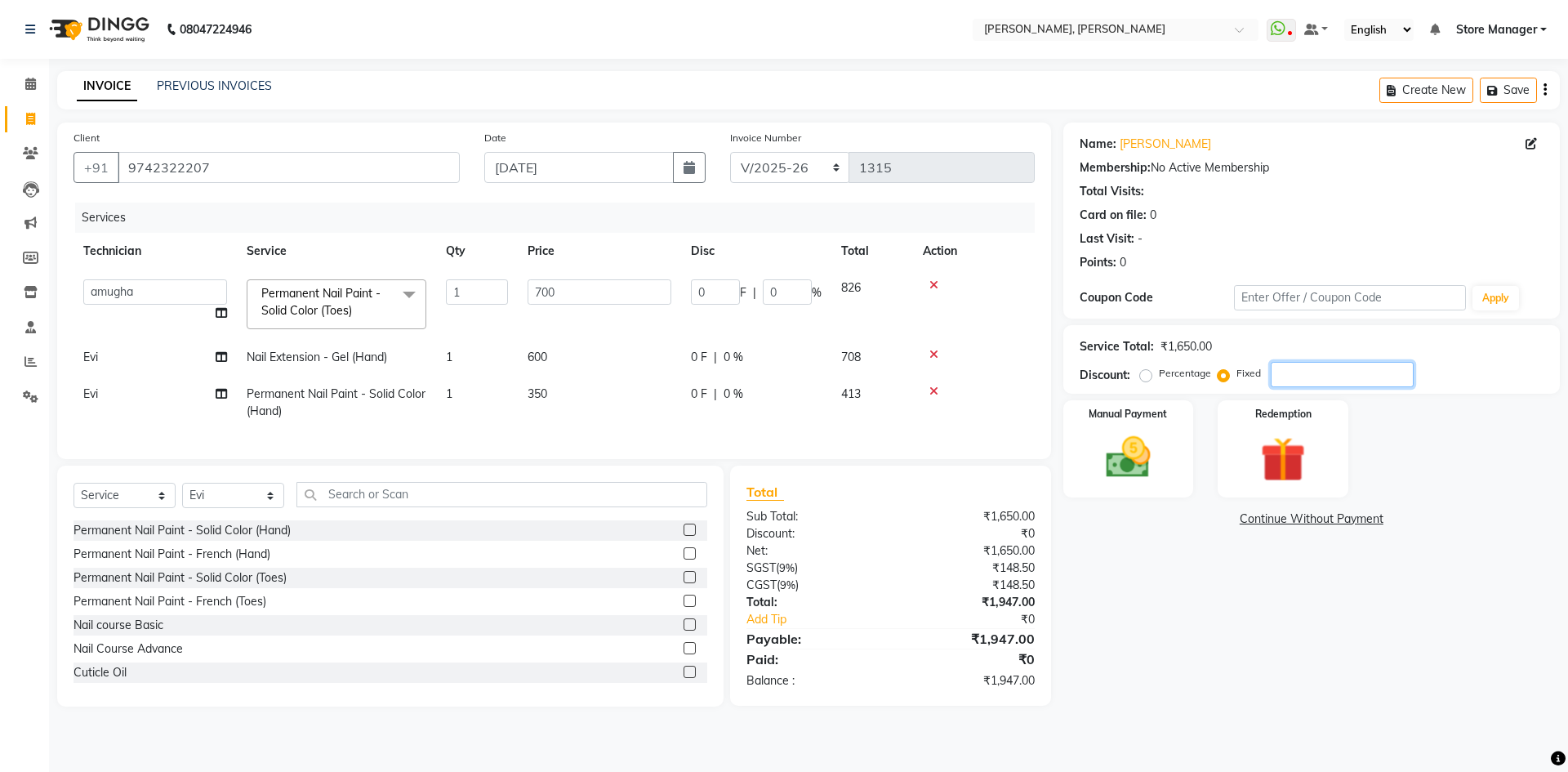
type input "0.42"
type input "0.06"
type input "17"
type input "7.21"
type input "1.03"
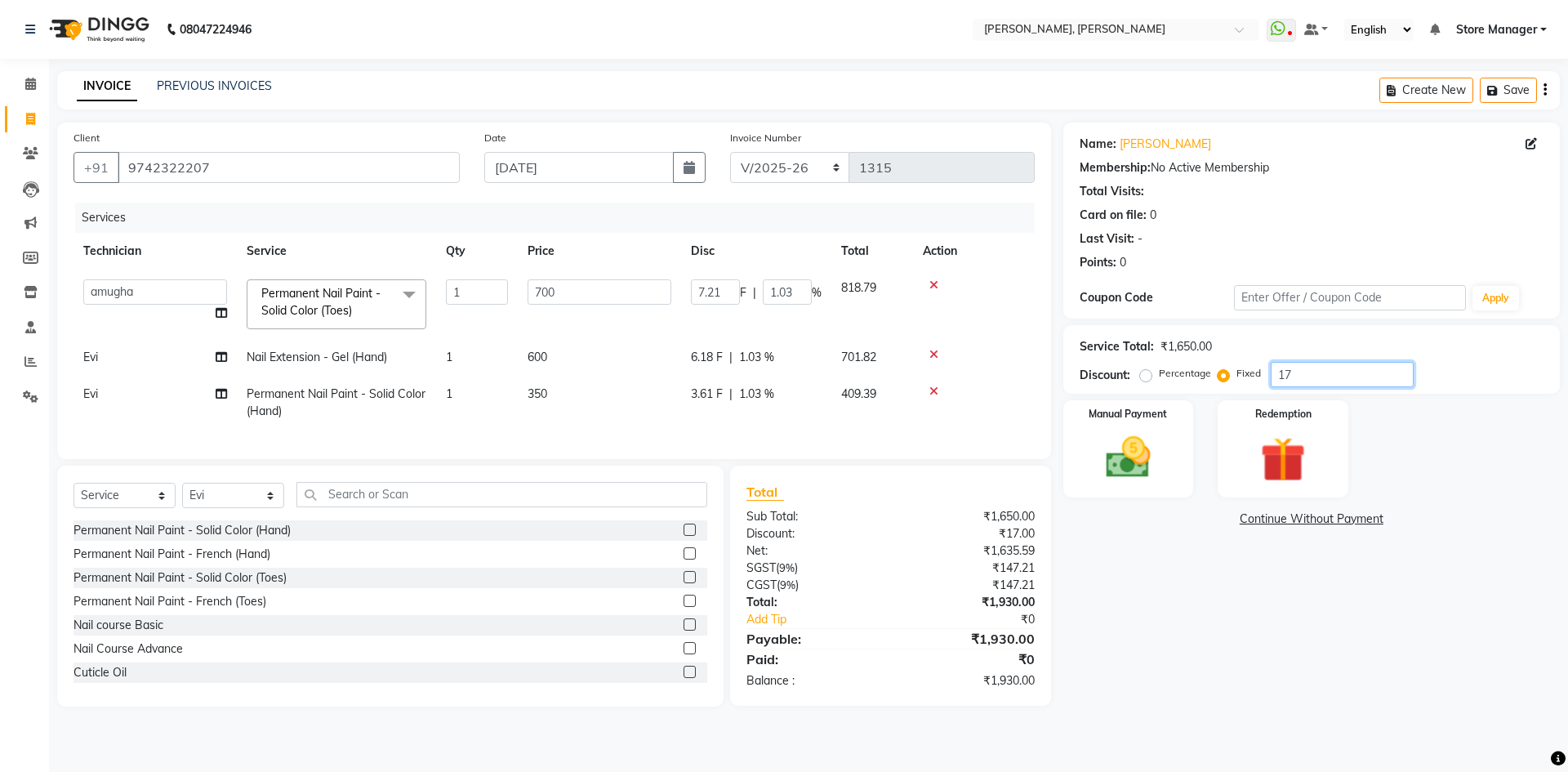
type input "170"
type input "72.12"
type input "10.3"
type input "1700"
type input "700"
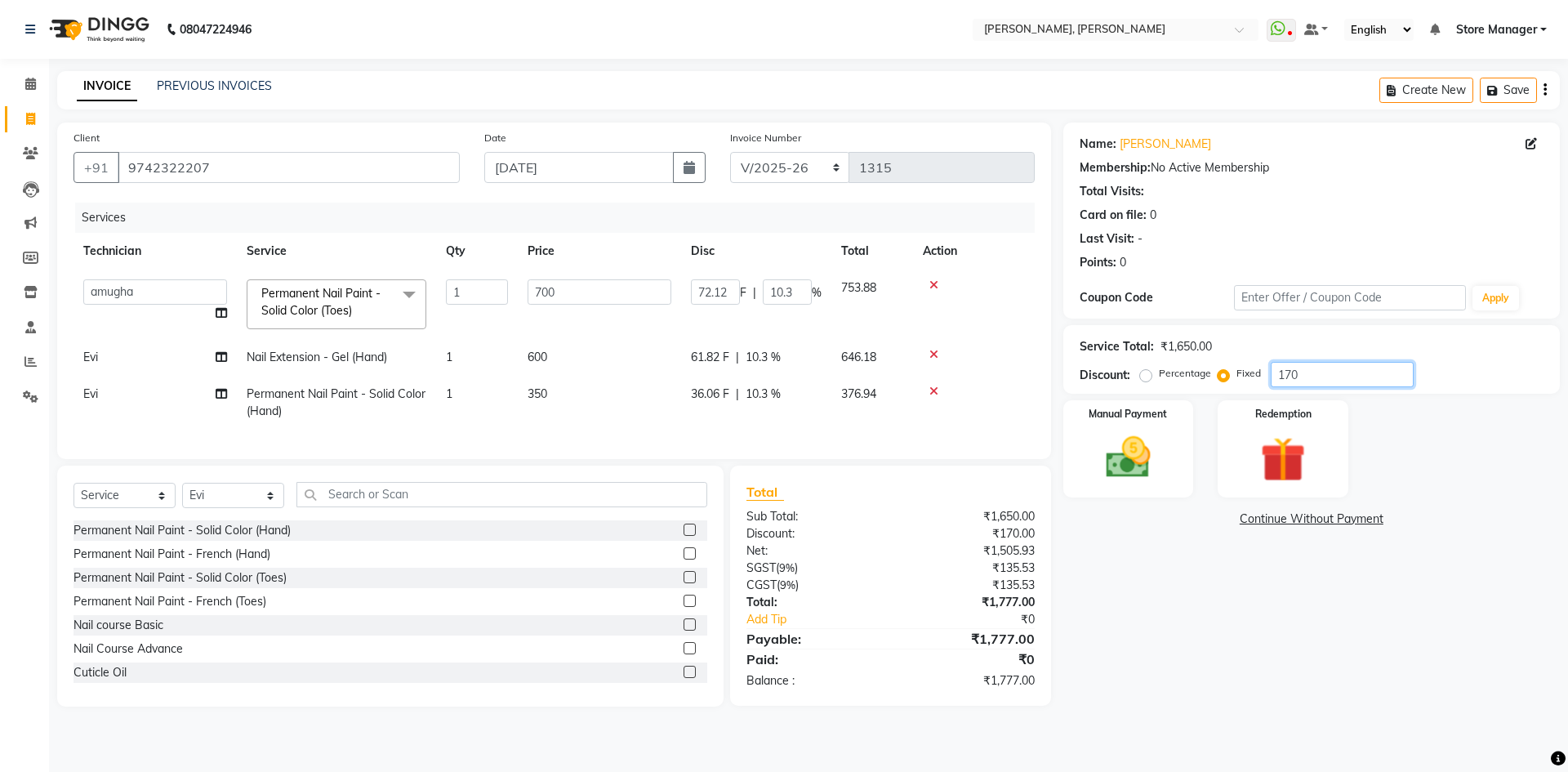
type input "100"
type input "17"
type input "7.21"
type input "1.03"
type input "1"
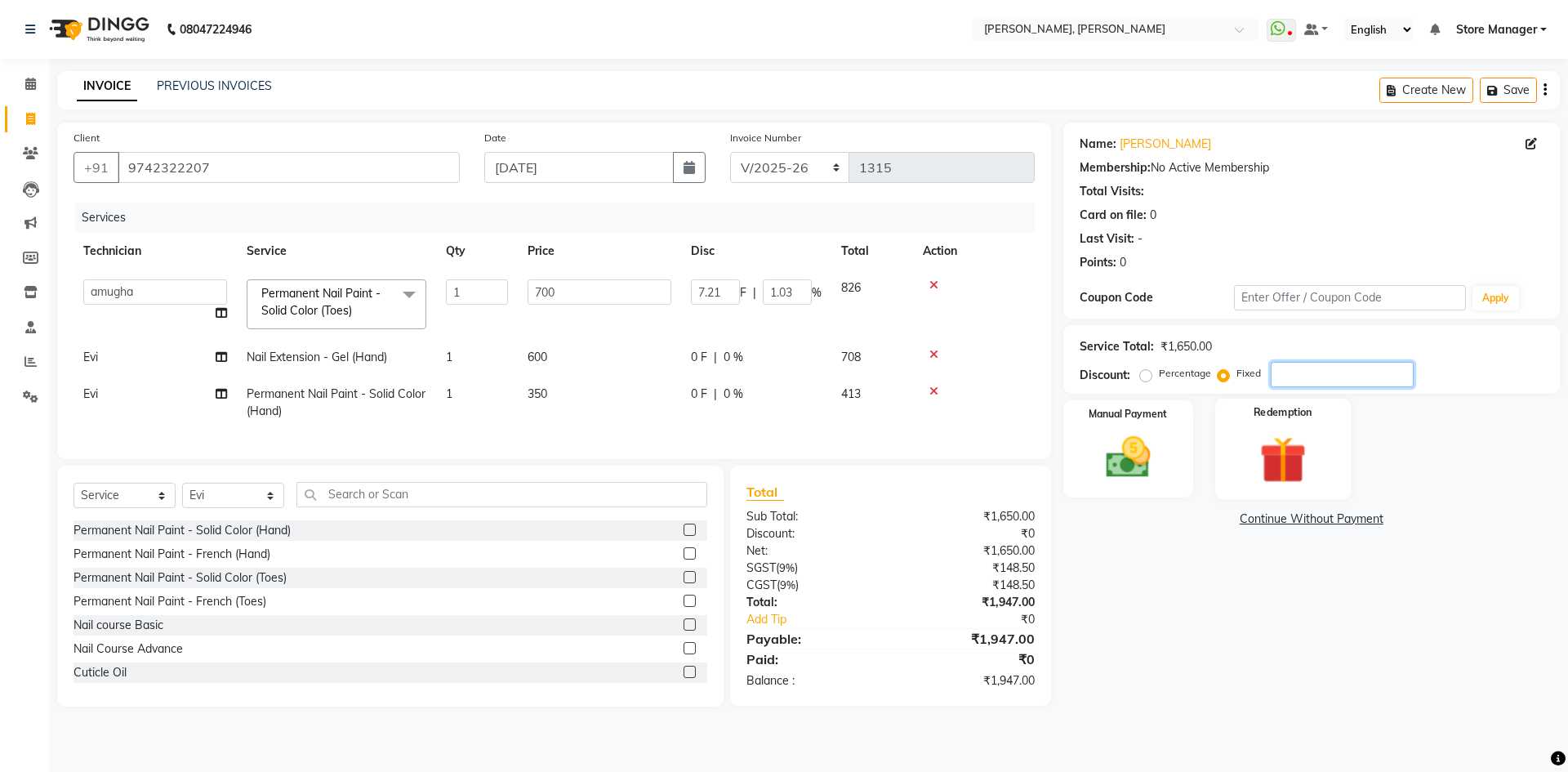
type input "0"
type input "2"
type input "0.85"
type input "0.12"
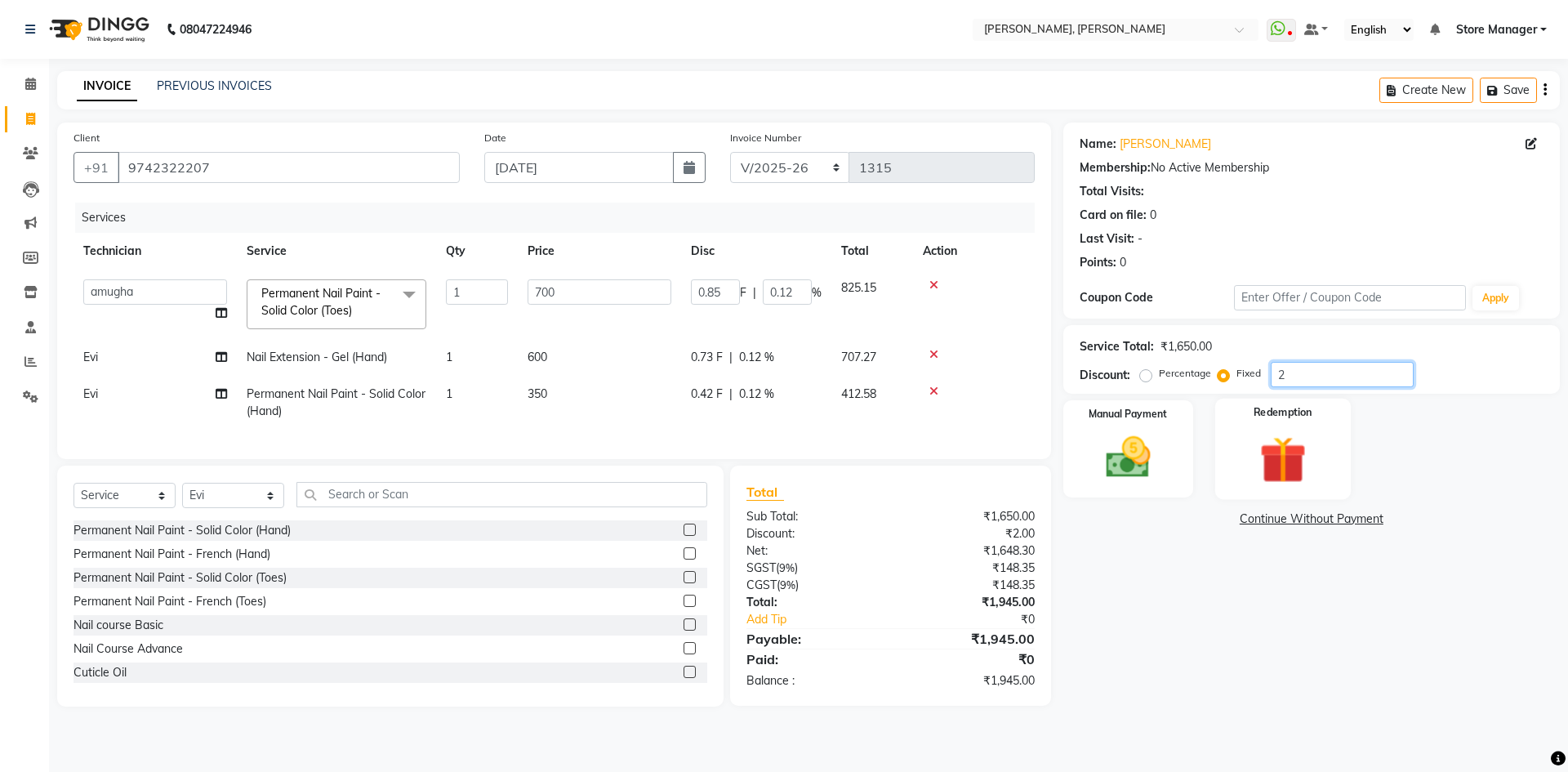
type input "24"
type input "10.18"
type input "1.45"
type input "247"
type input "104.79"
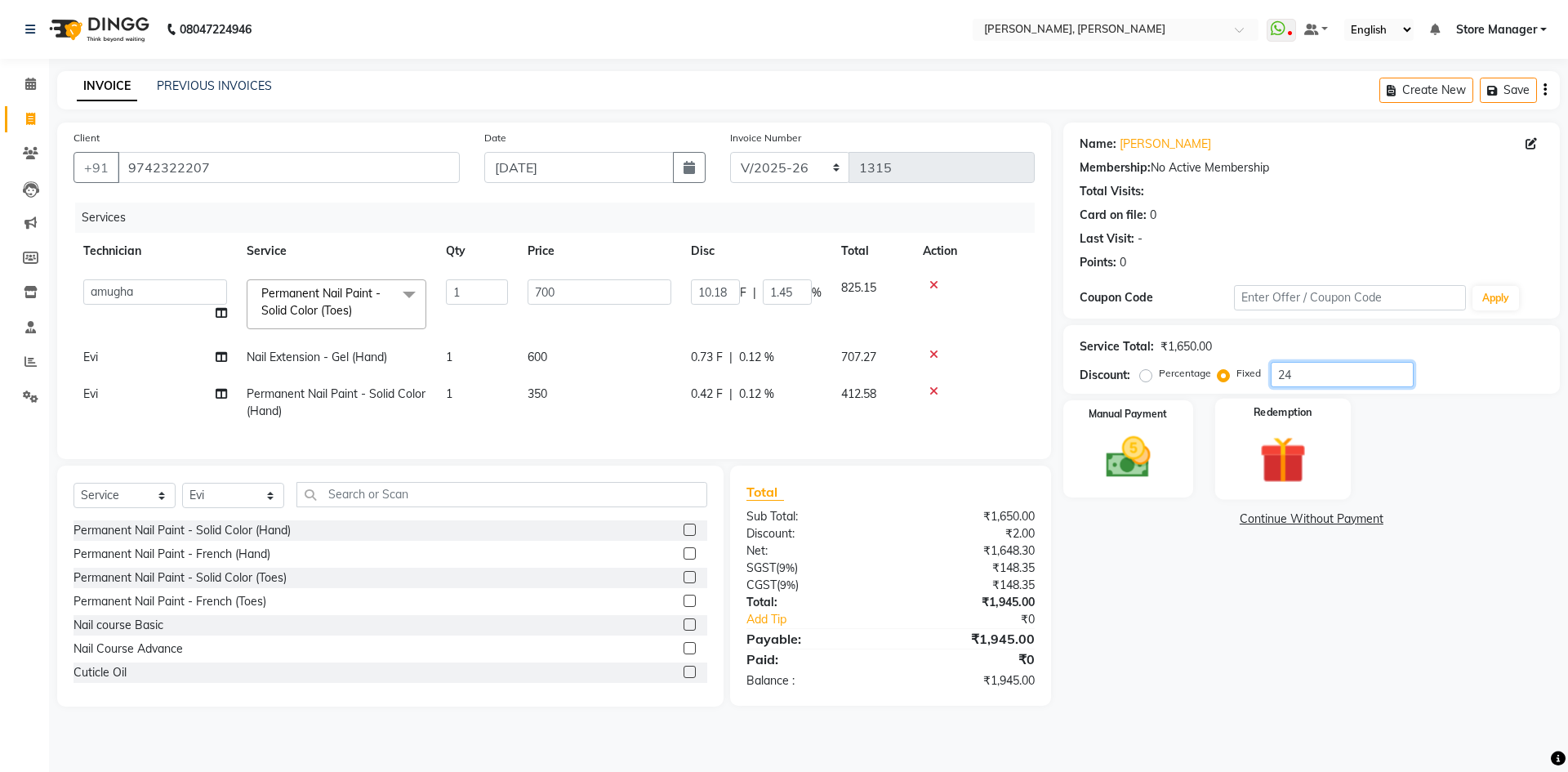
type input "14.97"
type input "247"
click at [1158, 484] on img at bounding box center [1128, 458] width 76 height 54
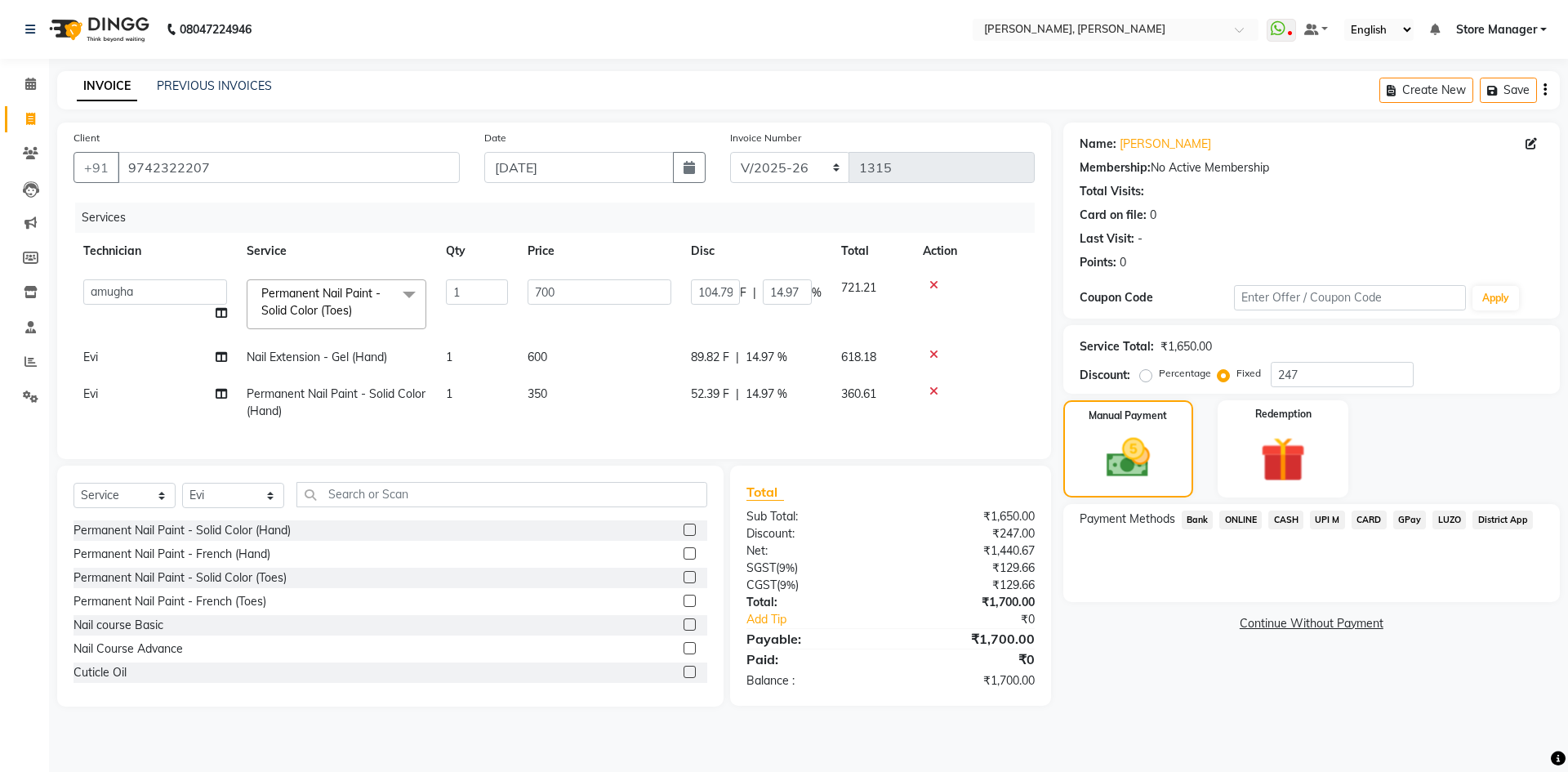
click at [1247, 521] on span "ONLINE" at bounding box center [1241, 520] width 42 height 19
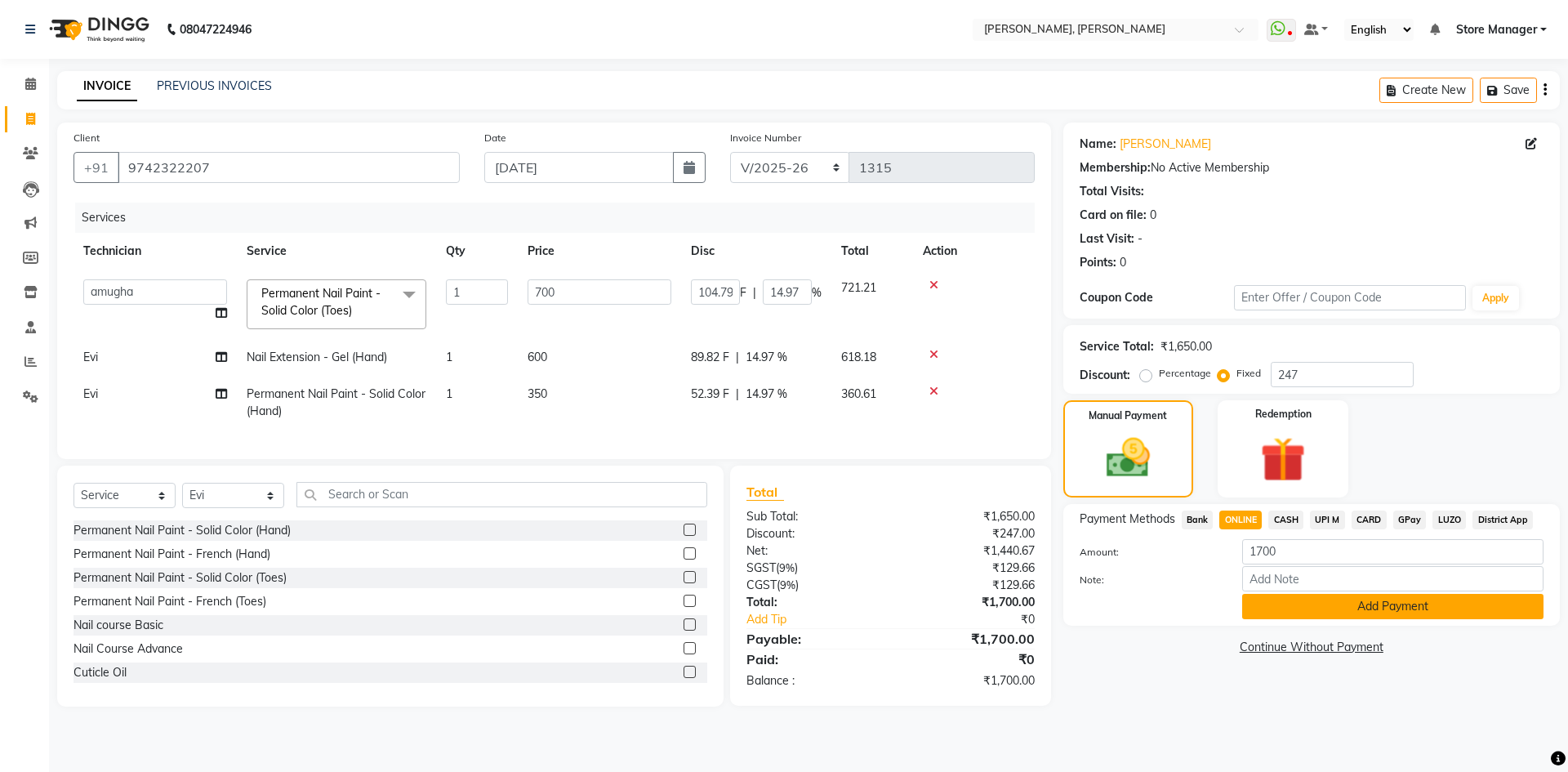
click at [1315, 611] on button "Add Payment" at bounding box center [1393, 607] width 301 height 25
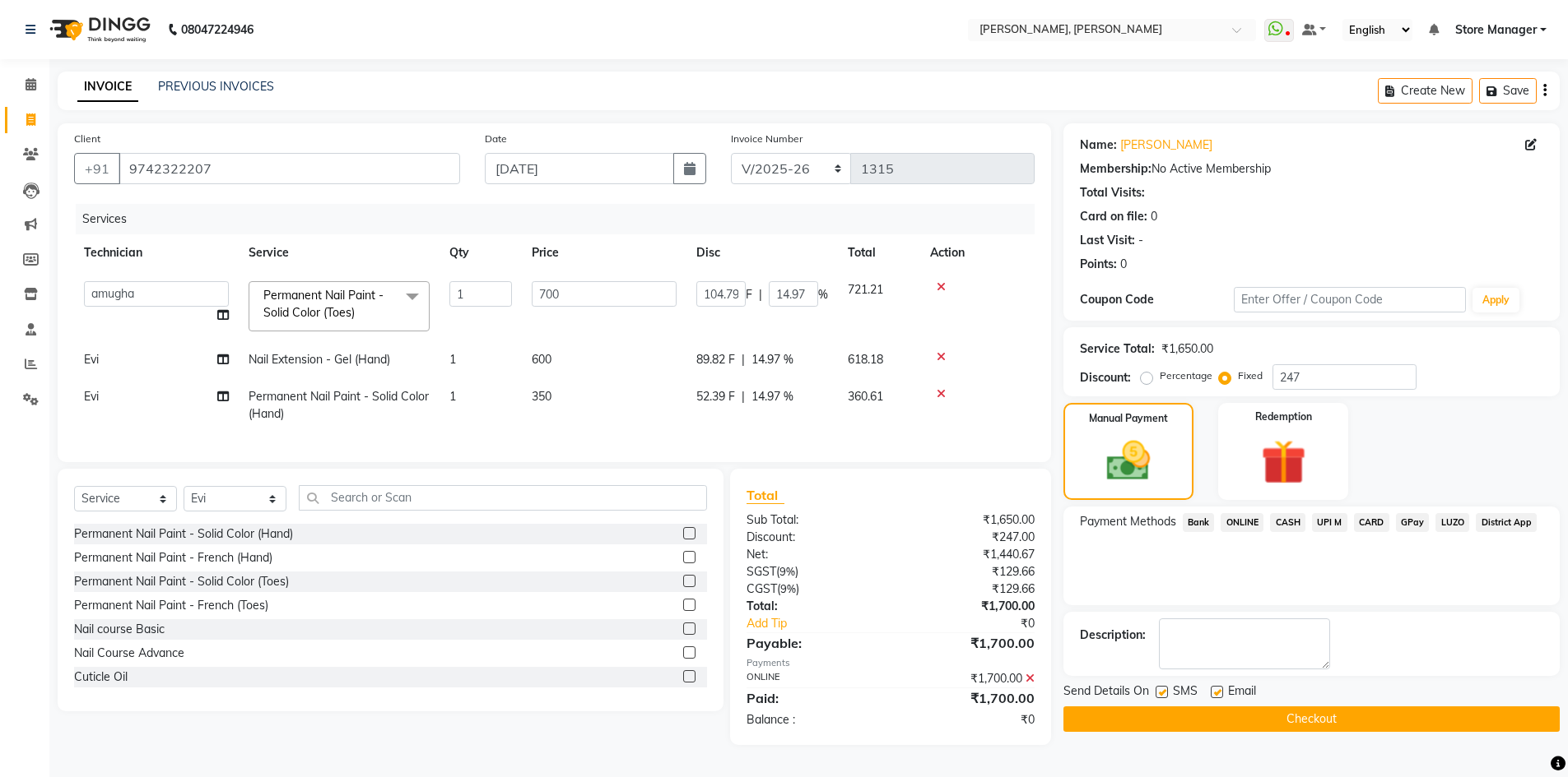
click at [1308, 719] on button "Checkout" at bounding box center [1311, 719] width 496 height 25
